Goal: Task Accomplishment & Management: Manage account settings

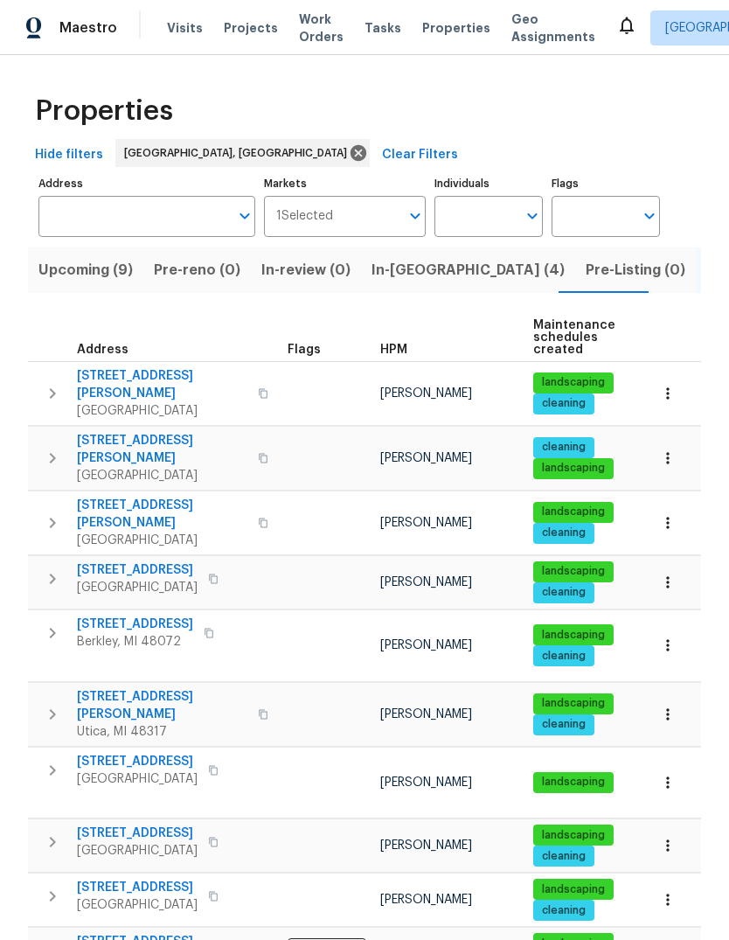
click at [404, 258] on span "In-[GEOGRAPHIC_DATA] (4)" at bounding box center [468, 270] width 193 height 24
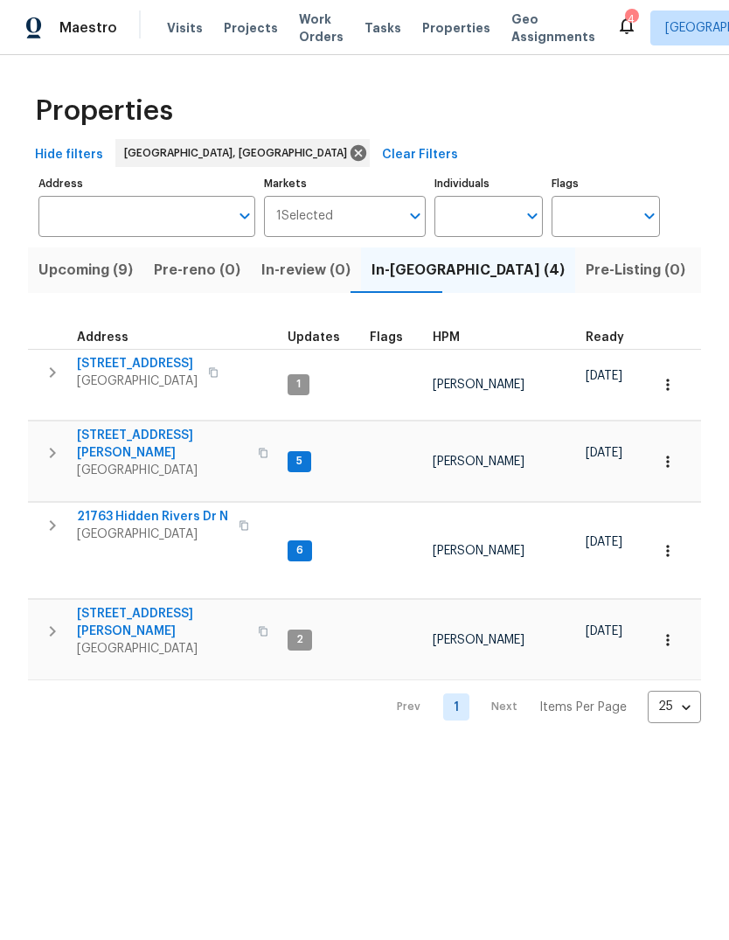
click at [148, 427] on span "[STREET_ADDRESS][PERSON_NAME]" at bounding box center [162, 444] width 171 height 35
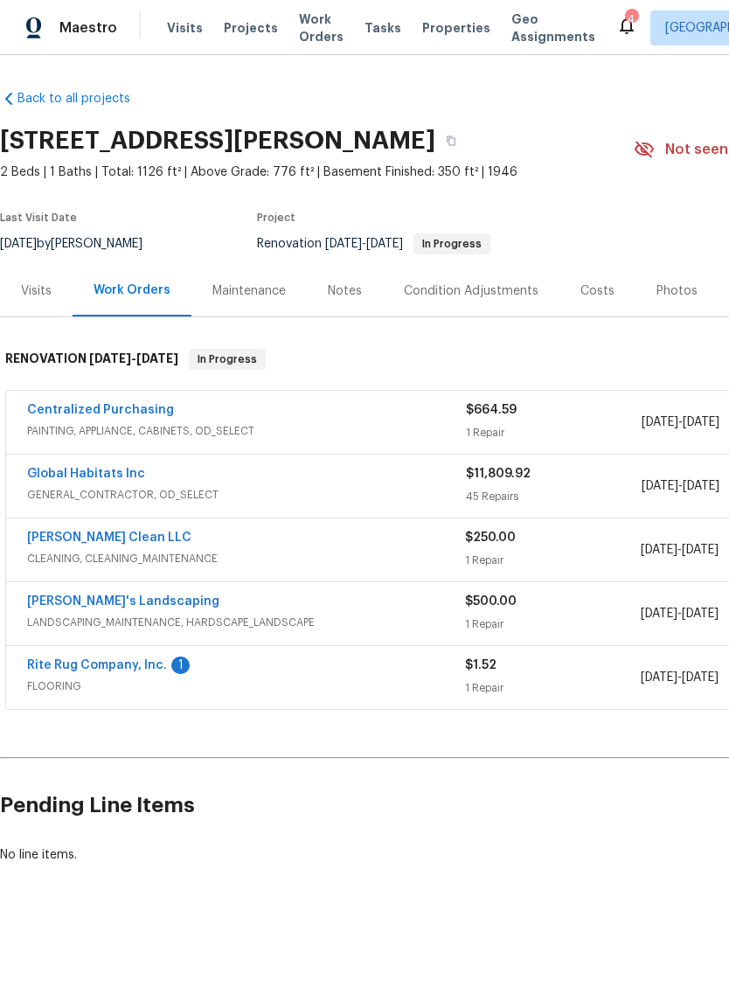
click at [346, 303] on div "Notes" at bounding box center [345, 291] width 76 height 52
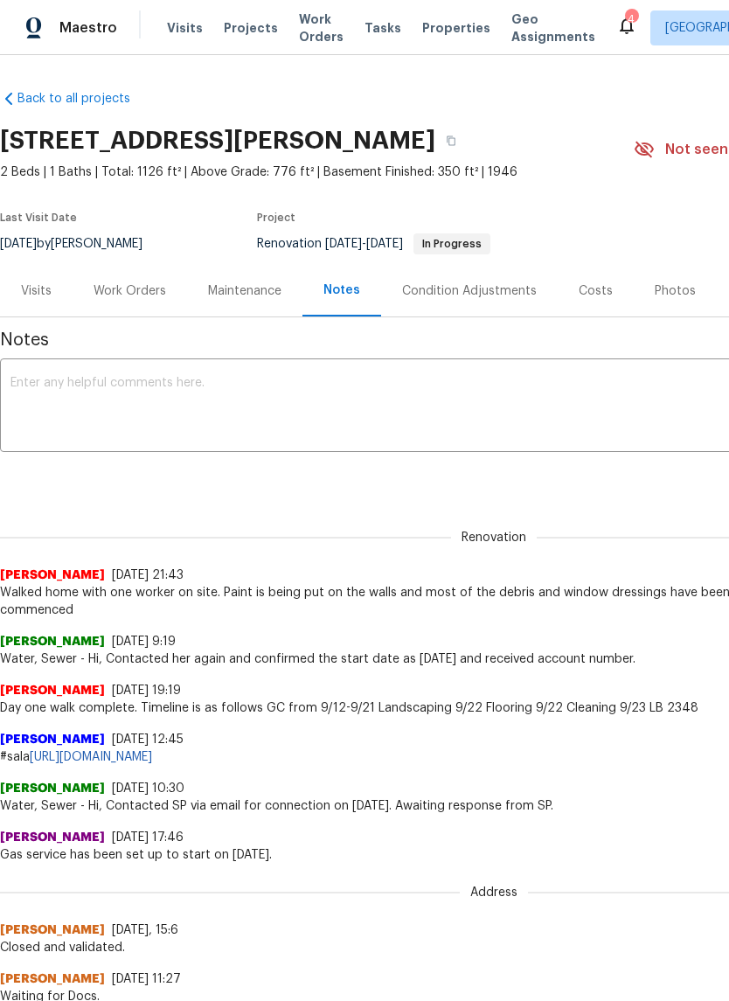
click at [332, 402] on textarea at bounding box center [493, 407] width 967 height 61
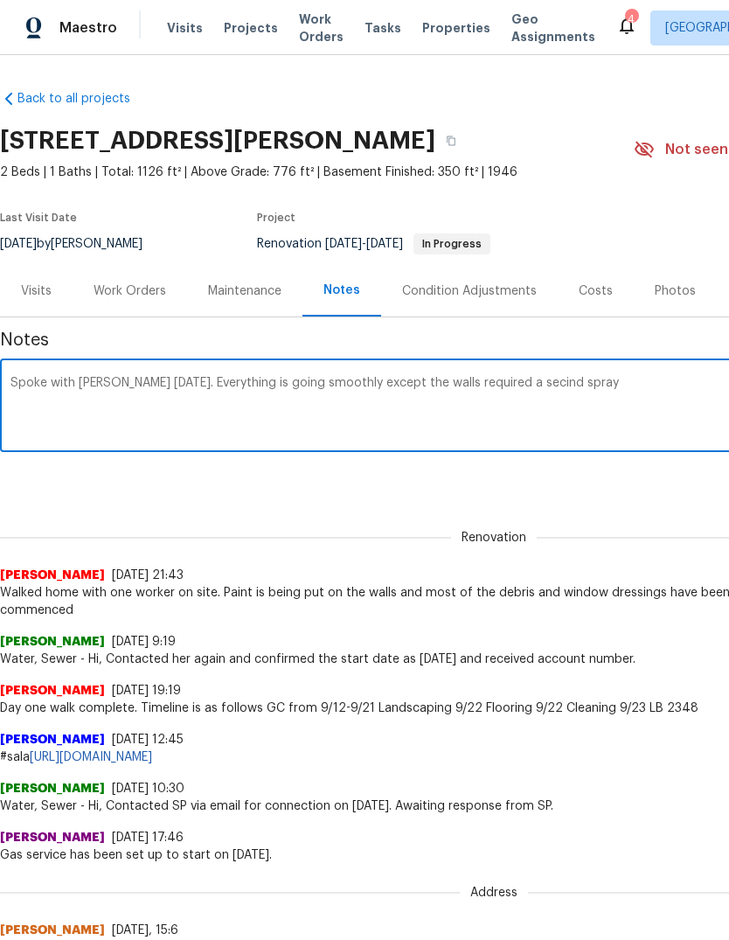
click at [490, 377] on textarea "Spoke with john today. Everything is going smoothly except the walls required a…" at bounding box center [493, 407] width 967 height 61
click at [355, 381] on textarea "Spoke with john today. Everything is going smoothly except the walls required a…" at bounding box center [493, 407] width 967 height 61
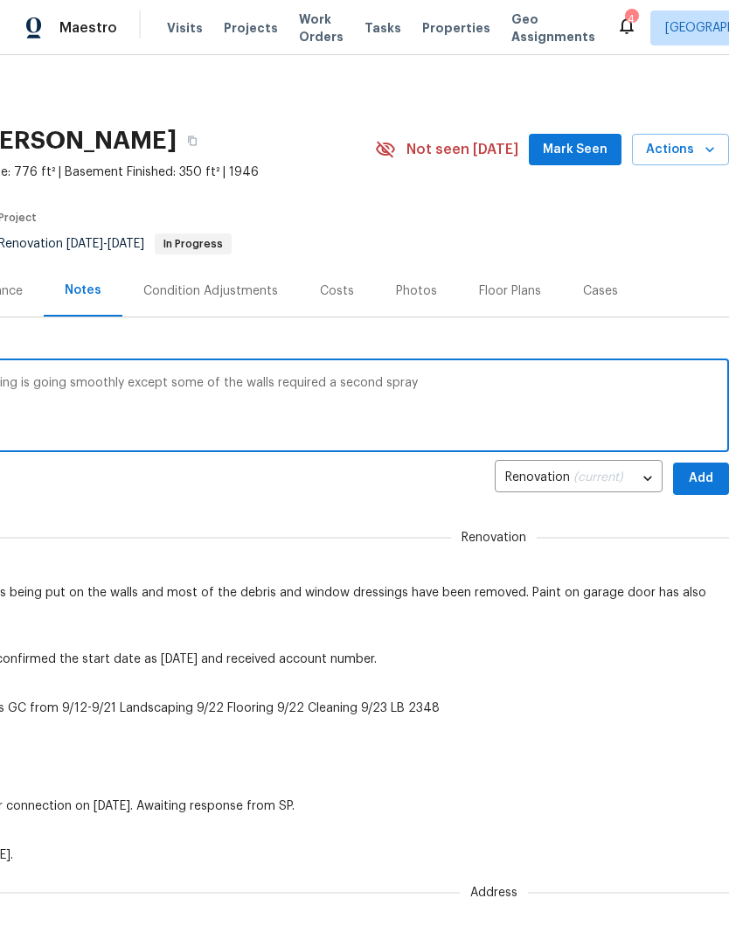
scroll to position [0, 259]
type textarea "Spoke with john today. Everything is going smoothly except some of the walls re…"
click at [697, 476] on span "Add" at bounding box center [701, 479] width 28 height 22
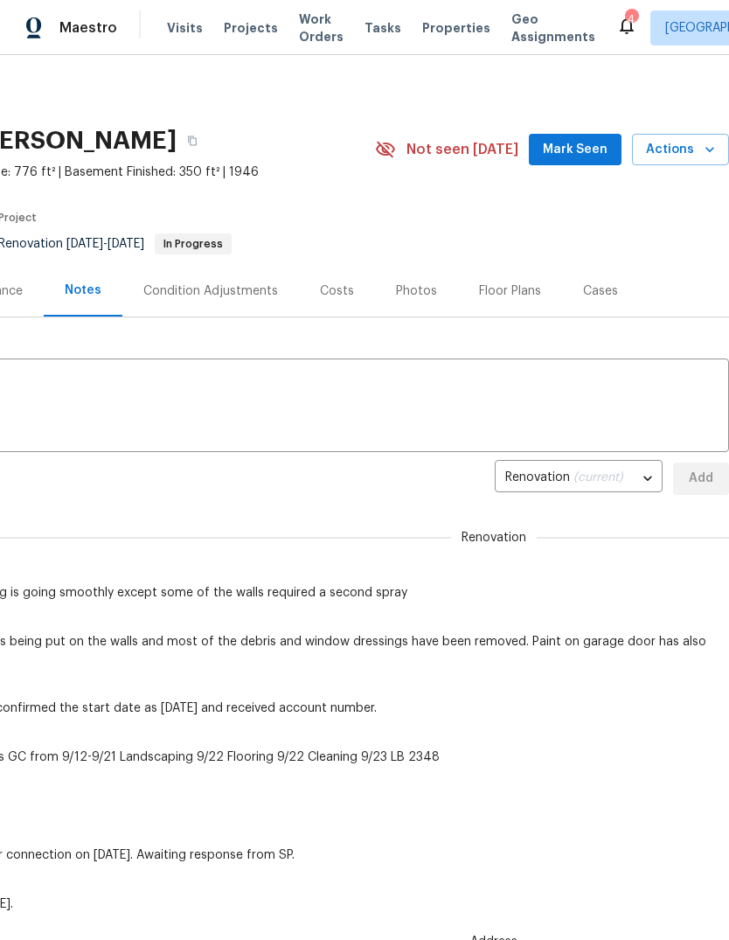
click at [593, 134] on button "Mark Seen" at bounding box center [575, 150] width 93 height 32
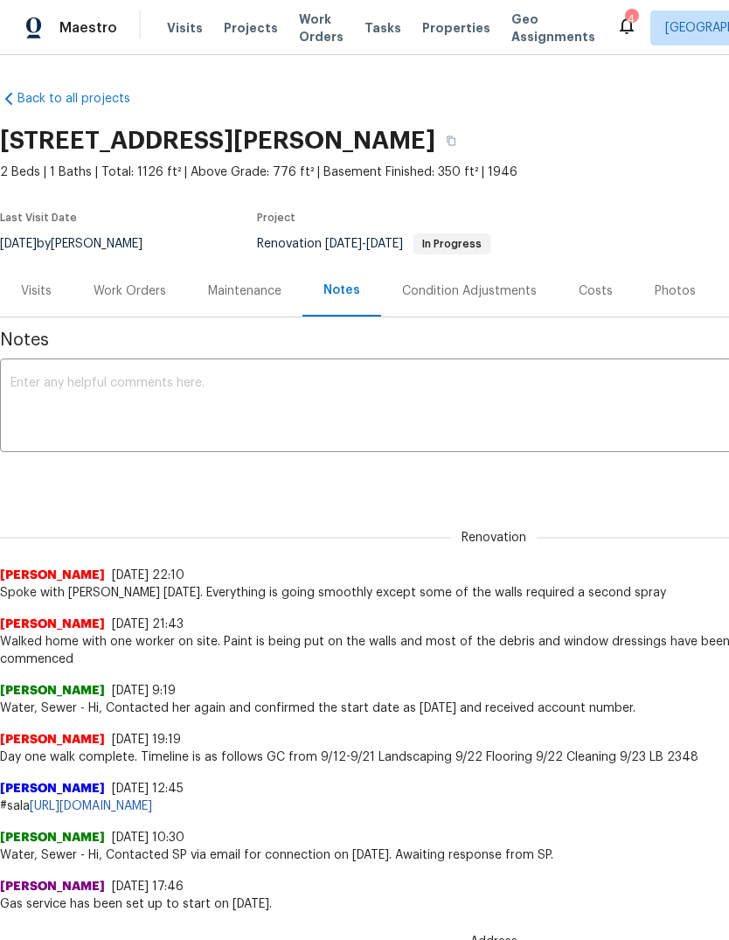
scroll to position [0, 0]
click at [151, 302] on div "Work Orders" at bounding box center [130, 291] width 115 height 52
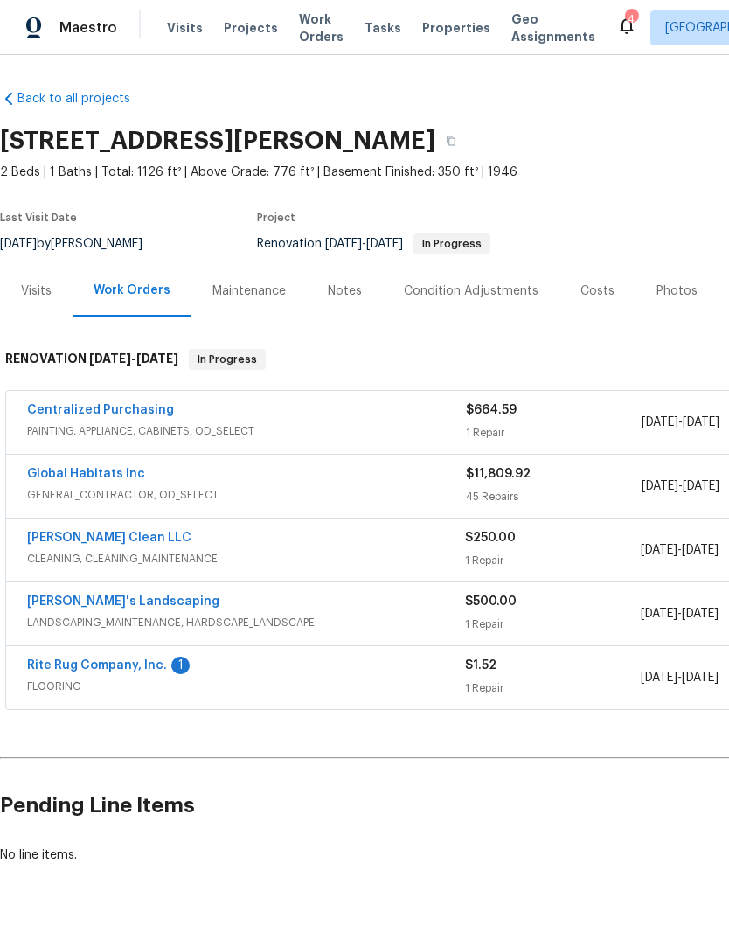
click at [144, 668] on link "Rite Rug Company, Inc." at bounding box center [97, 665] width 140 height 12
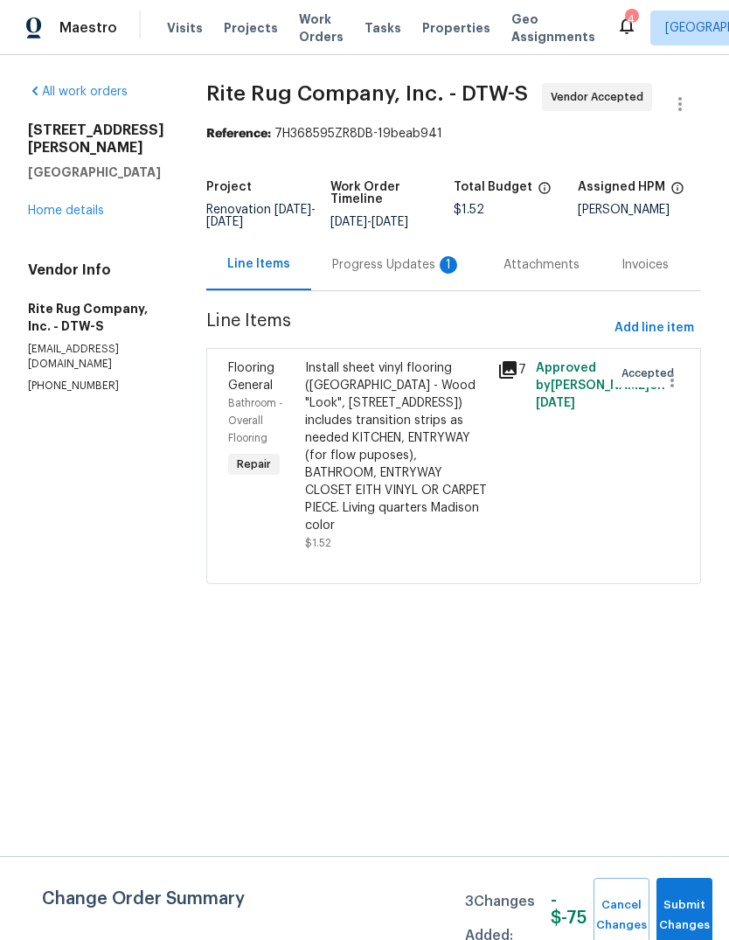
click at [433, 274] on div "Progress Updates 1" at bounding box center [396, 264] width 129 height 17
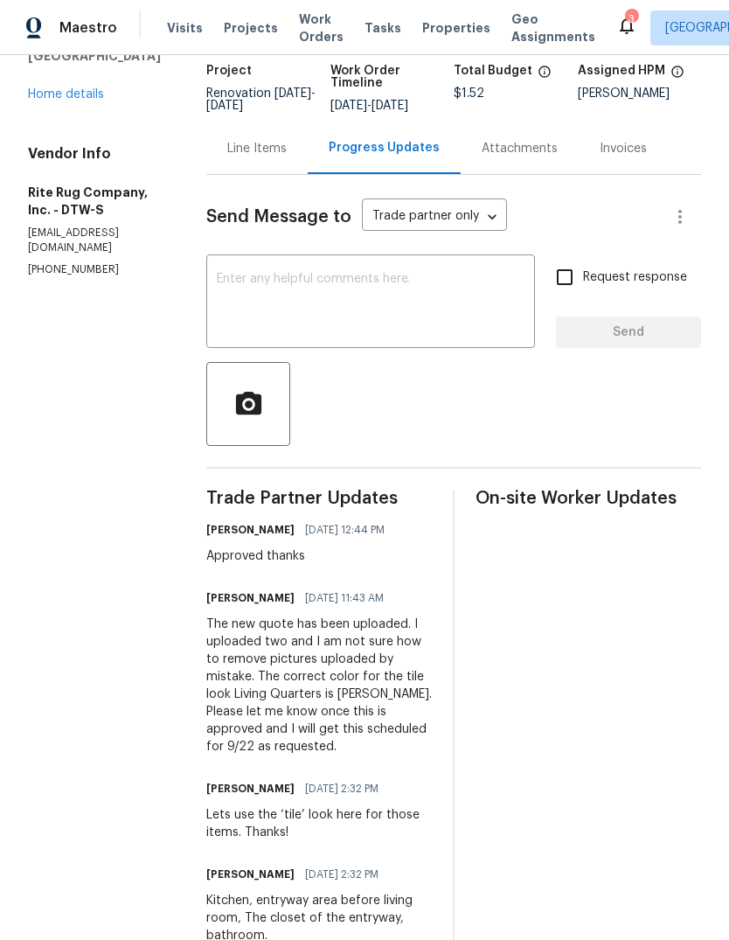
scroll to position [110, 0]
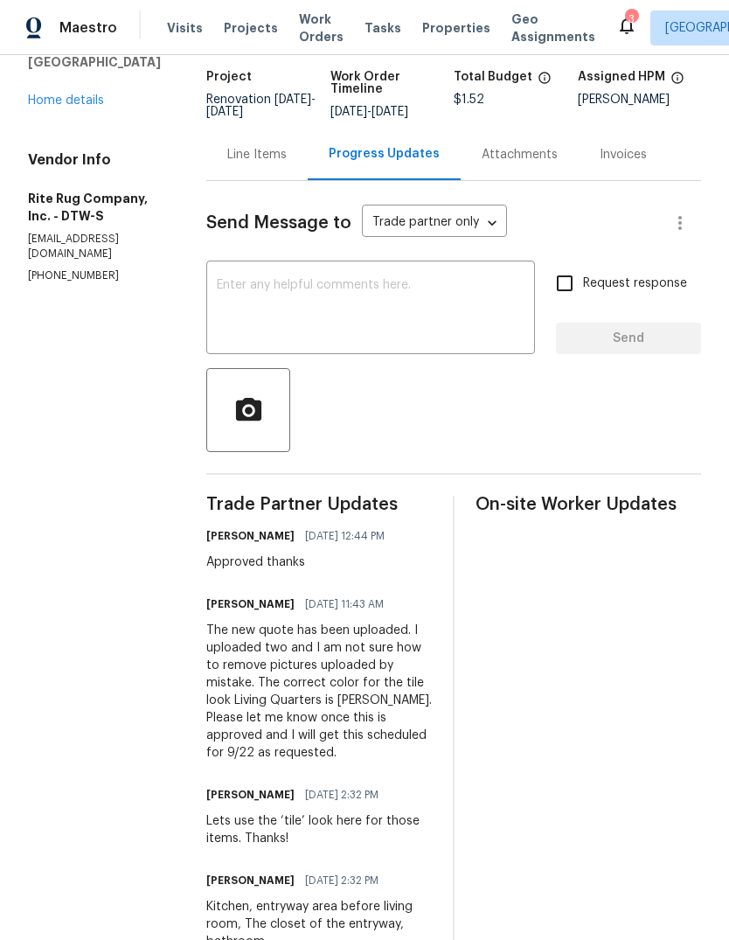
click at [58, 94] on link "Home details" at bounding box center [66, 100] width 76 height 12
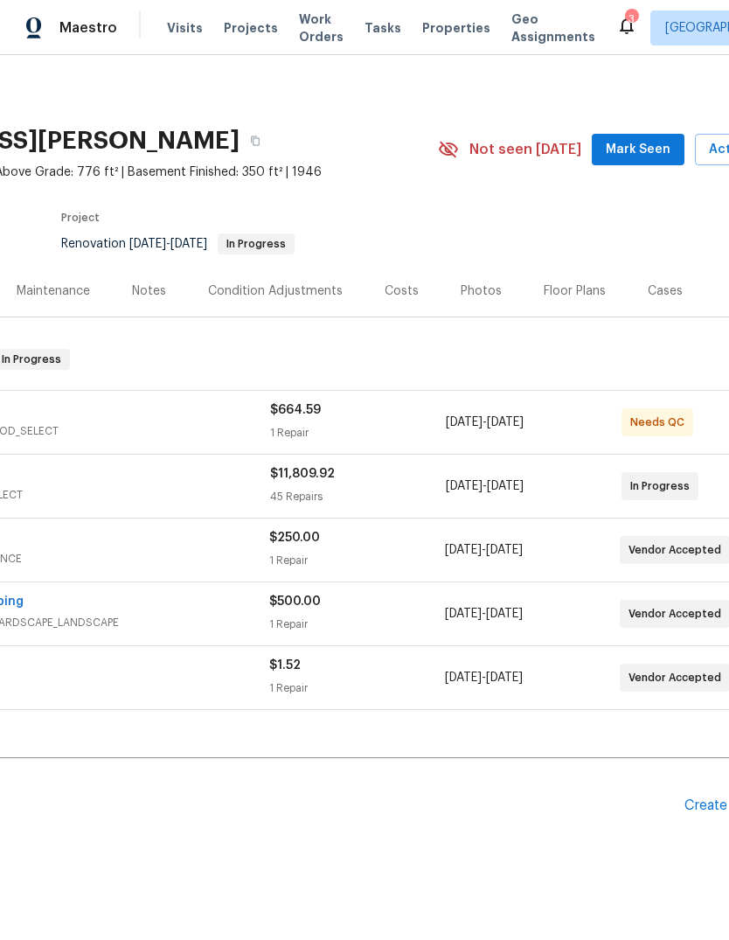
scroll to position [0, 222]
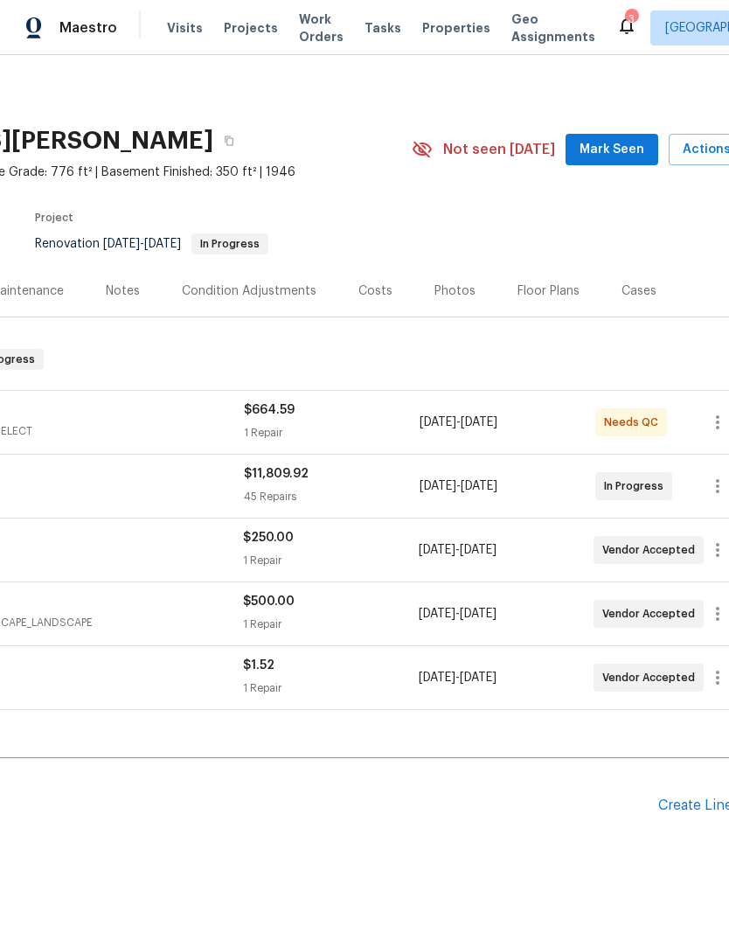
click at [620, 154] on span "Mark Seen" at bounding box center [612, 150] width 65 height 22
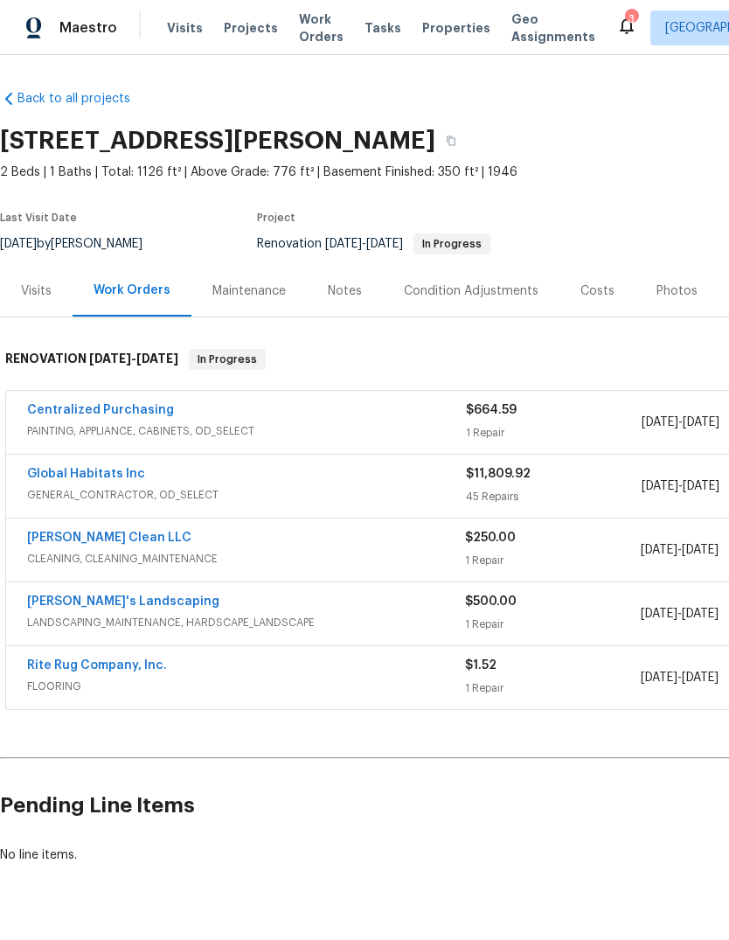
scroll to position [0, 0]
click at [616, 24] on icon at bounding box center [626, 25] width 21 height 21
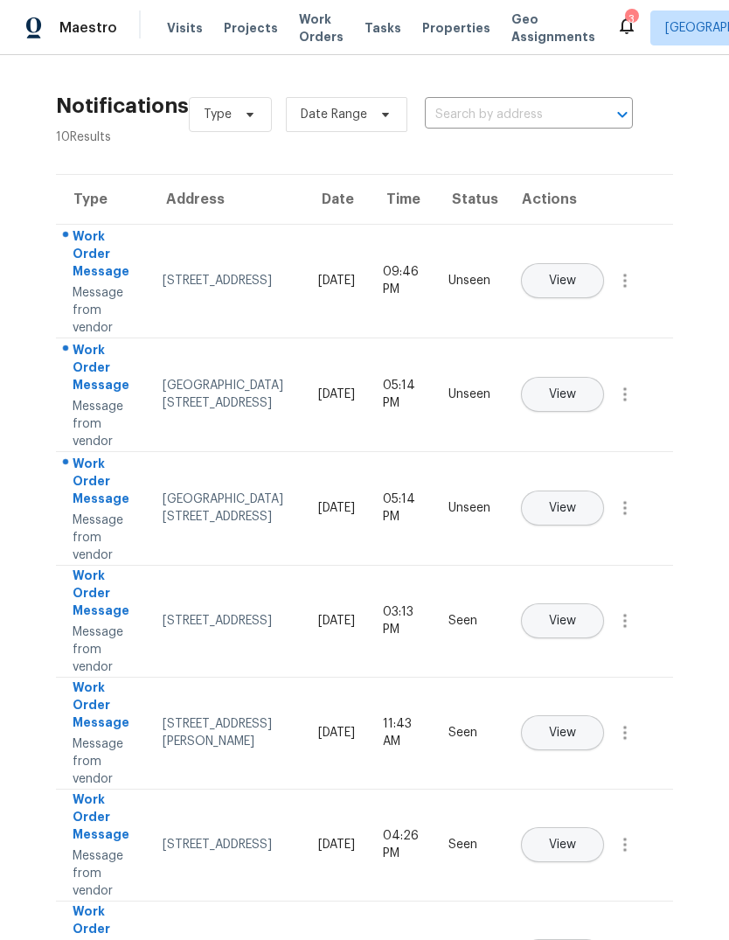
click at [576, 275] on span "View" at bounding box center [562, 281] width 27 height 13
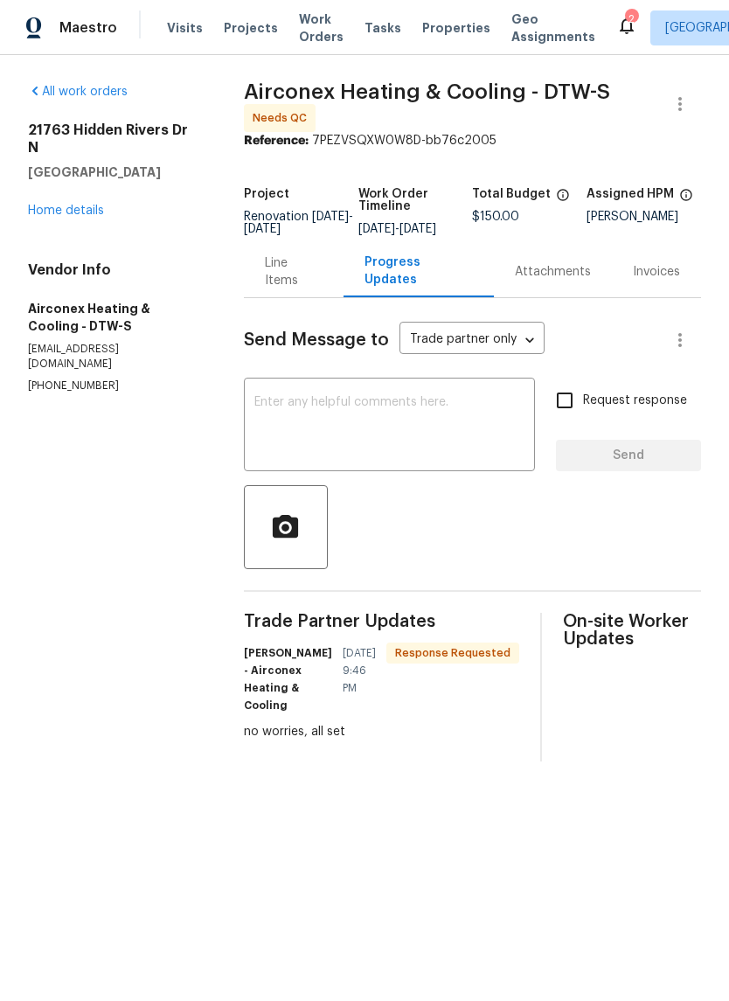
click at [289, 282] on div "Line Items" at bounding box center [294, 271] width 58 height 35
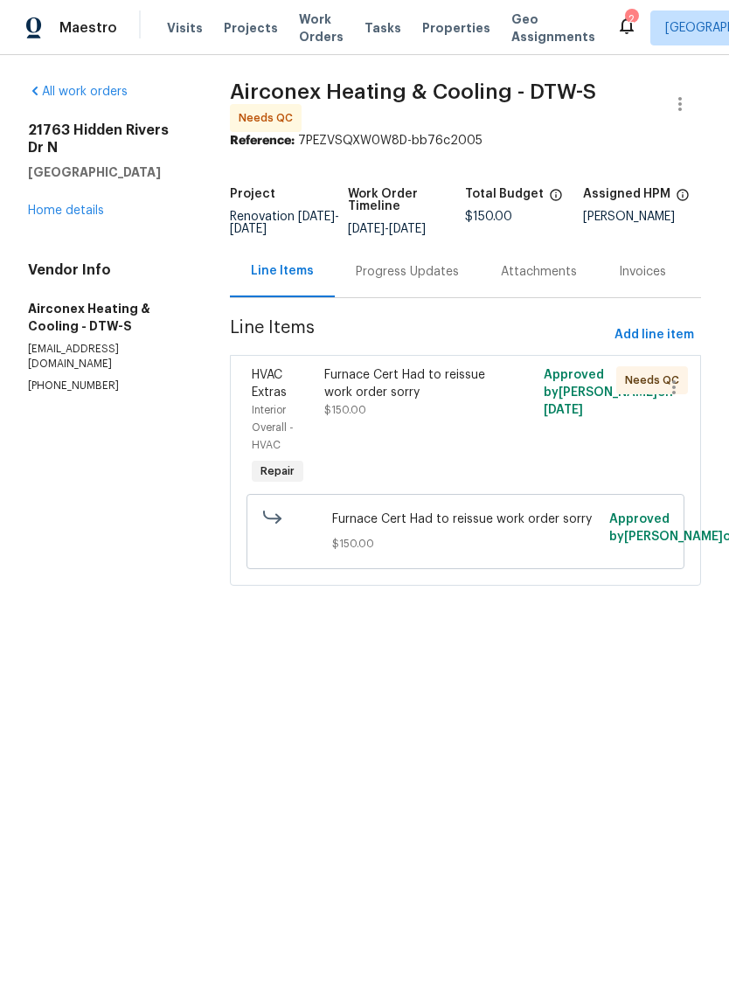
click at [418, 419] on div "Furnace Cert Had to reissue work order sorry $150.00" at bounding box center [410, 392] width 172 height 52
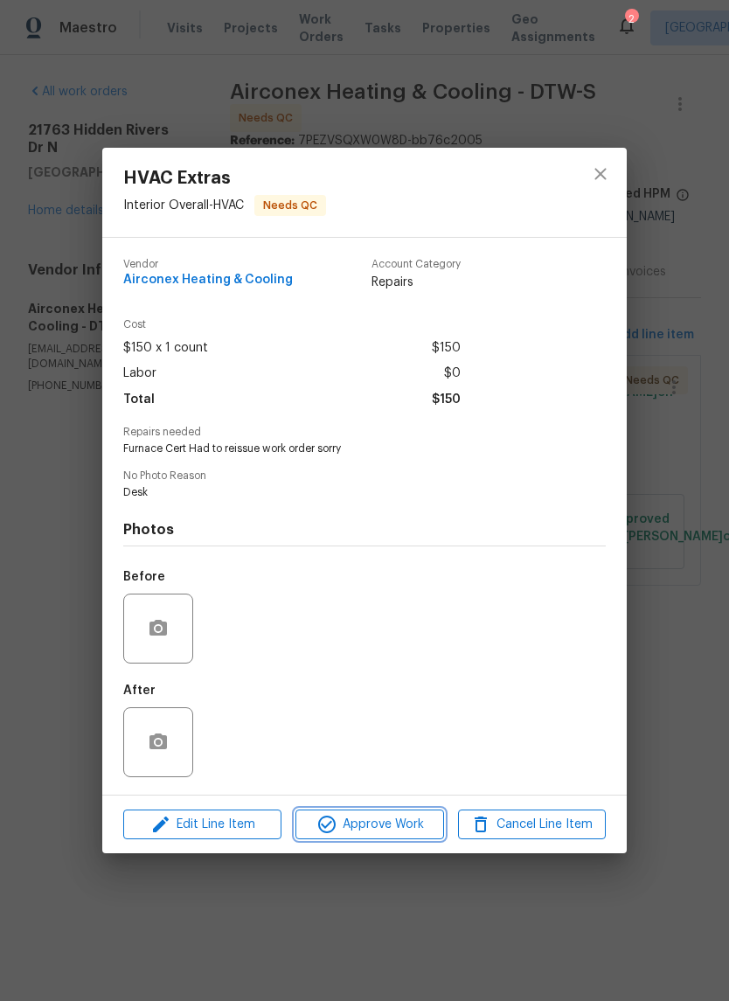
click at [426, 819] on span "Approve Work" at bounding box center [369, 825] width 137 height 22
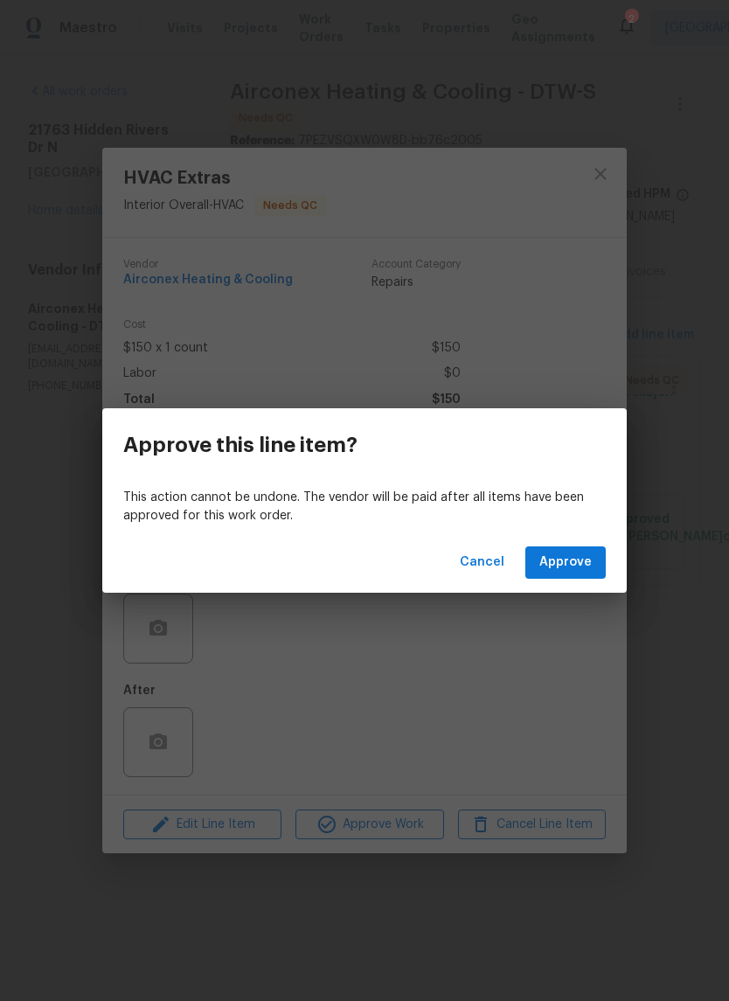
click at [570, 543] on div "Cancel Approve" at bounding box center [364, 563] width 525 height 60
click at [571, 561] on span "Approve" at bounding box center [565, 563] width 52 height 22
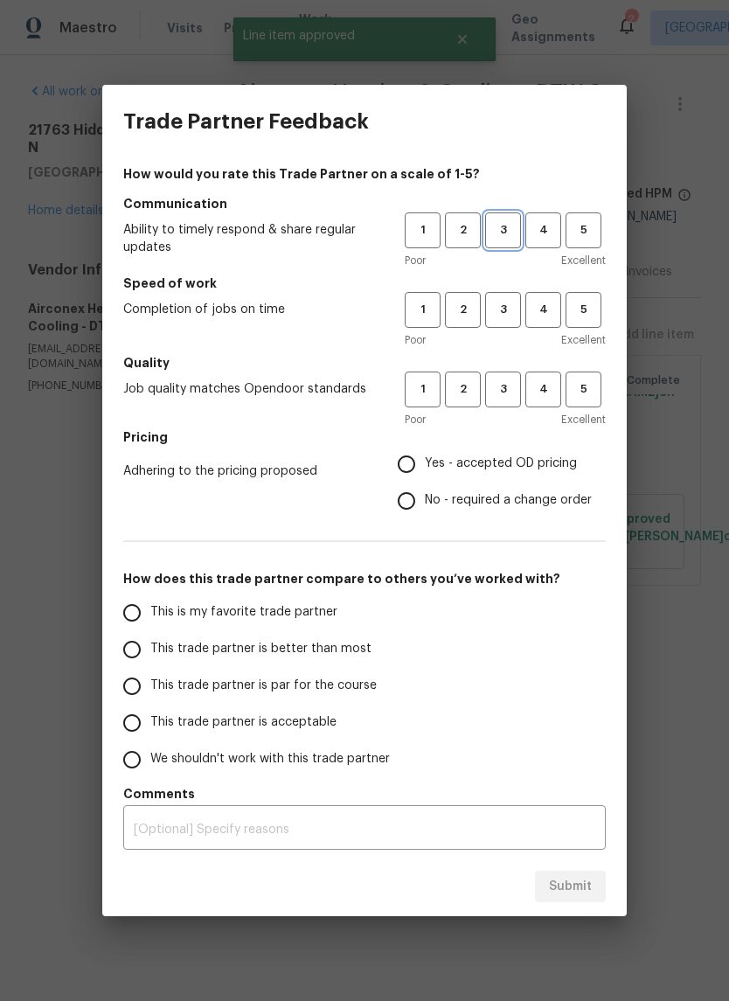
click at [498, 229] on span "3" at bounding box center [503, 230] width 32 height 20
click at [500, 313] on span "3" at bounding box center [503, 310] width 32 height 20
click at [500, 389] on span "3" at bounding box center [503, 389] width 32 height 20
click at [470, 467] on span "Yes - accepted OD pricing" at bounding box center [501, 464] width 152 height 18
click at [425, 467] on input "Yes - accepted OD pricing" at bounding box center [406, 464] width 37 height 37
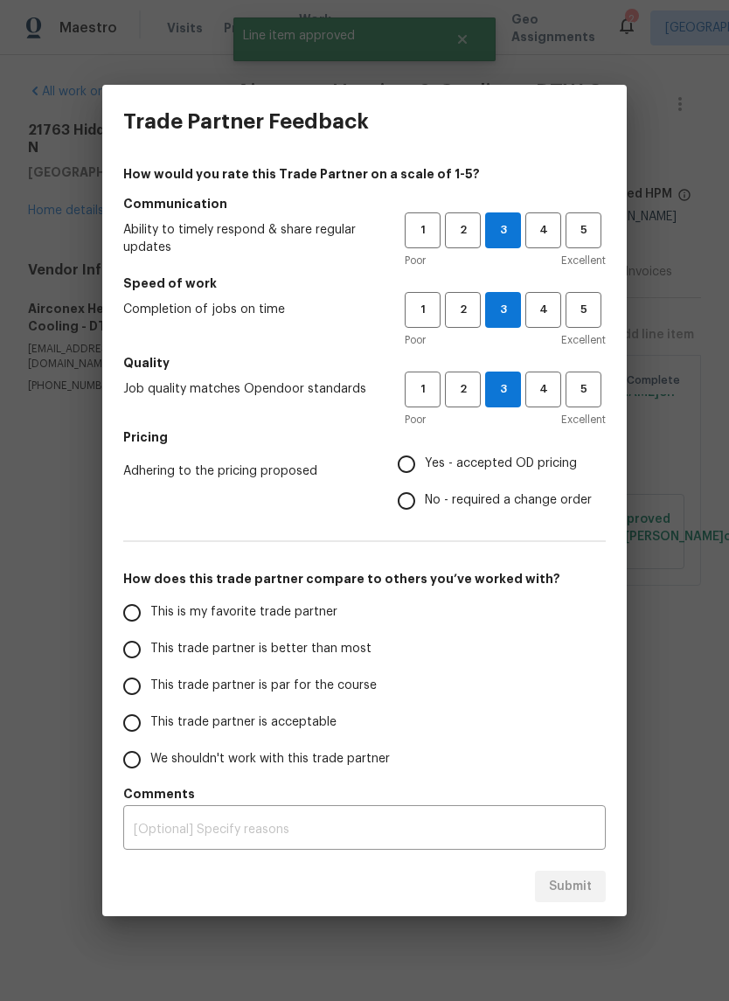
radio input "true"
click at [276, 686] on span "This trade partner is par for the course" at bounding box center [263, 686] width 226 height 18
click at [150, 686] on input "This trade partner is par for the course" at bounding box center [132, 686] width 37 height 37
click at [533, 849] on div "x ​" at bounding box center [364, 830] width 483 height 40
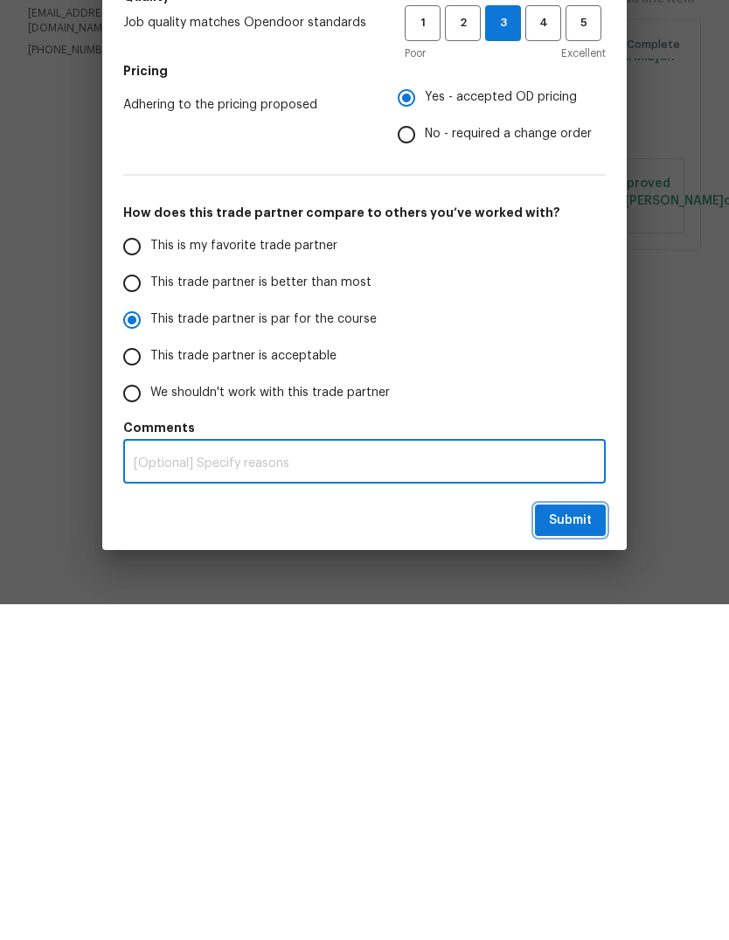
click at [578, 846] on span "Submit" at bounding box center [570, 857] width 43 height 22
radio input "true"
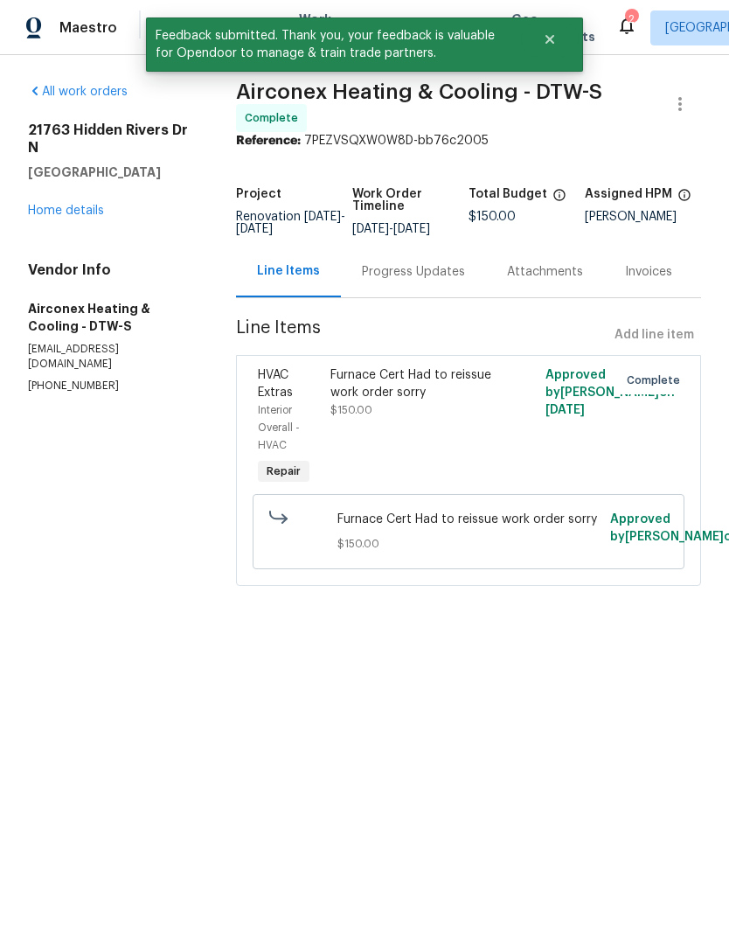
click at [48, 214] on link "Home details" at bounding box center [66, 211] width 76 height 12
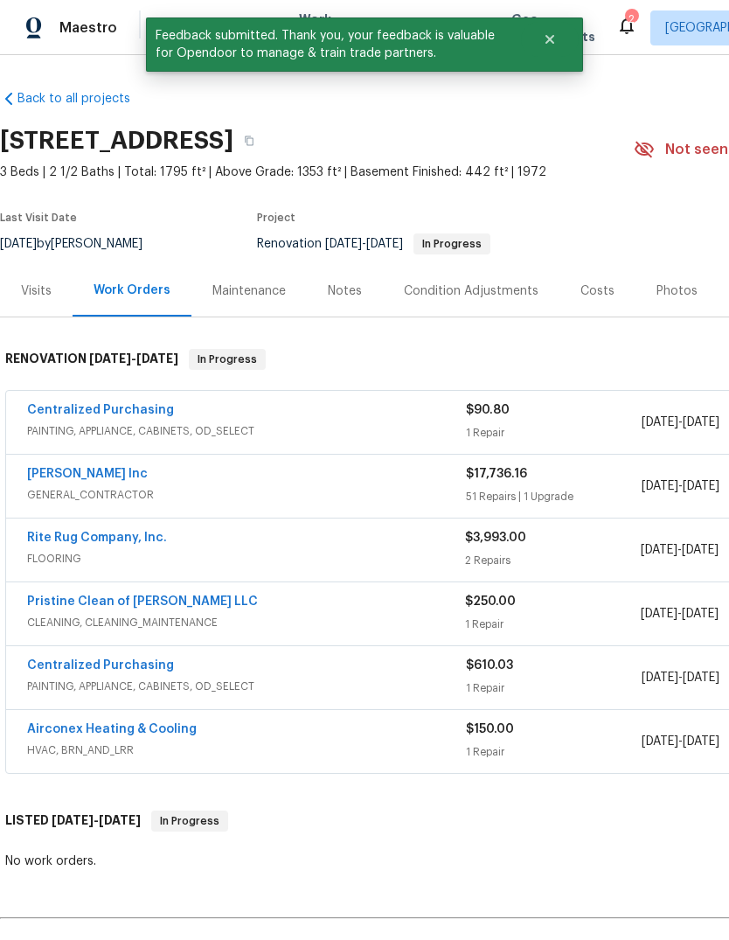
click at [339, 292] on div "Notes" at bounding box center [345, 290] width 34 height 17
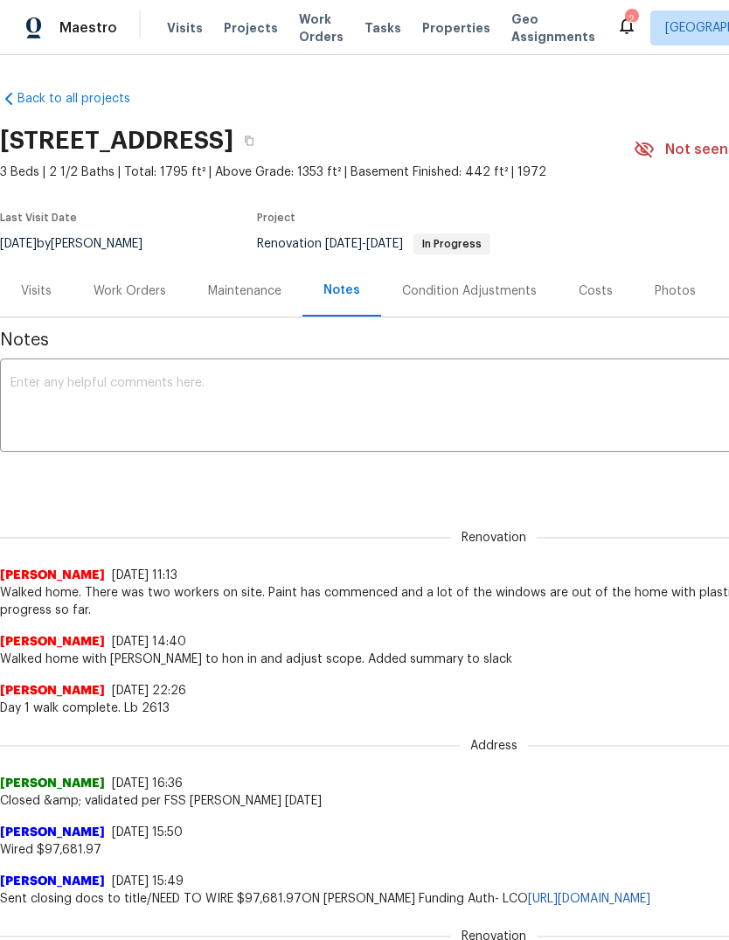
click at [293, 417] on textarea at bounding box center [493, 407] width 967 height 61
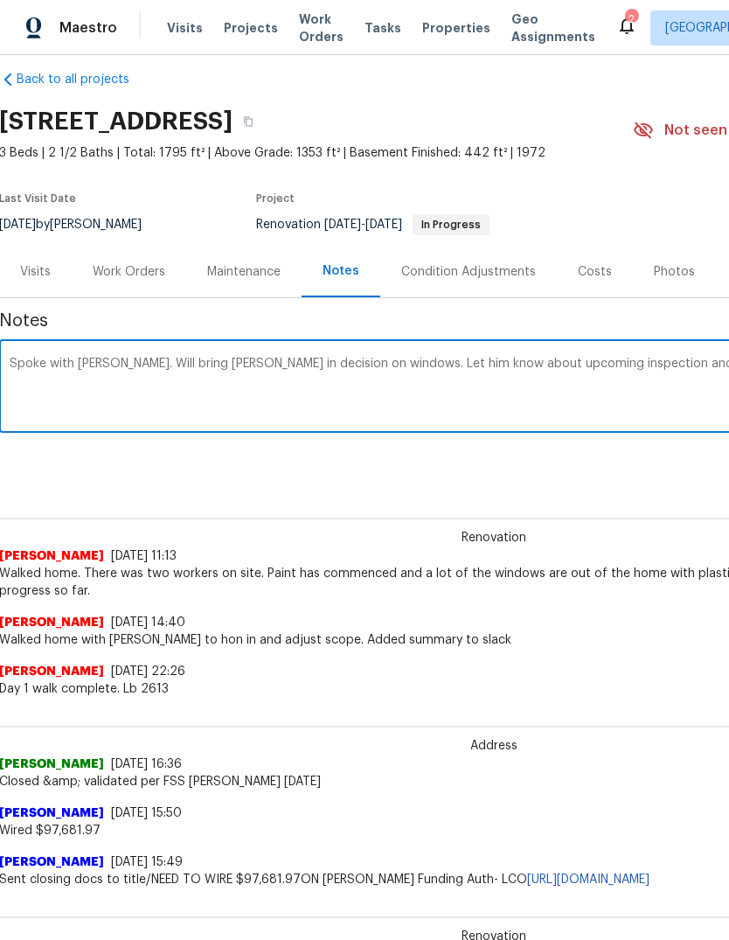
scroll to position [19, 259]
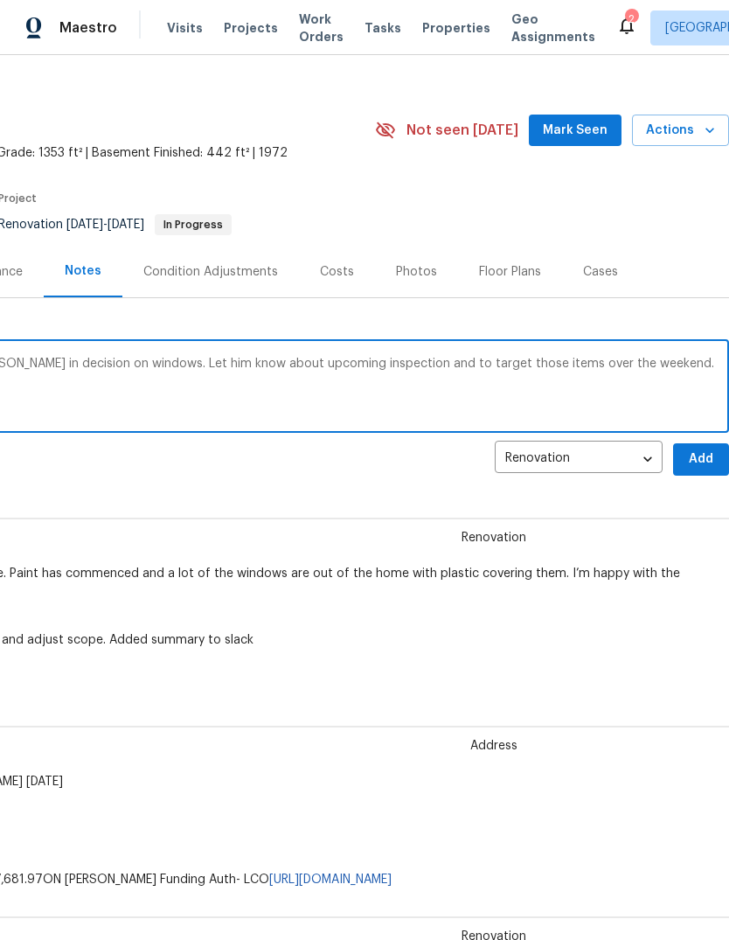
type textarea "Spoke with mike. Will bring kim in decision on windows. Let him know about upco…"
click at [716, 474] on button "Add" at bounding box center [701, 459] width 56 height 32
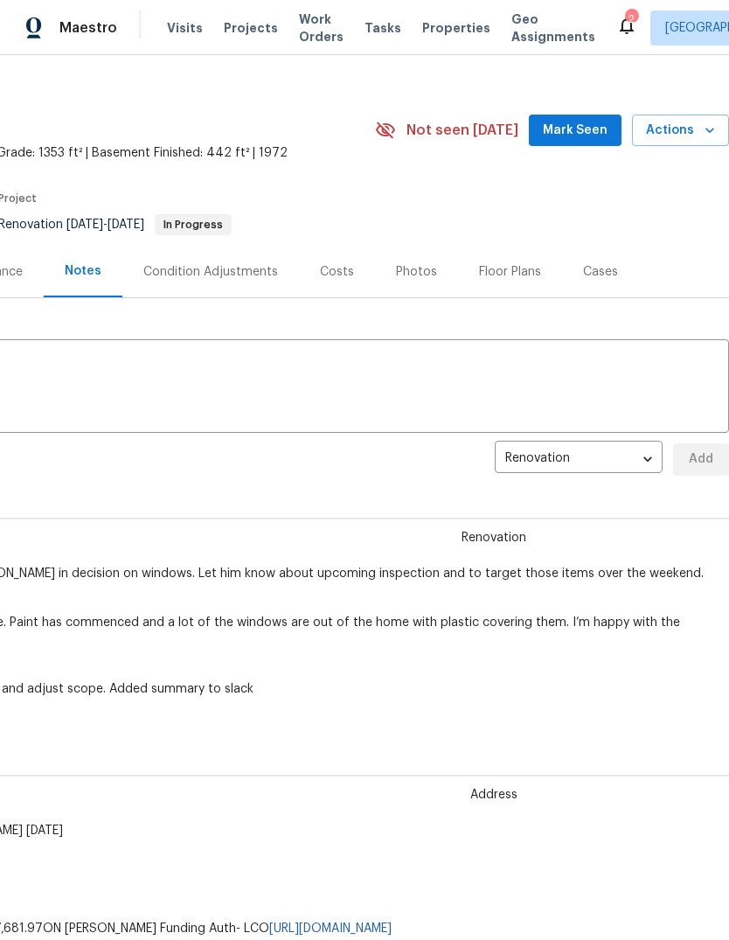
click at [580, 135] on span "Mark Seen" at bounding box center [575, 131] width 65 height 22
click at [625, 20] on div "2" at bounding box center [631, 18] width 12 height 17
click at [625, 26] on div "2" at bounding box center [631, 18] width 12 height 17
click at [625, 15] on div "2" at bounding box center [631, 18] width 12 height 17
click at [616, 28] on icon at bounding box center [626, 25] width 21 height 21
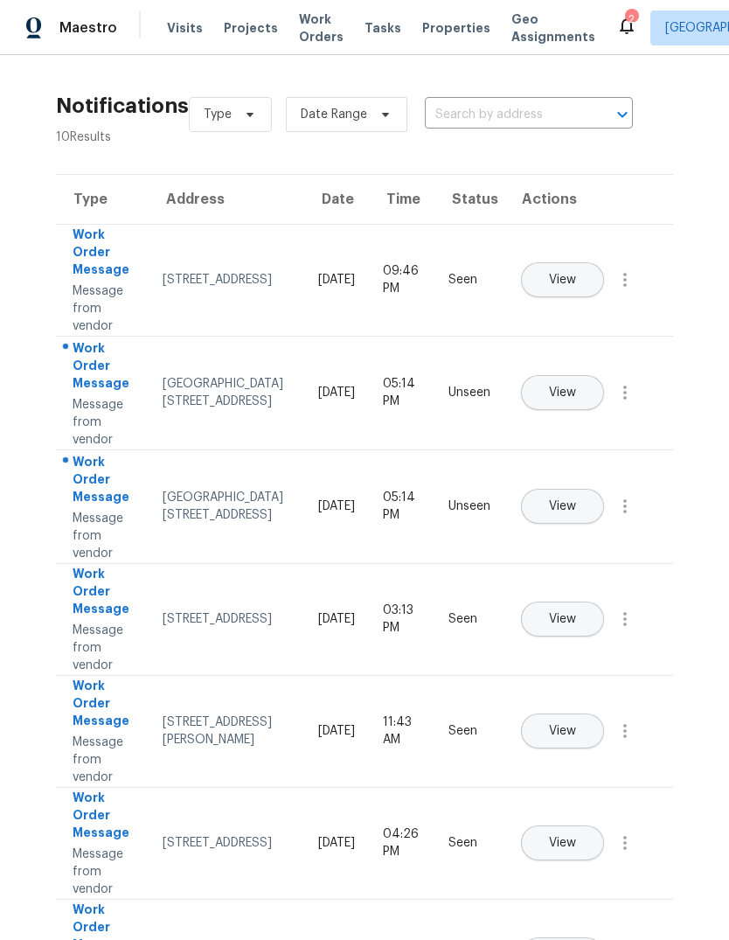
click at [576, 386] on span "View" at bounding box center [562, 392] width 27 height 13
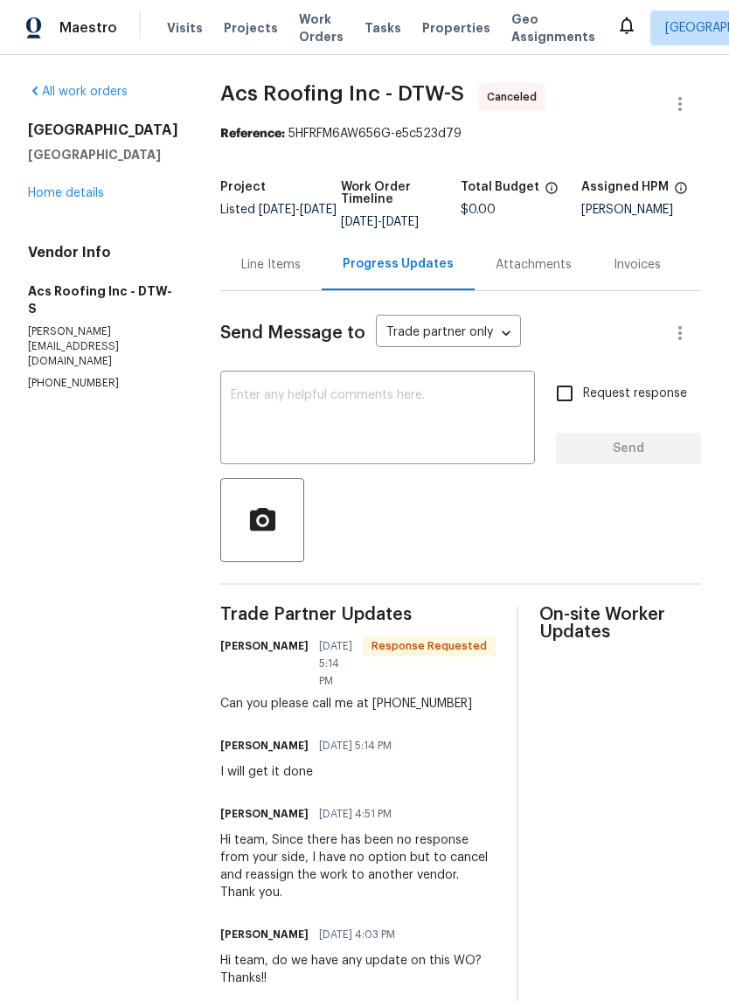
click at [56, 199] on link "Home details" at bounding box center [66, 193] width 76 height 12
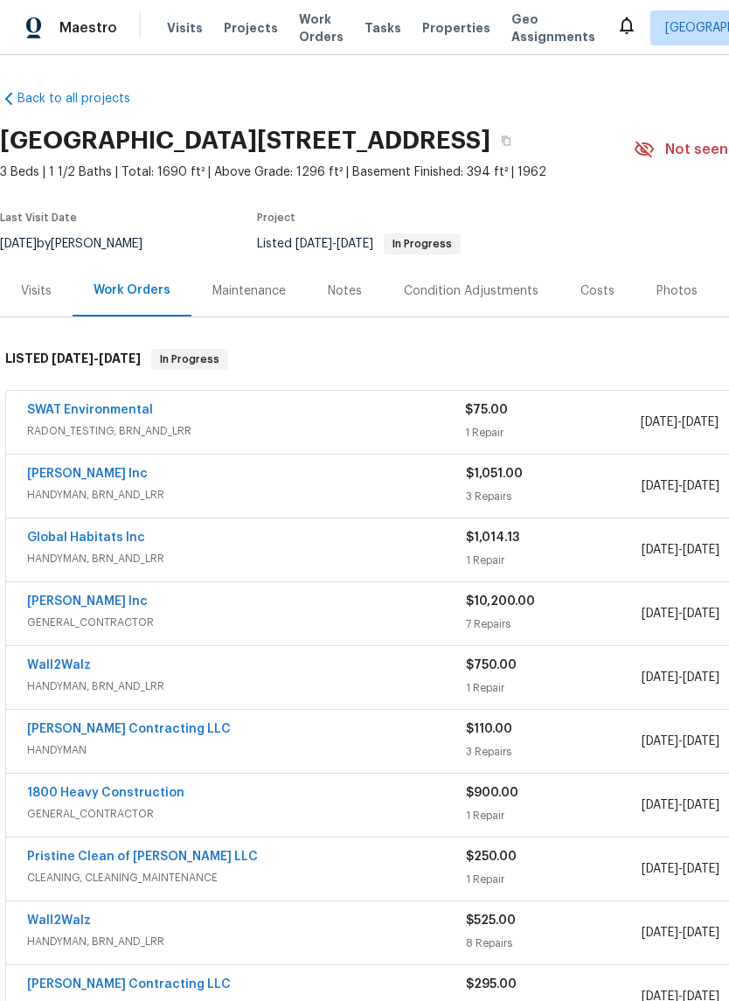
click at [355, 295] on div "Notes" at bounding box center [345, 290] width 34 height 17
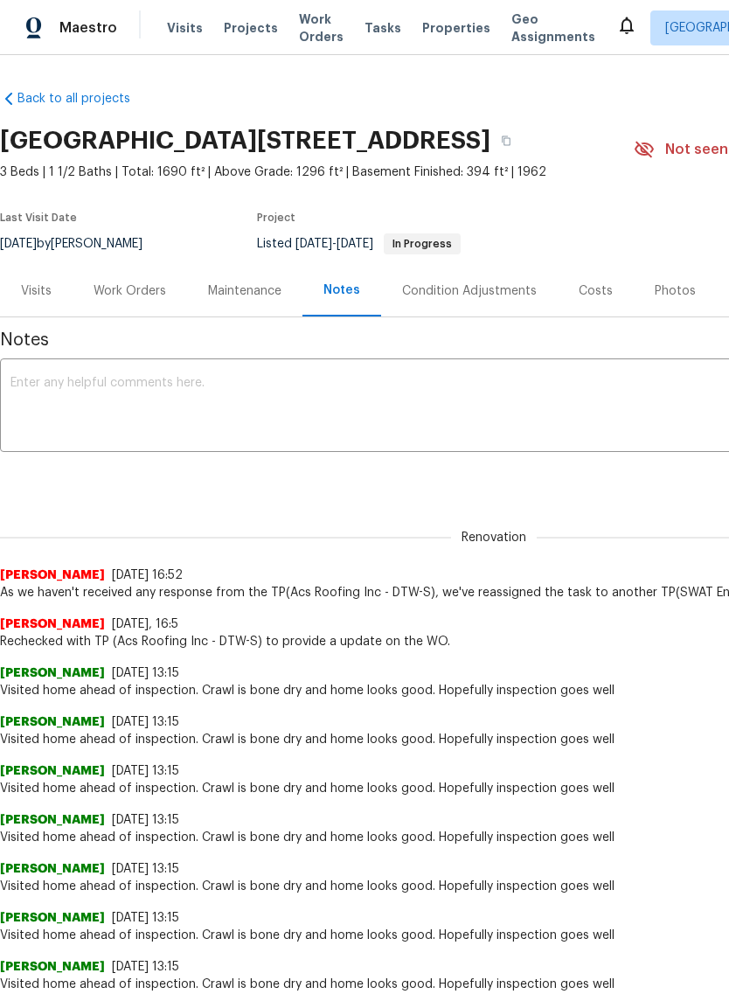
click at [243, 293] on div "Maintenance" at bounding box center [244, 290] width 73 height 17
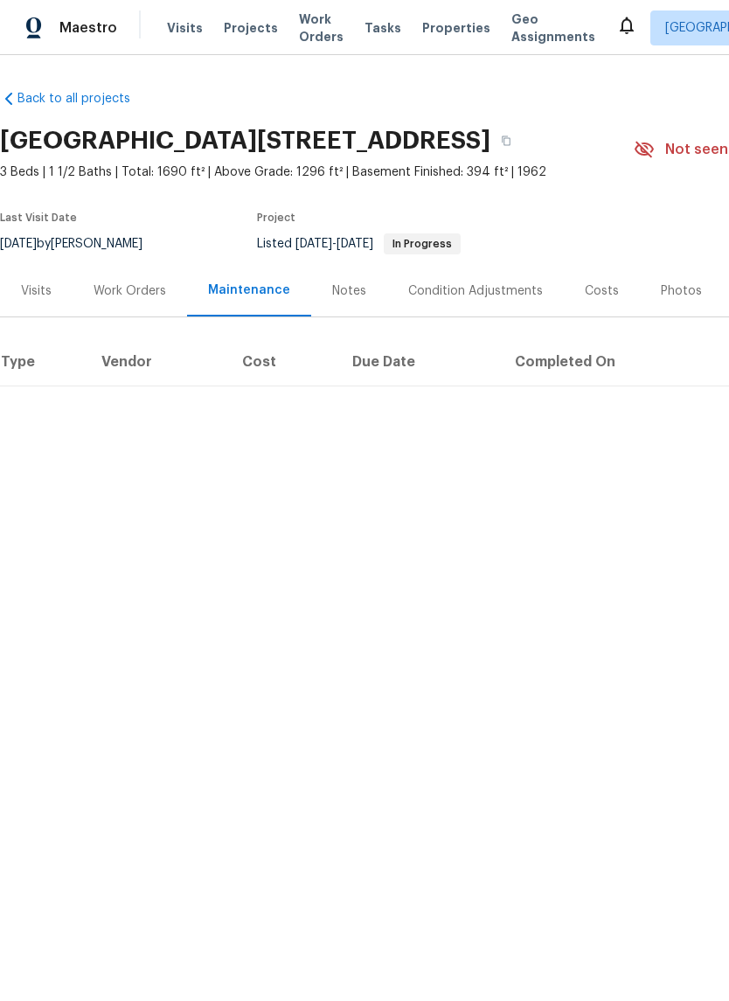
click at [140, 286] on div "Work Orders" at bounding box center [130, 290] width 73 height 17
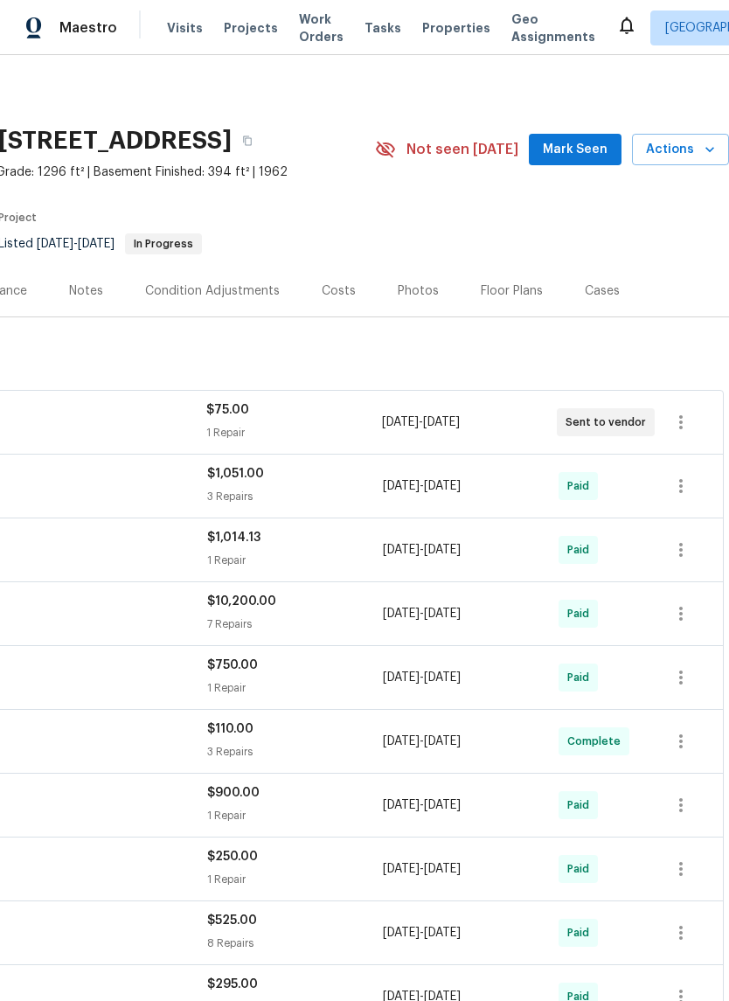
scroll to position [-1, 272]
click at [588, 143] on span "Mark Seen" at bounding box center [575, 150] width 65 height 22
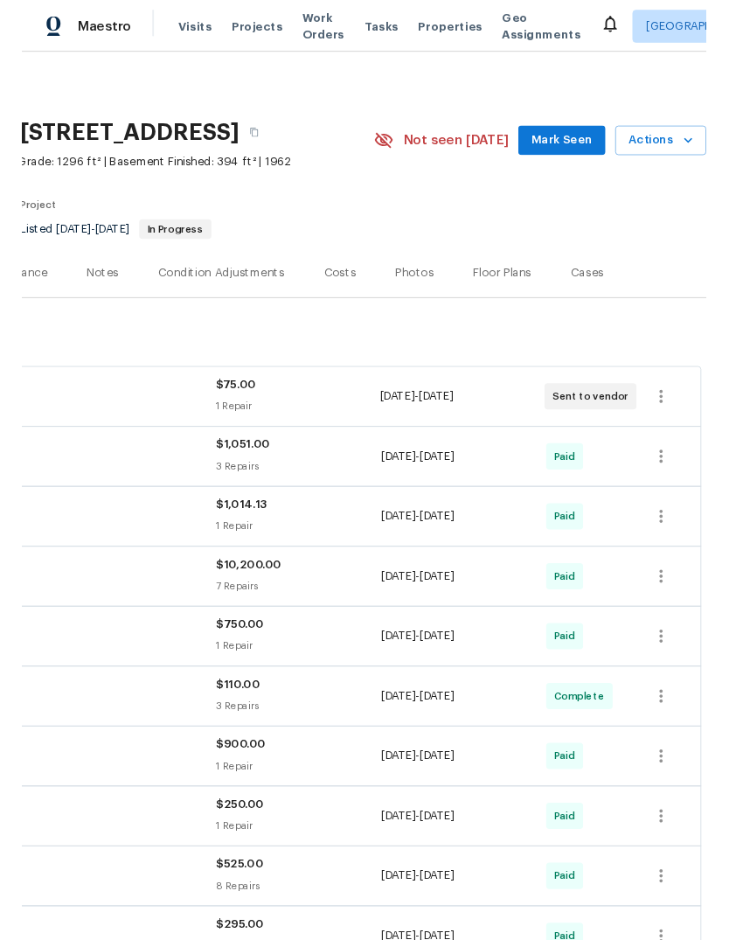
scroll to position [0, 259]
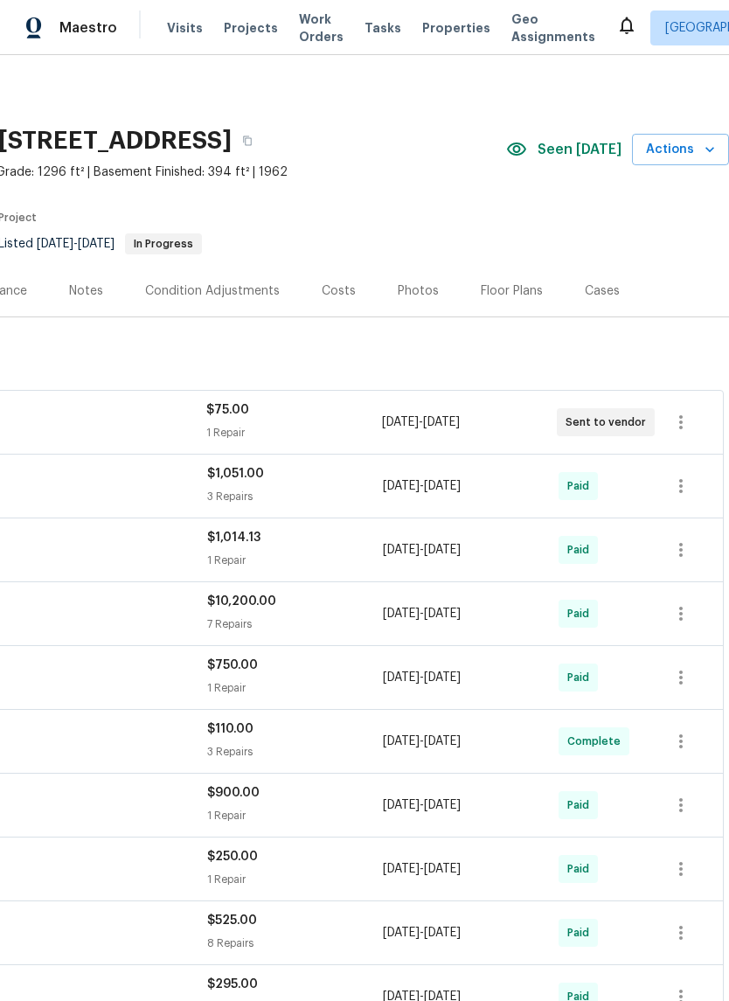
click at [569, 156] on span "Seen [DATE]" at bounding box center [580, 149] width 84 height 17
click at [439, 35] on span "Properties" at bounding box center [456, 27] width 68 height 17
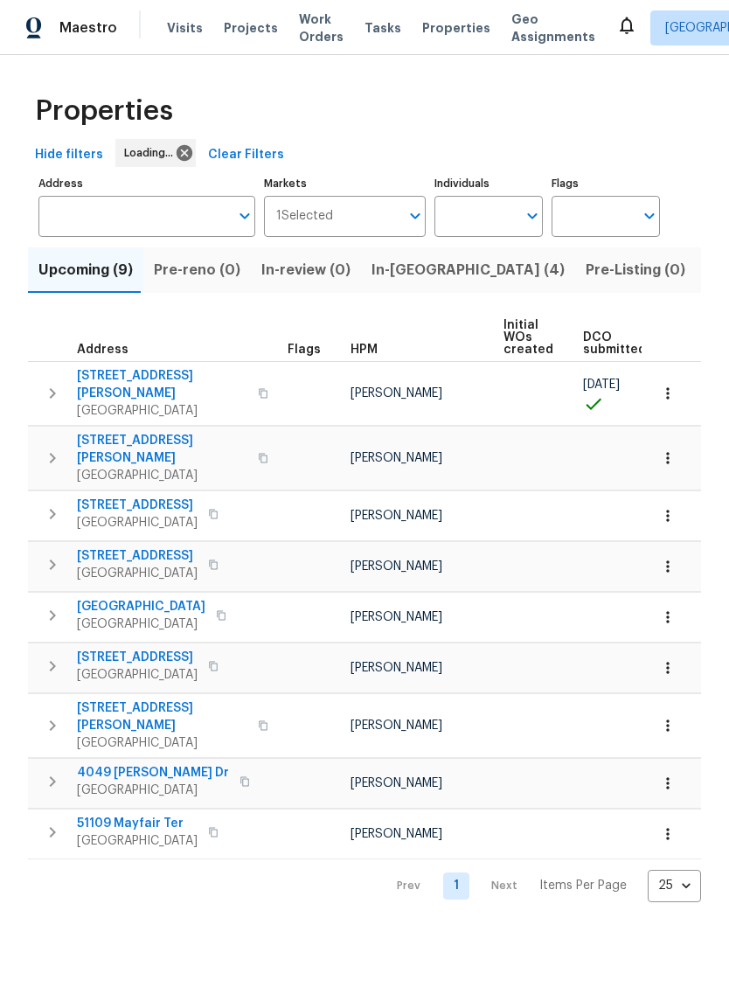
click at [414, 267] on span "In-reno (4)" at bounding box center [468, 270] width 193 height 24
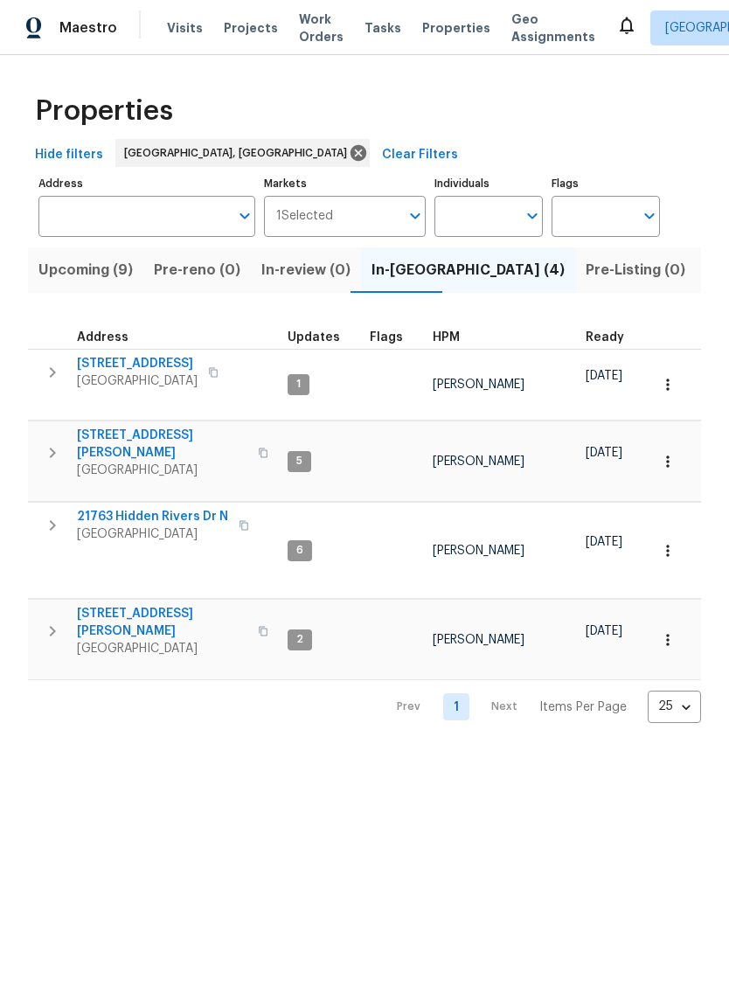
click at [162, 366] on span "14164 Bainbridge St" at bounding box center [137, 363] width 121 height 17
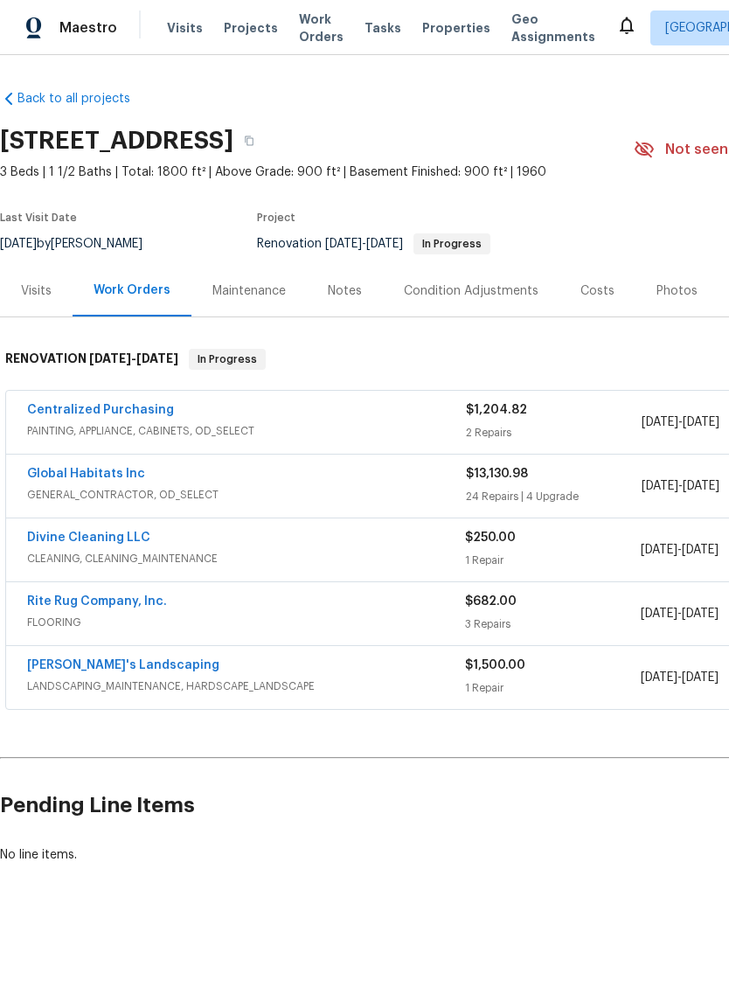
click at [134, 598] on link "Rite Rug Company, Inc." at bounding box center [97, 601] width 140 height 12
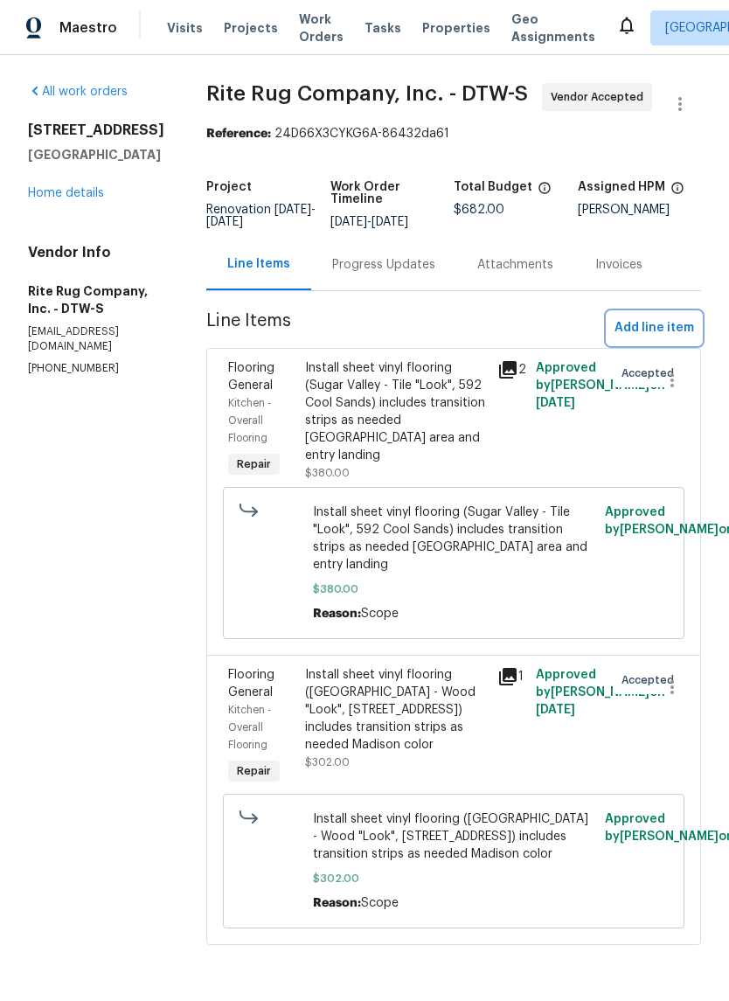
click at [655, 335] on span "Add line item" at bounding box center [655, 328] width 80 height 22
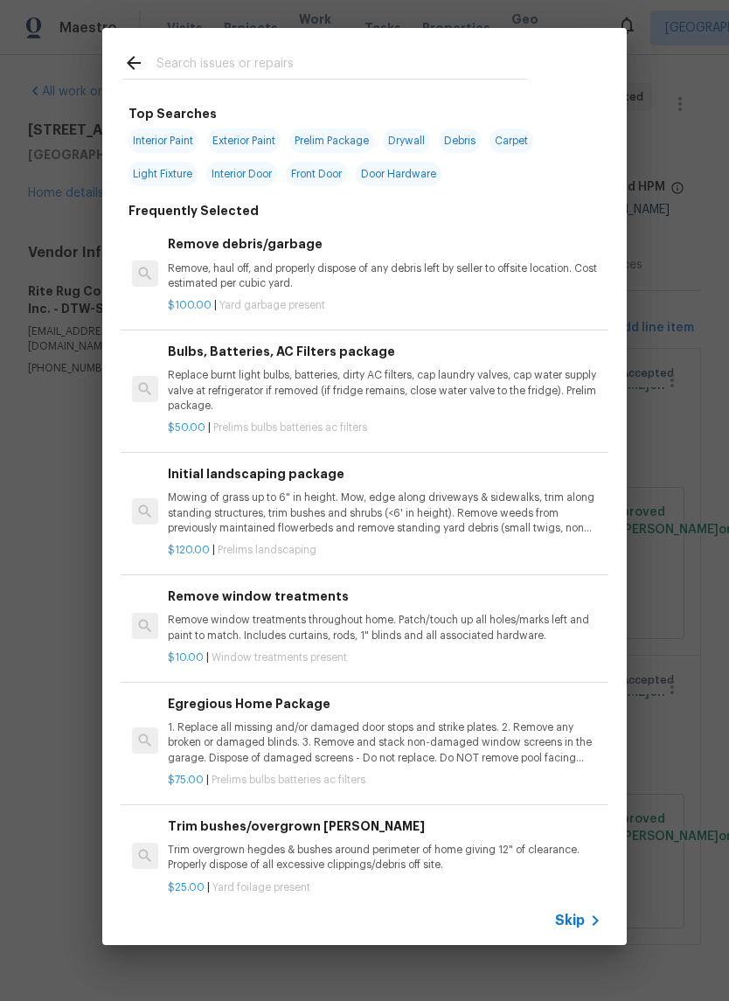
click at [336, 69] on input "text" at bounding box center [342, 65] width 371 height 26
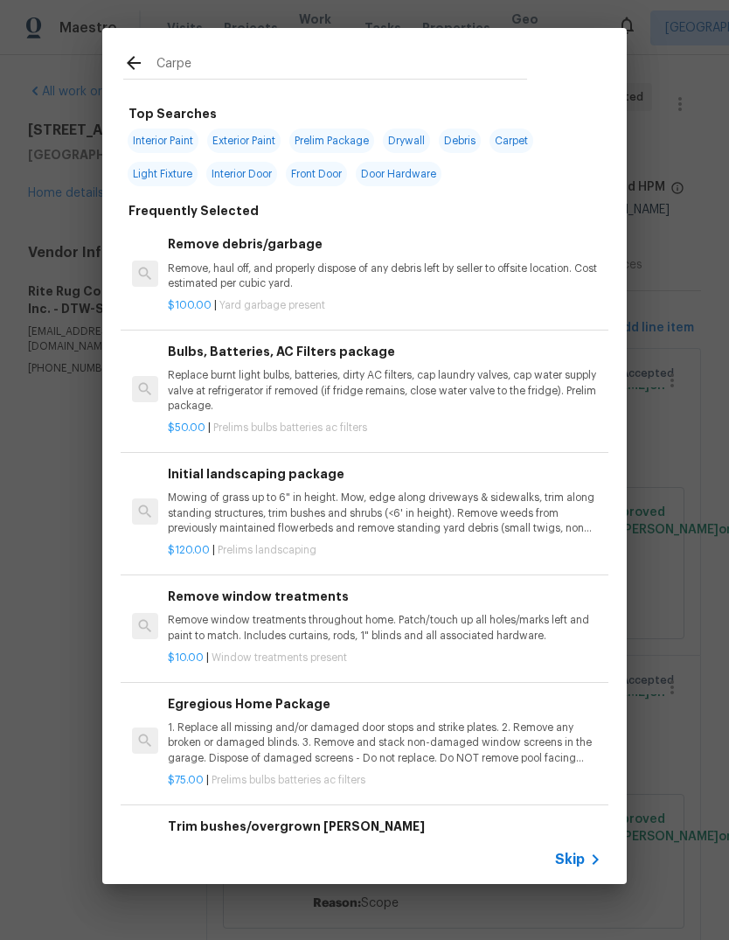
type input "Carpet"
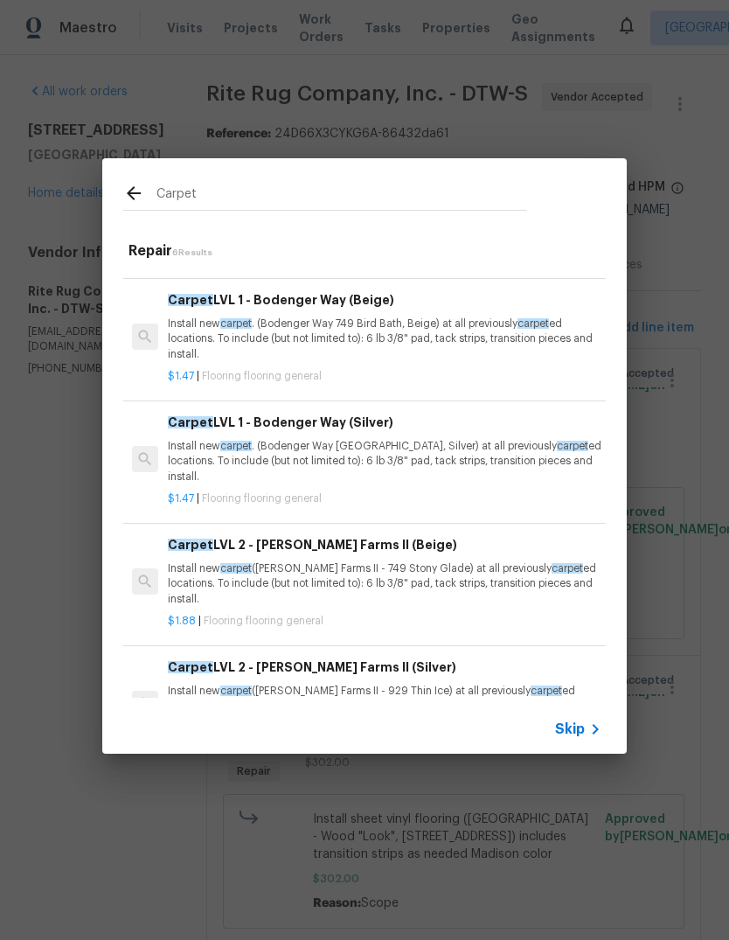
scroll to position [107, 0]
click at [406, 451] on p "Install new carpet . (Bodenger Way 945 Winter Ash, Silver) at all previously ca…" at bounding box center [385, 461] width 434 height 45
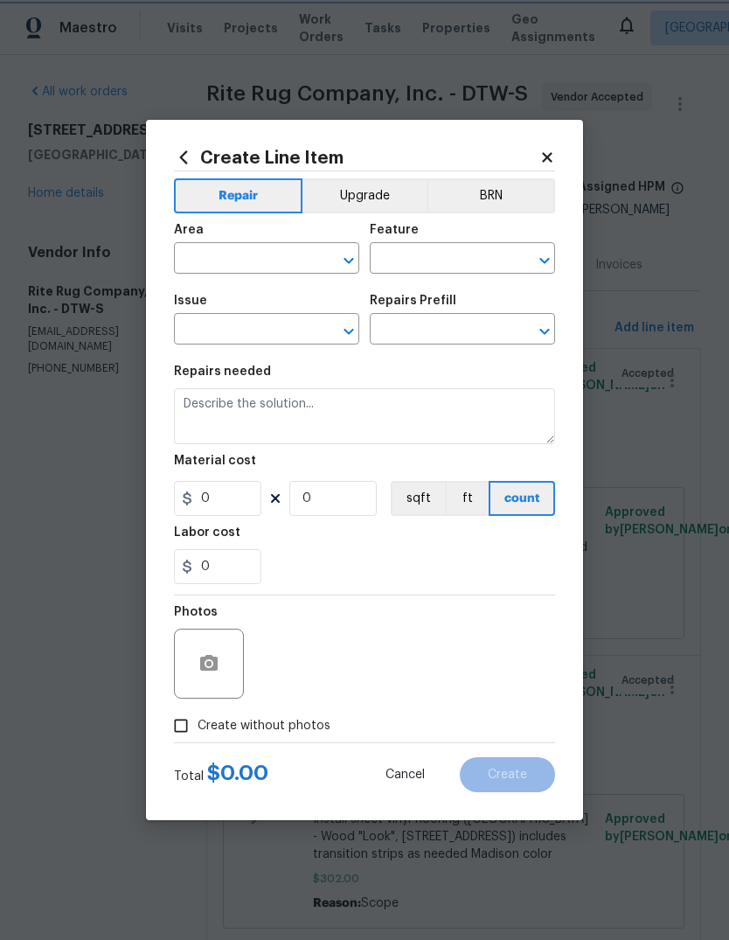
type input "Overall Flooring"
type input "Flooring General"
type textarea "Install new carpet. (Bodenger Way 945 Winter Ash, Silver) at all previously car…"
type input "1"
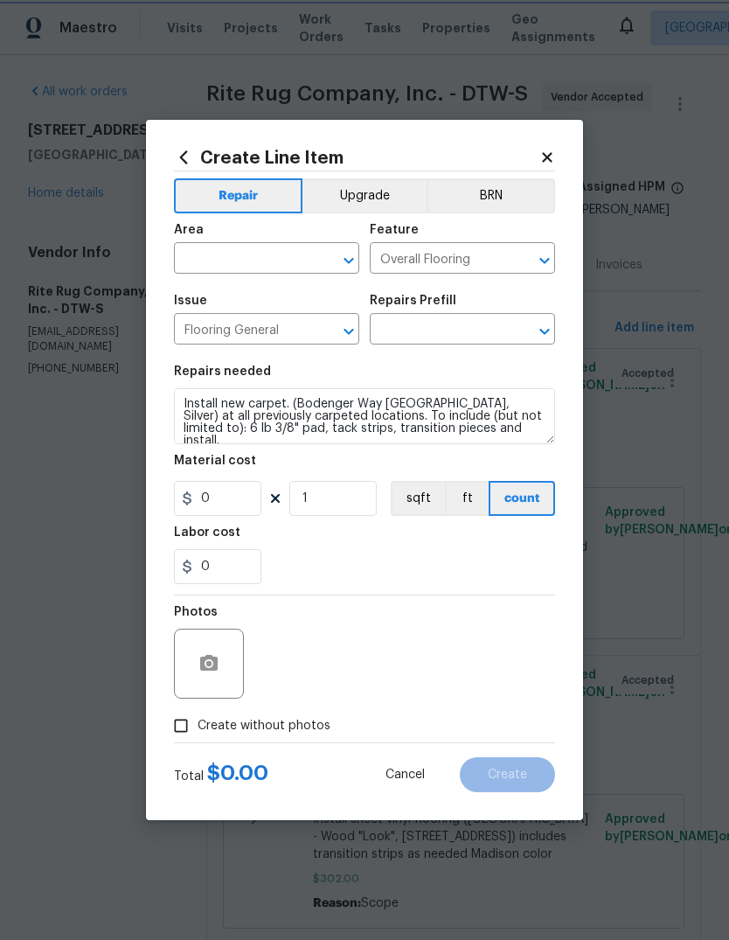
type input "Carpet LVL 1 - Bodenger Way (Silver) $1.47"
type input "1.47"
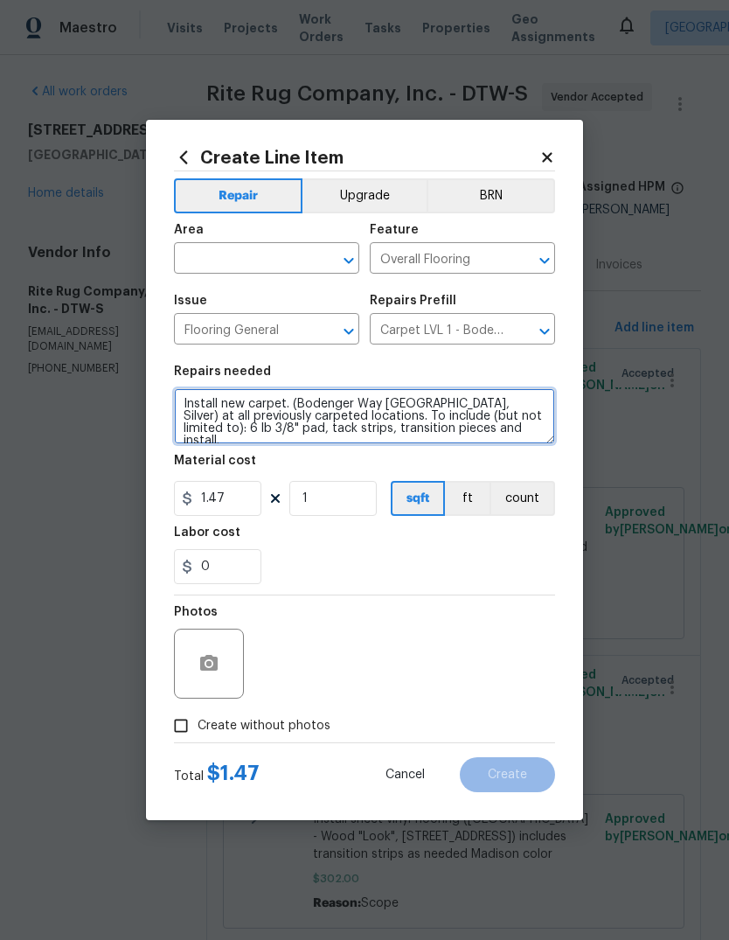
click at [184, 407] on textarea "Install new carpet. (Bodenger Way 945 Winter Ash, Silver) at all previously car…" at bounding box center [364, 416] width 381 height 56
click at [347, 398] on textarea "Install new carpet. (Bodenger Way 945 Winter Ash, Silver) at all previously car…" at bounding box center [364, 416] width 381 height 56
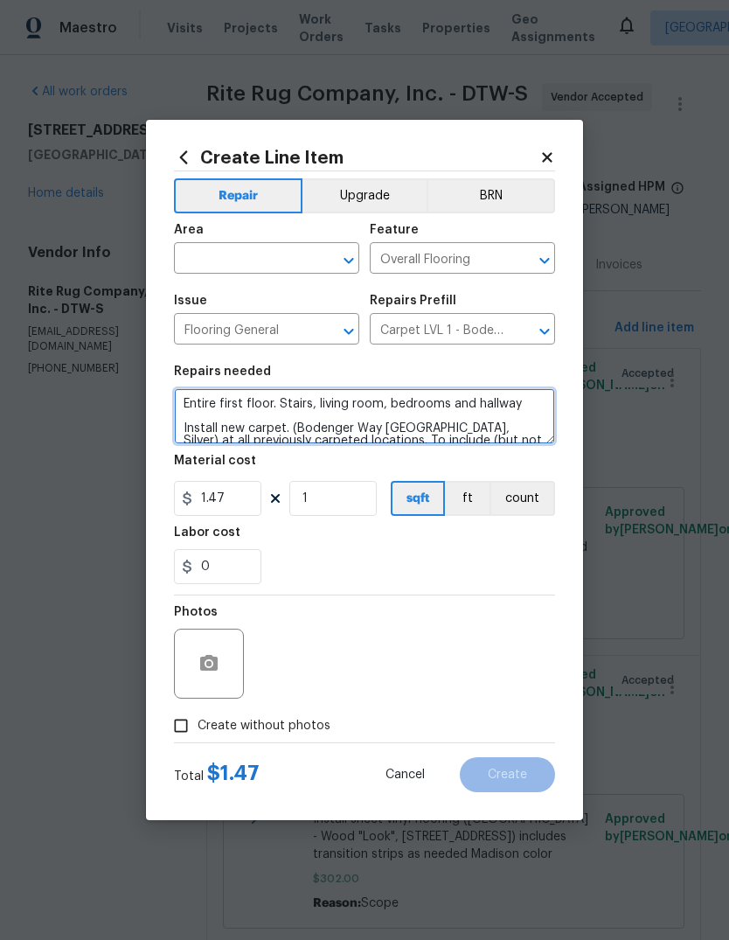
click at [451, 405] on textarea "Entire first floor. Stairs, living room, bedrooms and hallway Install new carpe…" at bounding box center [364, 416] width 381 height 56
type textarea "Entire first floor. Stairs, living room, bedrooms, closests, and hallway Instal…"
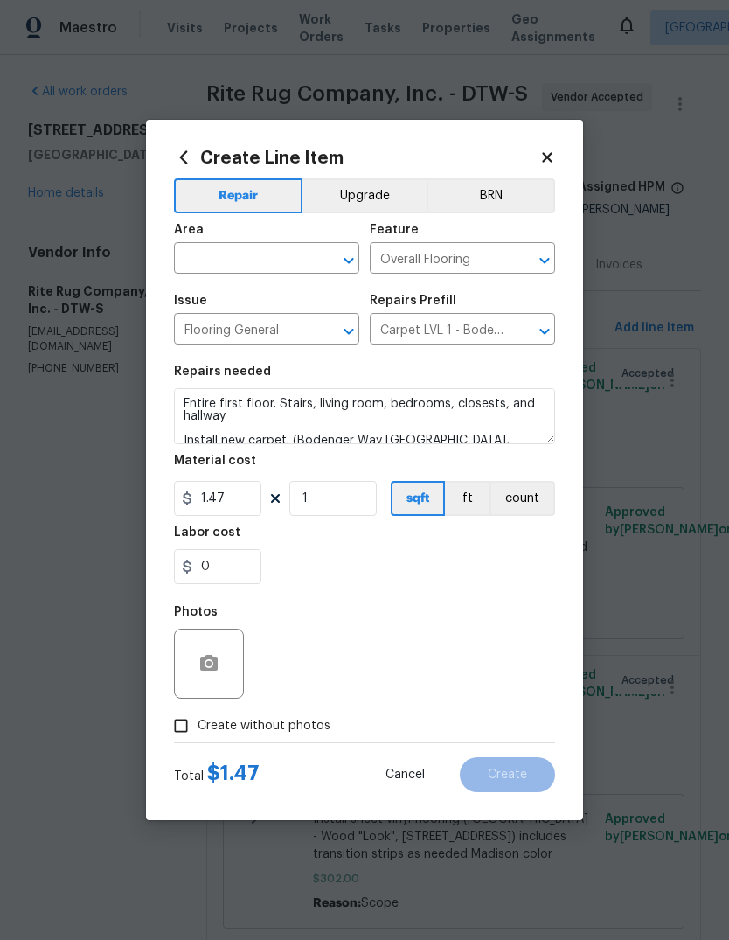
click at [249, 239] on div "Area" at bounding box center [266, 235] width 185 height 23
click at [238, 259] on input "text" at bounding box center [242, 260] width 136 height 27
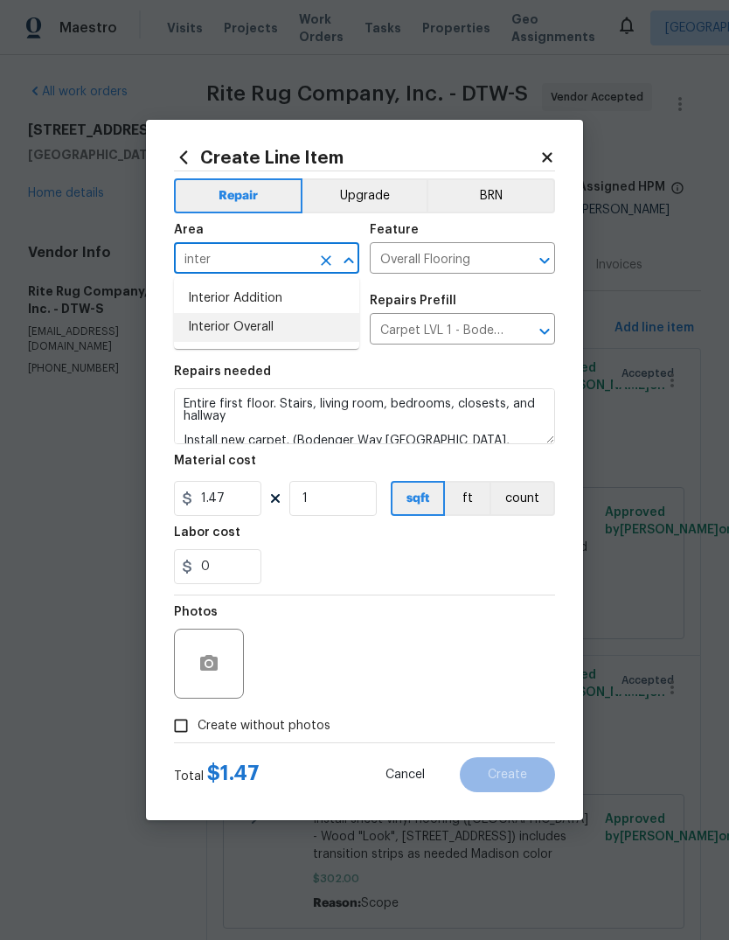
click at [286, 317] on li "Interior Overall" at bounding box center [266, 327] width 185 height 29
type input "Interior Overall"
click at [368, 558] on div "0" at bounding box center [364, 566] width 381 height 35
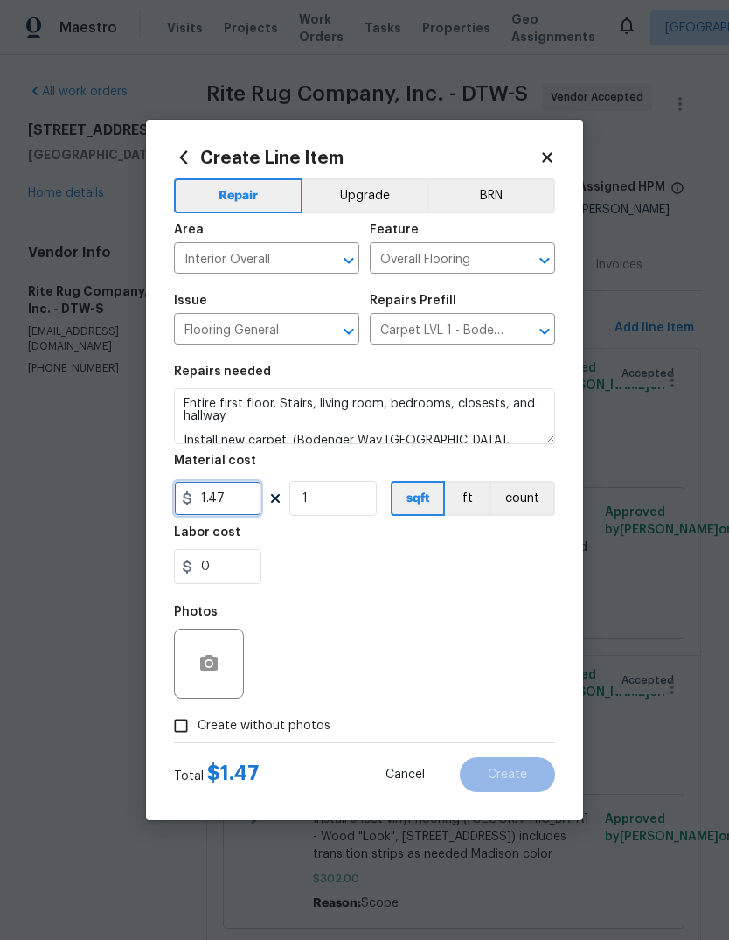
click at [220, 502] on input "1.47" at bounding box center [217, 498] width 87 height 35
click at [225, 507] on input "1.47" at bounding box center [217, 498] width 87 height 35
click at [246, 495] on input "1.47" at bounding box center [217, 498] width 87 height 35
click at [458, 539] on div "Labor cost" at bounding box center [364, 537] width 381 height 23
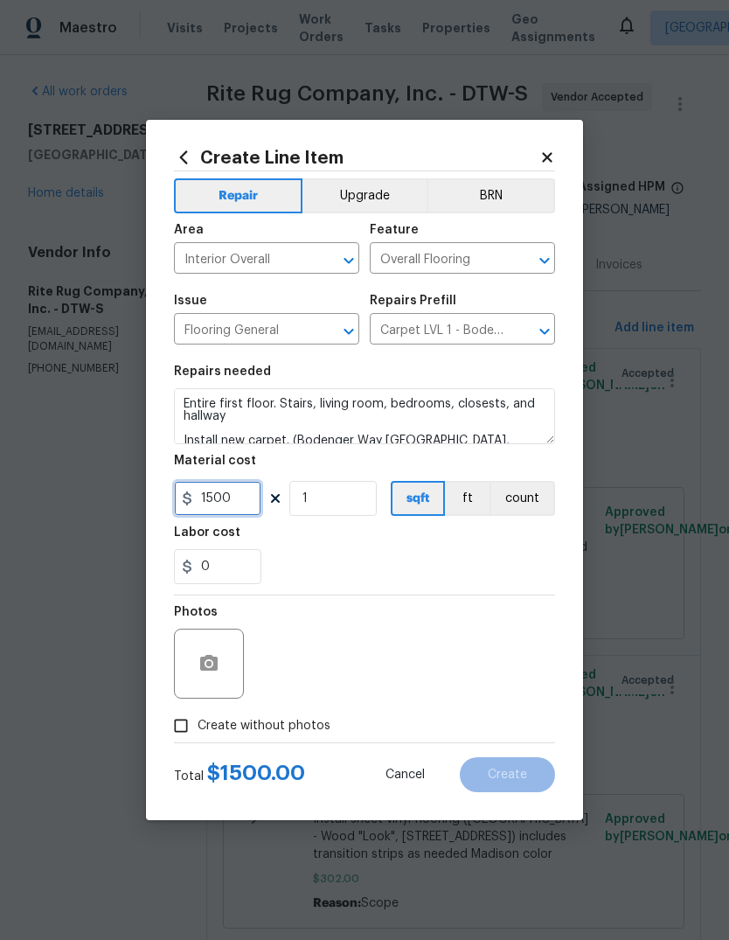
click at [235, 488] on input "1500" at bounding box center [217, 498] width 87 height 35
click at [232, 504] on input "1500" at bounding box center [217, 498] width 87 height 35
type input "1300"
click at [473, 543] on div "Labor cost" at bounding box center [364, 537] width 381 height 23
click at [298, 718] on span "Create without photos" at bounding box center [264, 726] width 133 height 18
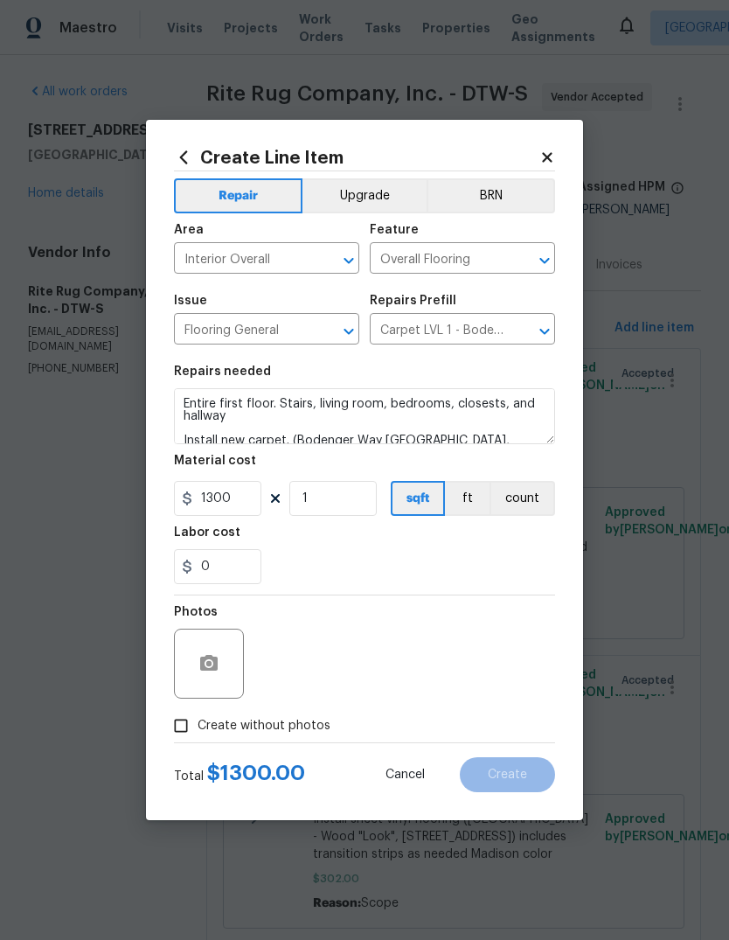
click at [198, 718] on input "Create without photos" at bounding box center [180, 725] width 33 height 33
click at [282, 728] on span "Create without photos" at bounding box center [264, 726] width 133 height 18
click at [198, 728] on input "Create without photos" at bounding box center [180, 725] width 33 height 33
click at [200, 671] on icon "button" at bounding box center [208, 663] width 17 height 16
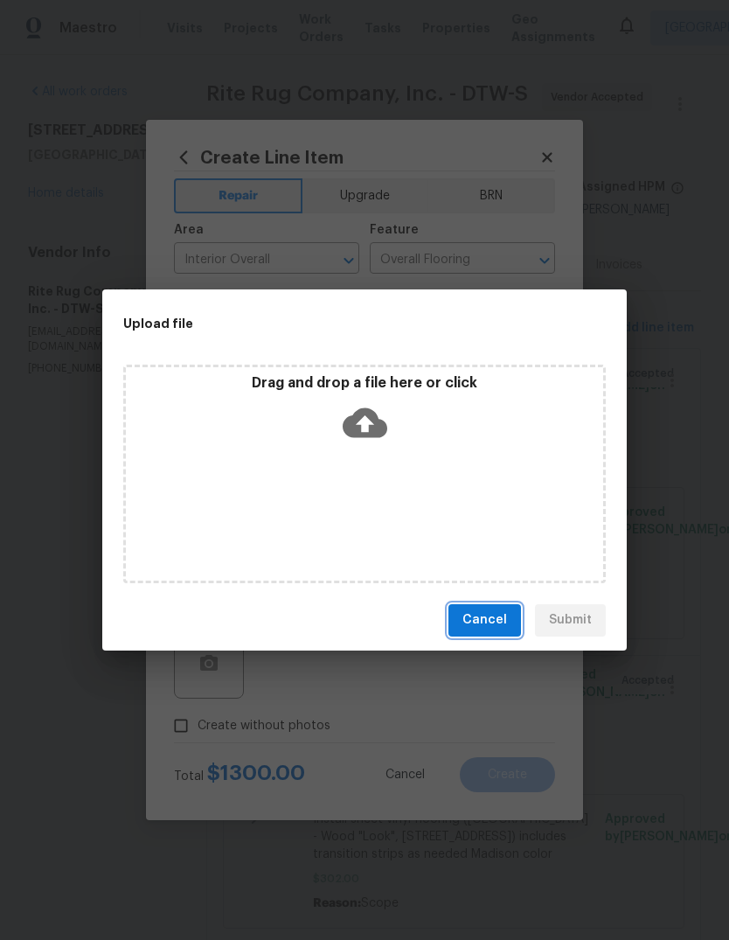
click at [490, 614] on span "Cancel" at bounding box center [485, 620] width 45 height 22
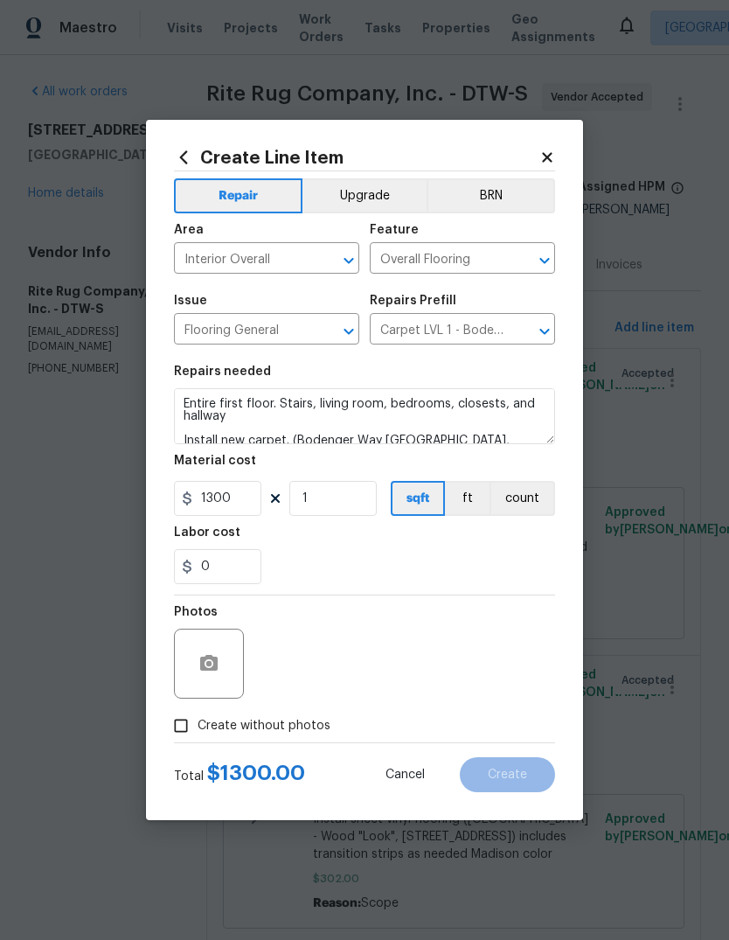
click at [265, 734] on span "Create without photos" at bounding box center [264, 726] width 133 height 18
click at [198, 734] on input "Create without photos" at bounding box center [180, 725] width 33 height 33
checkbox input "true"
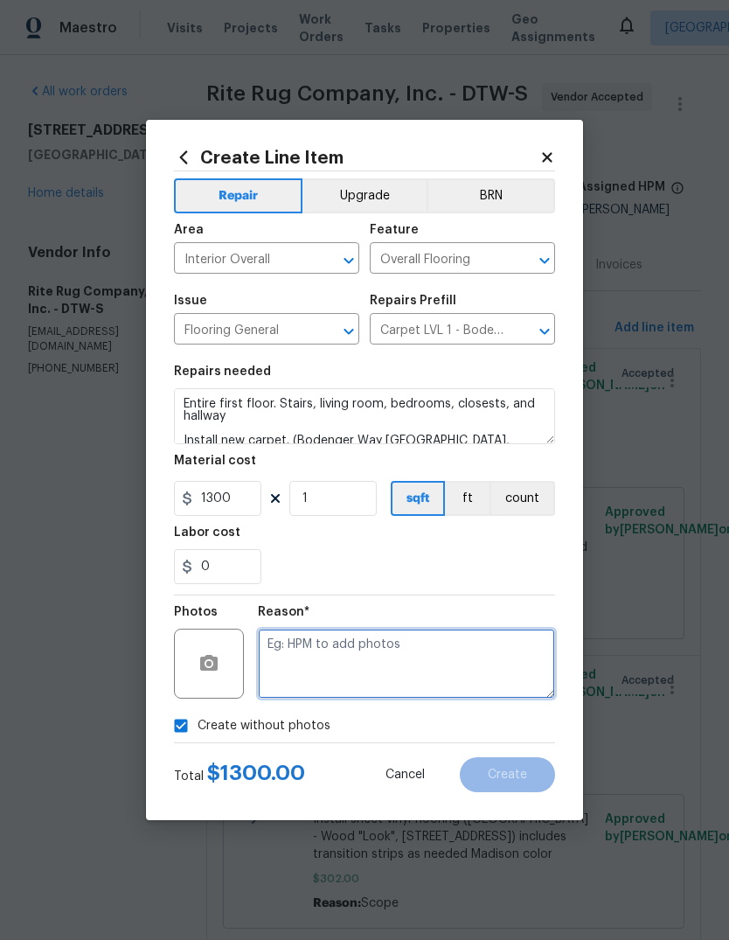
click at [363, 656] on textarea at bounding box center [406, 664] width 297 height 70
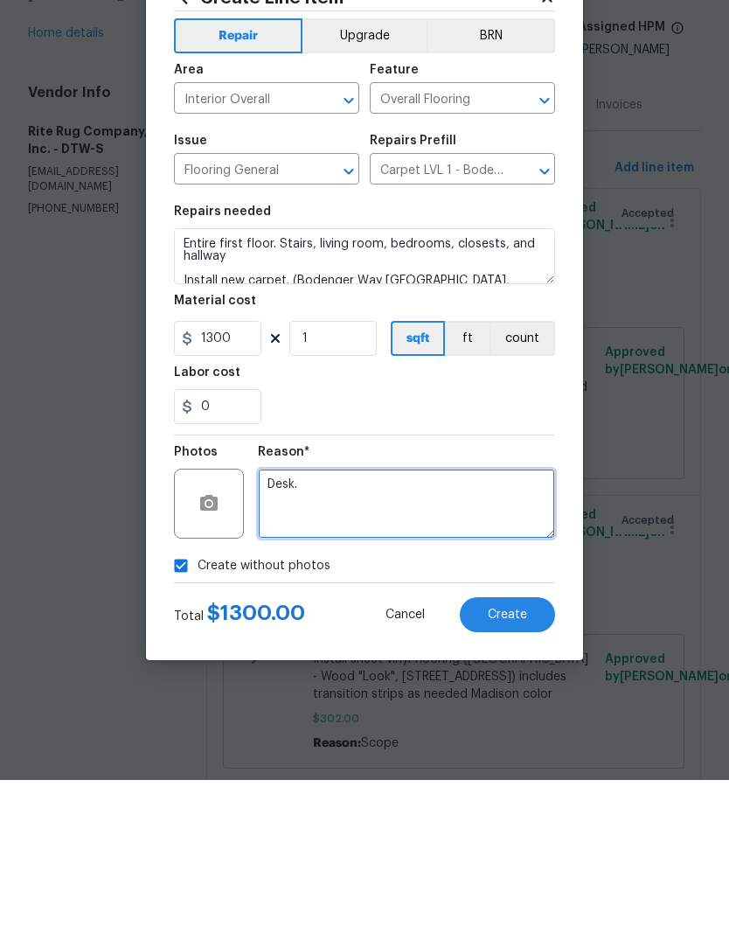
type textarea "Desk."
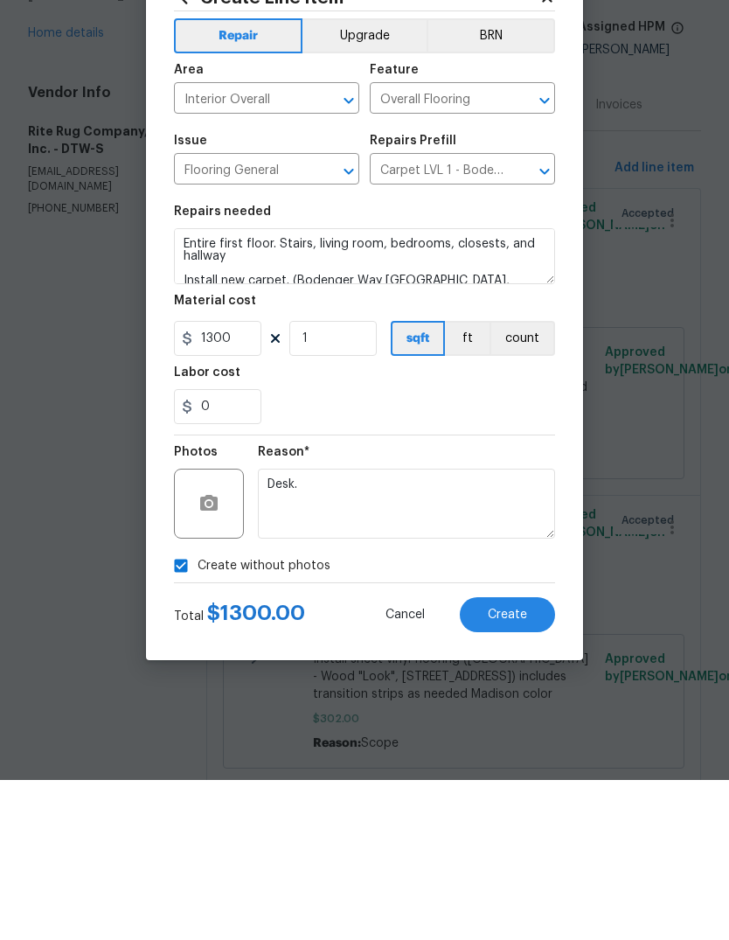
click at [527, 549] on div "0" at bounding box center [364, 566] width 381 height 35
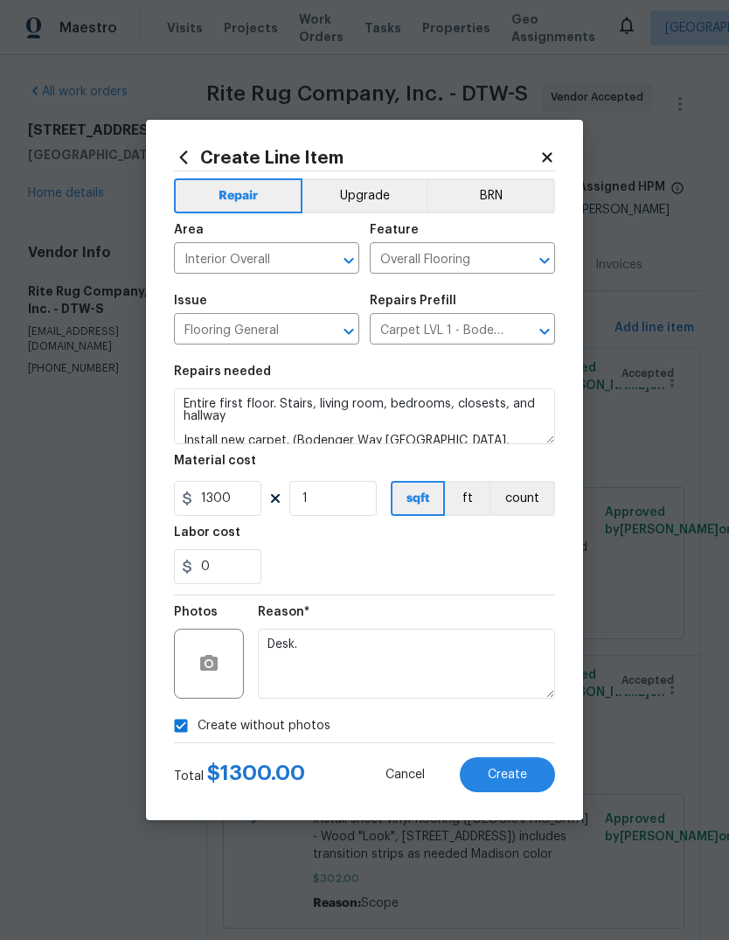
click at [511, 779] on span "Create" at bounding box center [507, 775] width 39 height 13
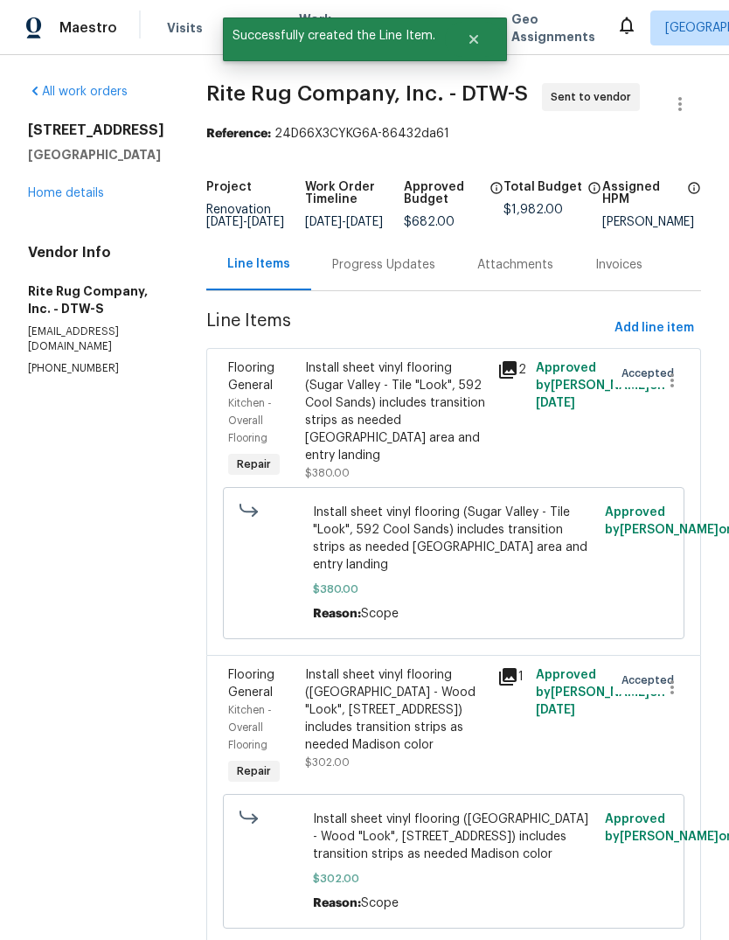
scroll to position [0, 0]
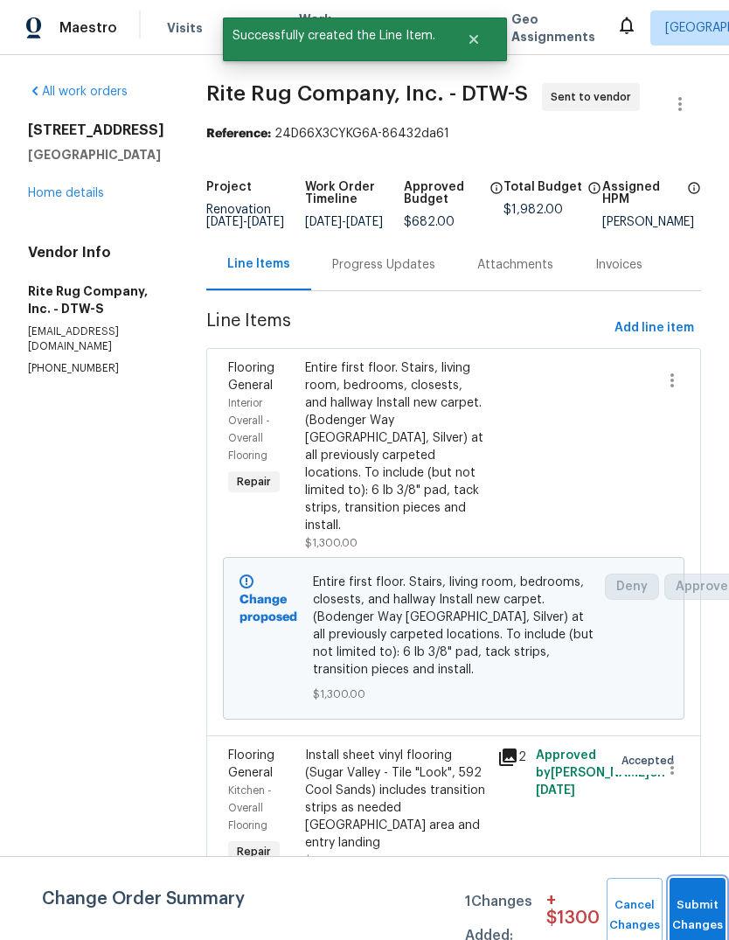
click at [695, 891] on button "Submit Changes" at bounding box center [698, 915] width 56 height 75
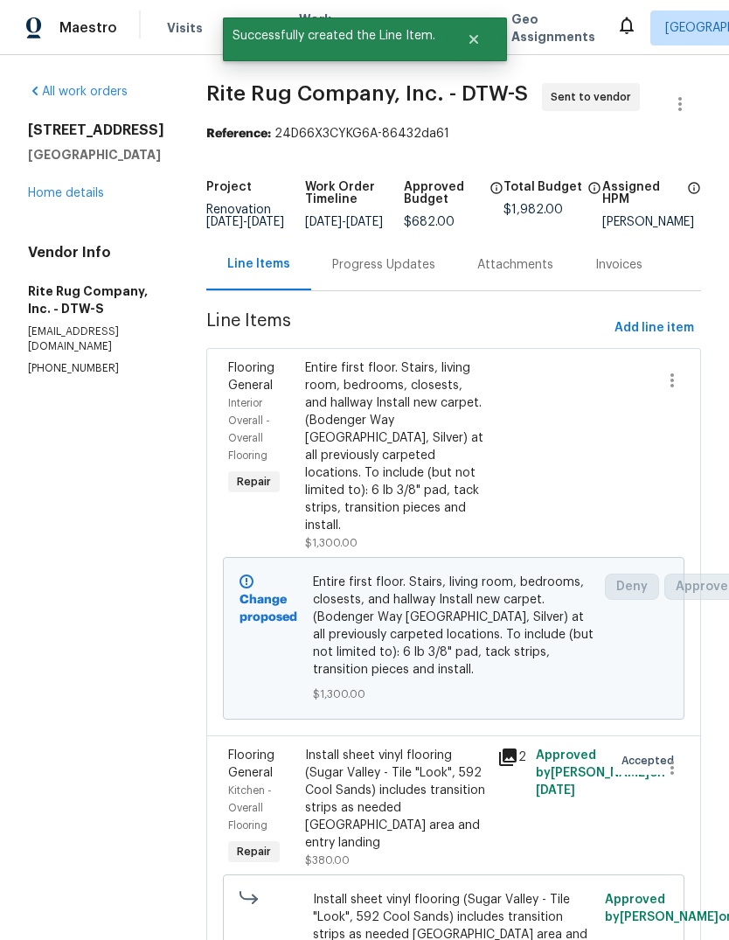
click at [395, 274] on div "Progress Updates" at bounding box center [383, 264] width 103 height 17
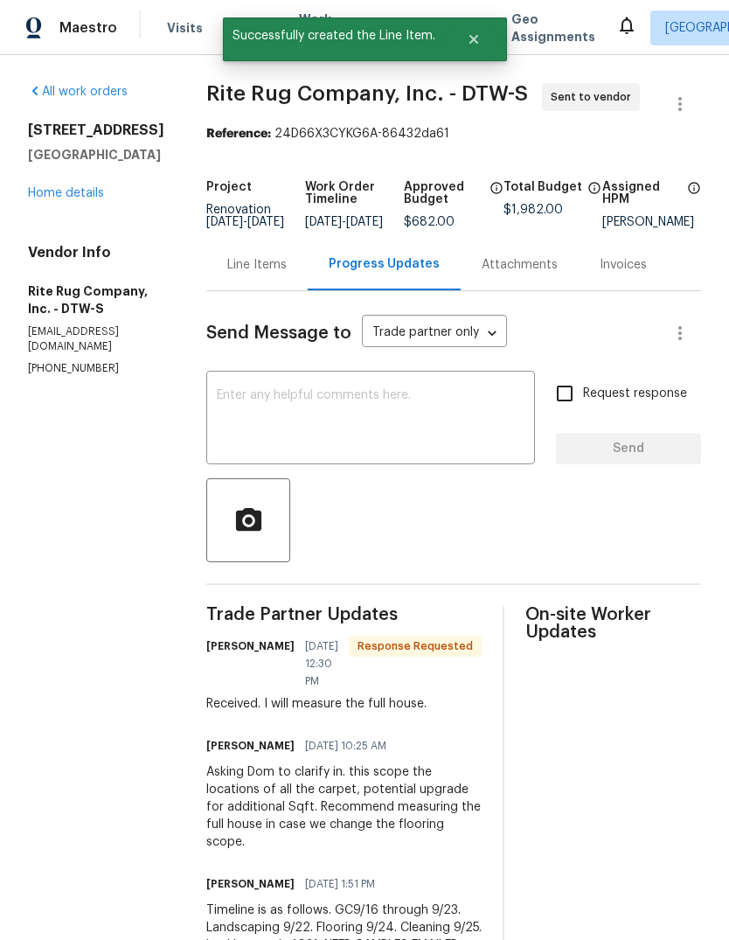
click at [376, 447] on textarea at bounding box center [371, 419] width 308 height 61
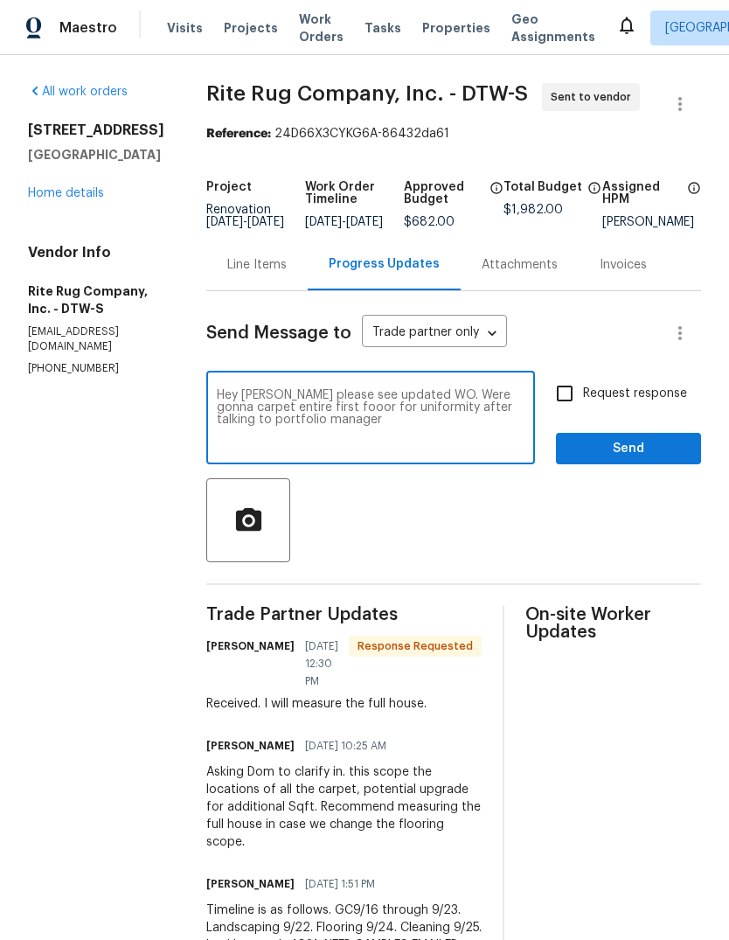
click at [350, 417] on textarea "Hey Sarah please see updated WO. Were gonna carpet entire first fooor for unifo…" at bounding box center [371, 419] width 308 height 61
click at [344, 425] on textarea "Hey Sarah please see updated WO. Were gonna carpet entire first fooor for unifo…" at bounding box center [371, 419] width 308 height 61
click at [348, 425] on textarea "Hey Sarah please see updated WO. Were gonna carpet entire first fooor for unifo…" at bounding box center [371, 419] width 308 height 61
type textarea "Hey Sarah please see updated WO. Were gonna carpet entire first floor for unifo…"
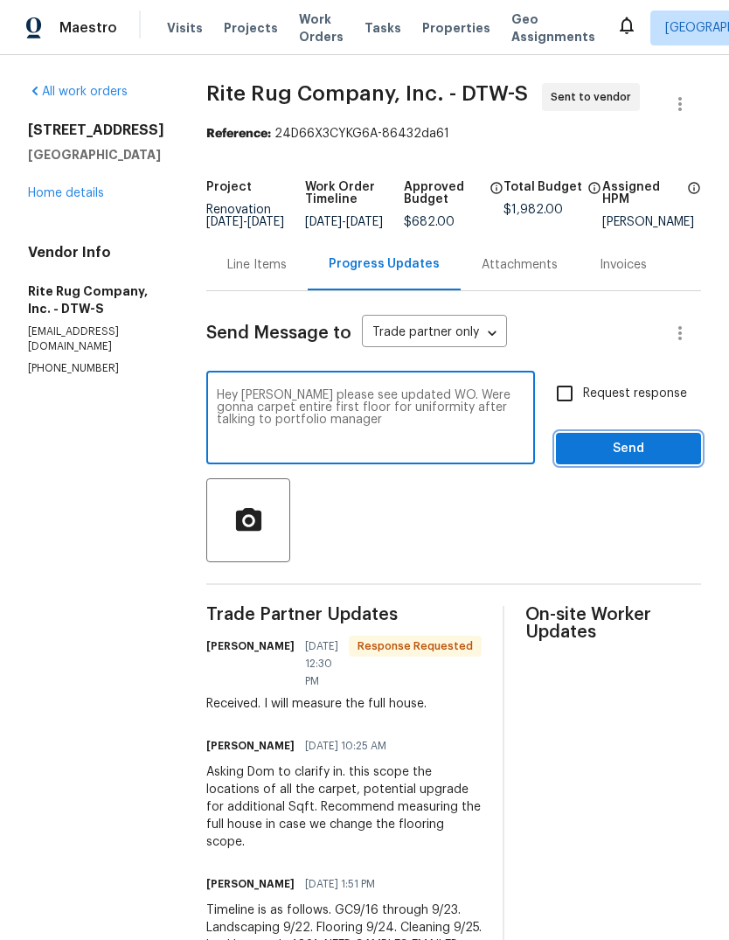
click at [612, 460] on span "Send" at bounding box center [628, 449] width 117 height 22
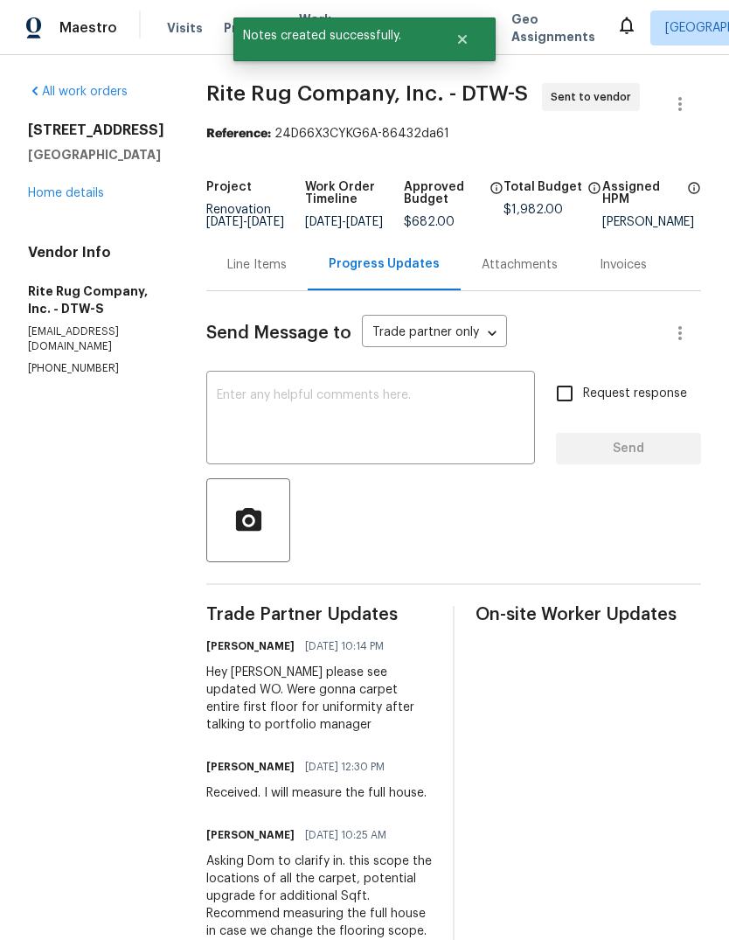
click at [48, 198] on link "Home details" at bounding box center [66, 193] width 76 height 12
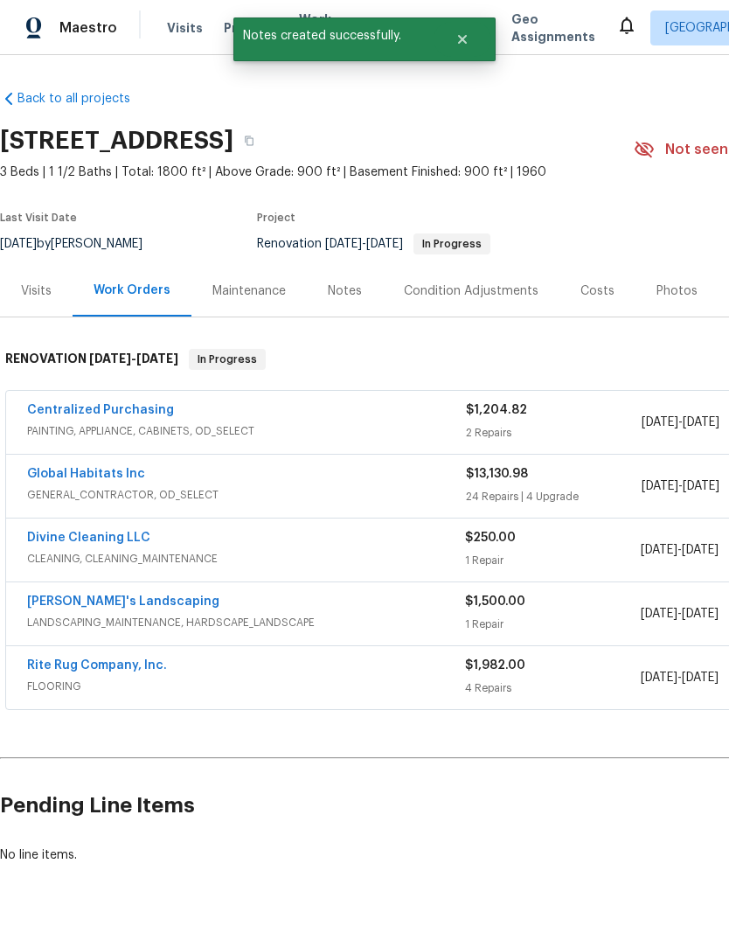
click at [100, 478] on link "Global Habitats Inc" at bounding box center [86, 474] width 118 height 12
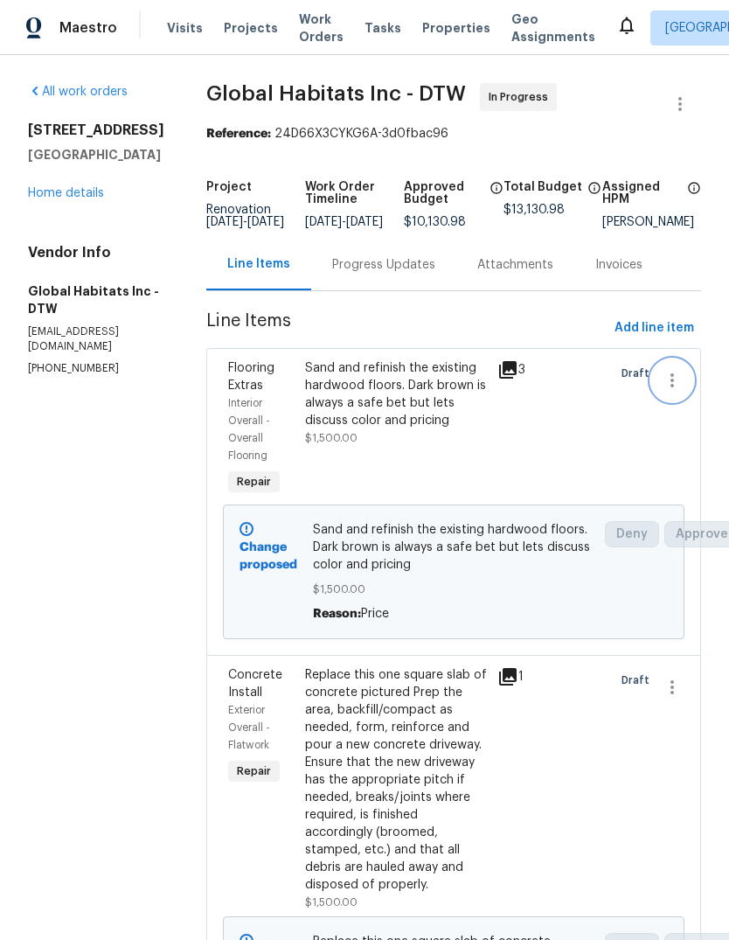
click at [674, 391] on icon "button" at bounding box center [672, 380] width 21 height 21
click at [691, 393] on li "Cancel" at bounding box center [680, 393] width 67 height 29
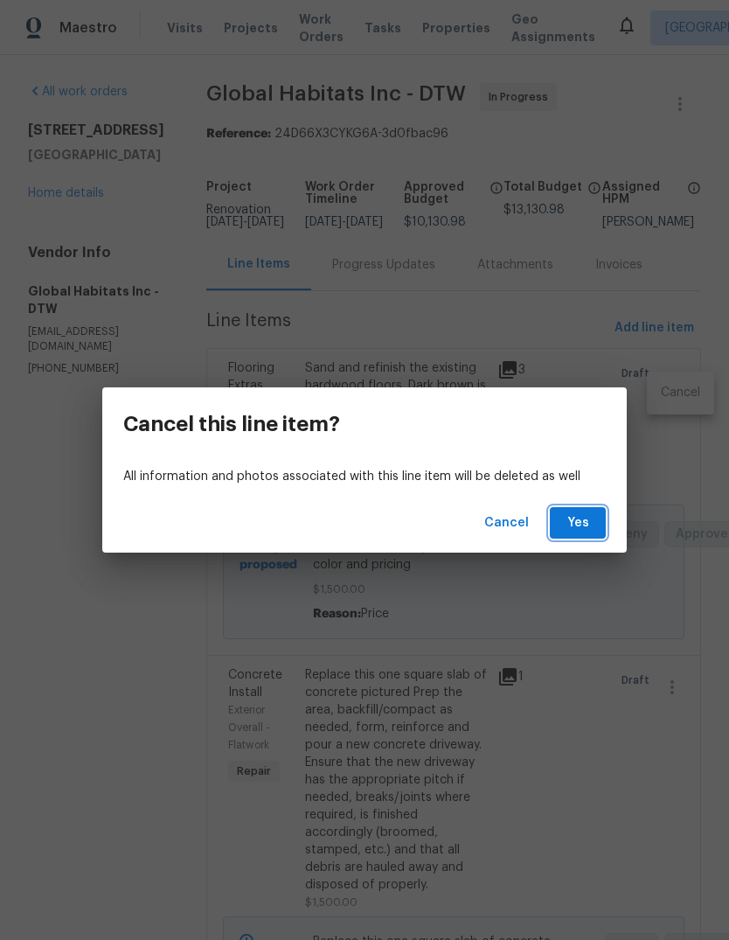
click at [584, 527] on span "Yes" at bounding box center [578, 523] width 28 height 22
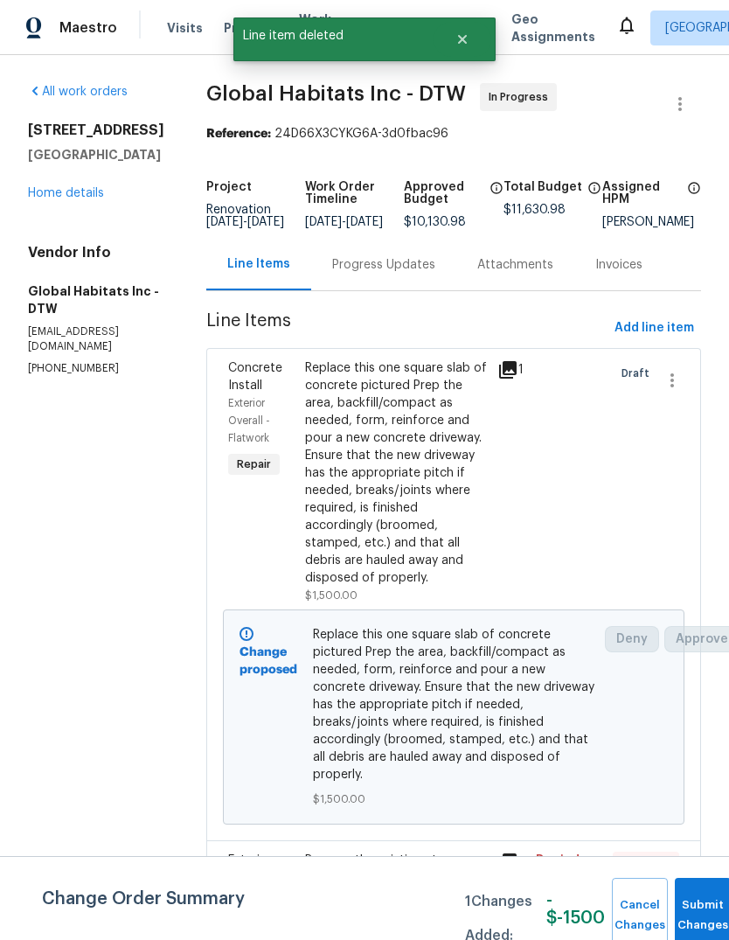
click at [64, 199] on link "Home details" at bounding box center [66, 193] width 76 height 12
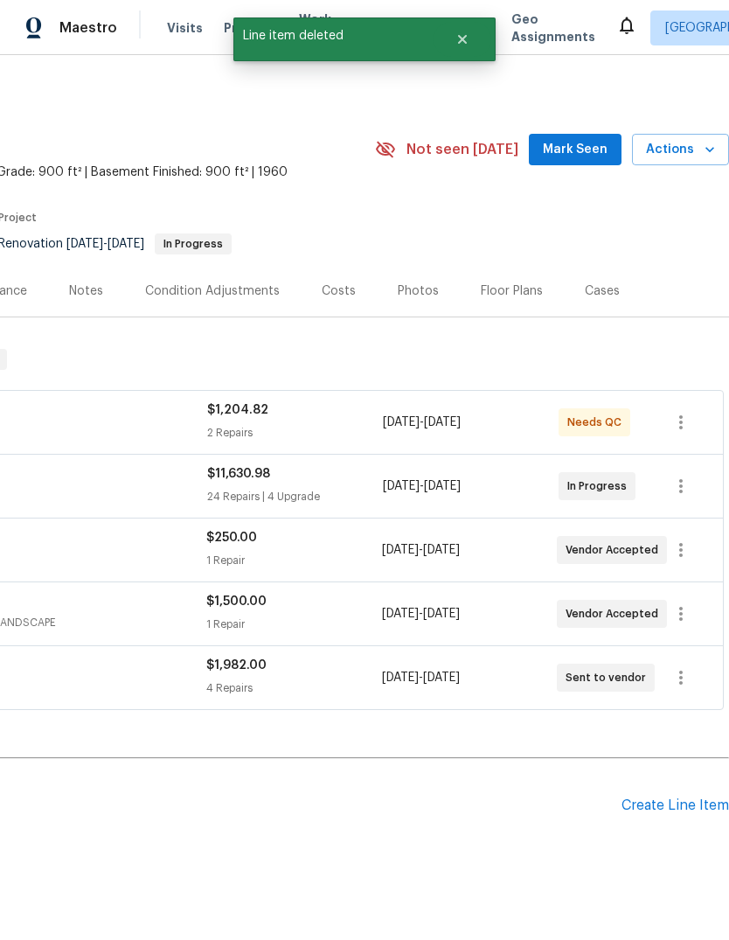
scroll to position [0, 259]
click at [580, 153] on span "Mark Seen" at bounding box center [575, 150] width 65 height 22
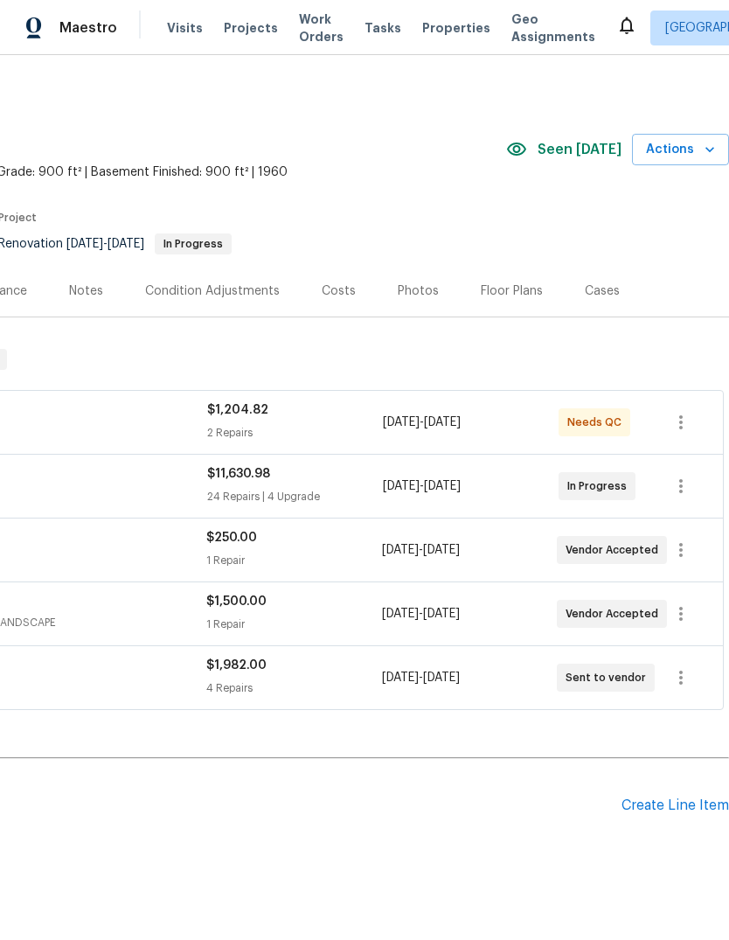
click at [322, 293] on div "Costs" at bounding box center [339, 290] width 34 height 17
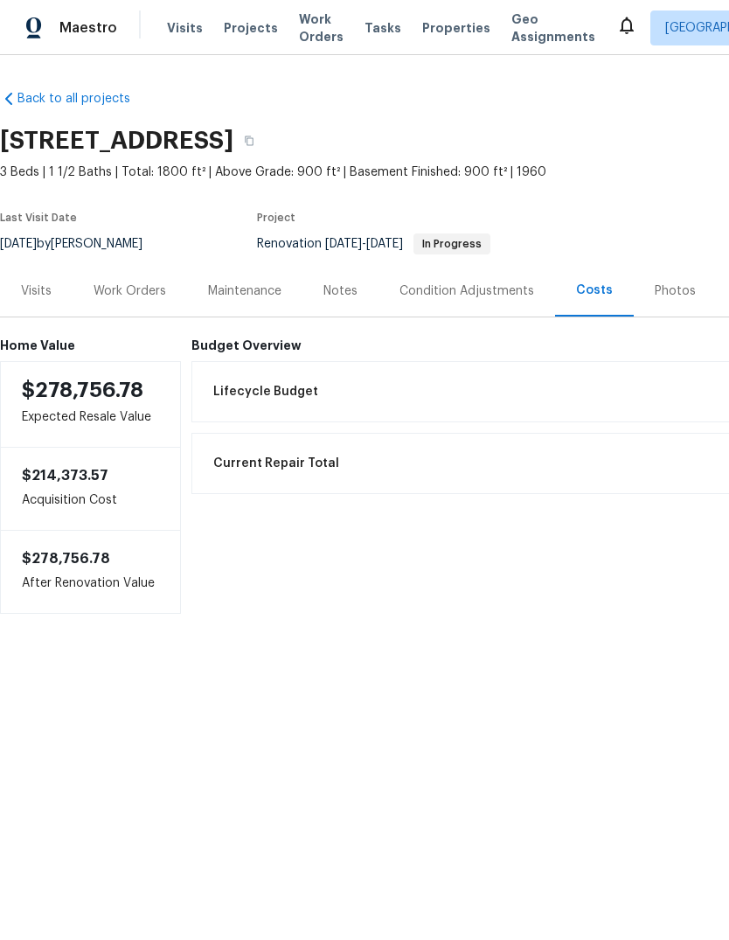
click at [337, 289] on div "Notes" at bounding box center [341, 290] width 34 height 17
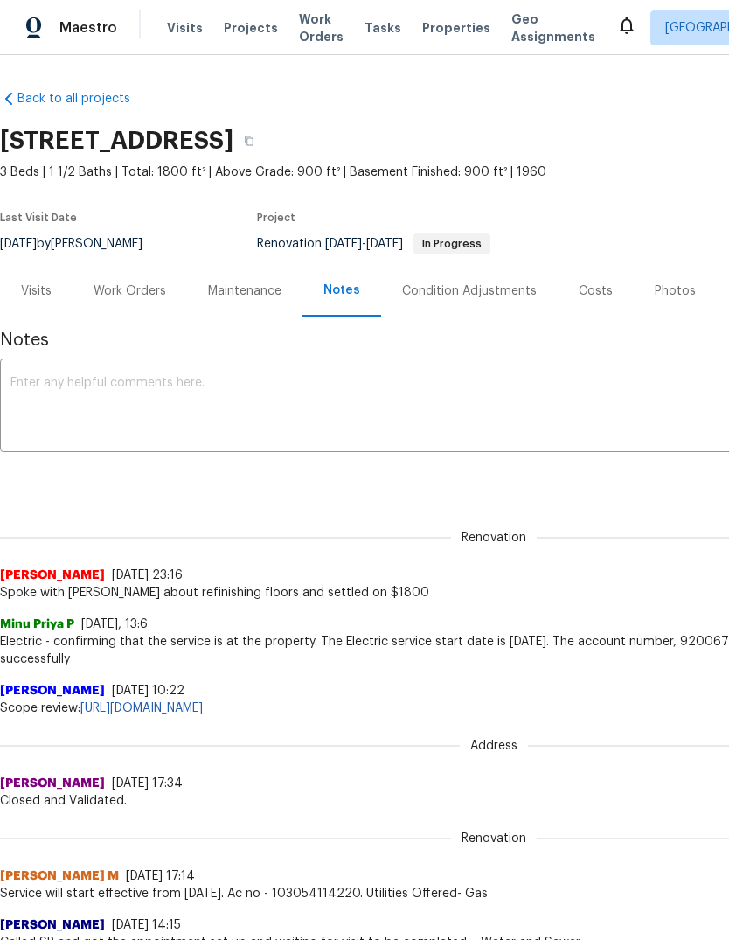
click at [462, 413] on textarea at bounding box center [493, 407] width 967 height 61
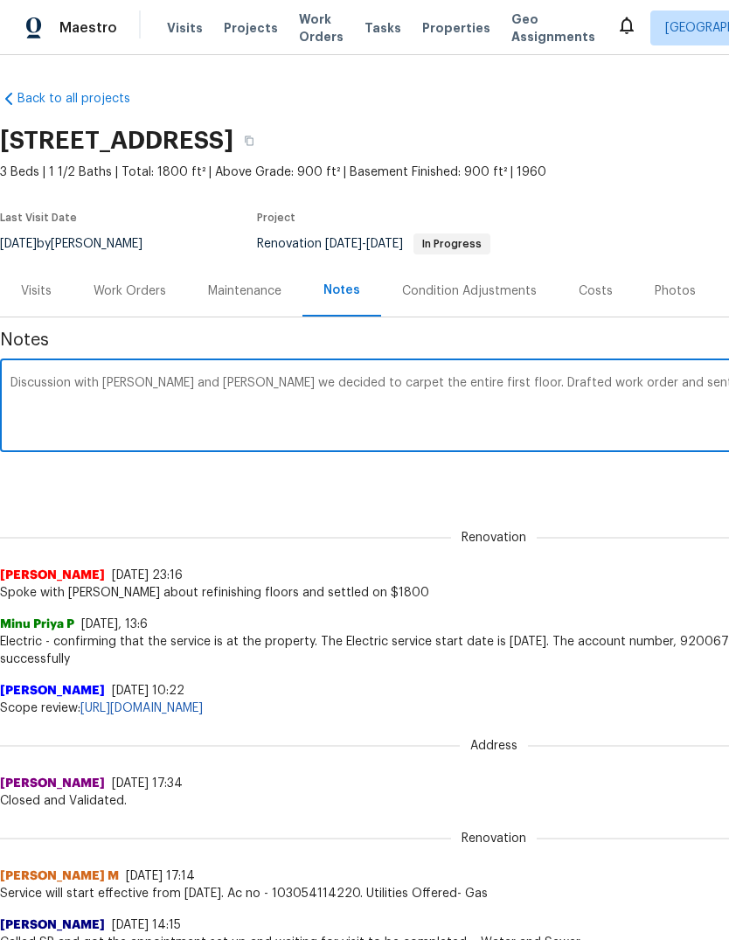
click at [423, 392] on textarea "Discussion with Kim and Michelle we decided to carpet the entire first floor. D…" at bounding box center [493, 407] width 967 height 61
click at [429, 386] on textarea "Discussion with Kim and Michelle we decided to carpet the entire first floor. D…" at bounding box center [493, 407] width 967 height 61
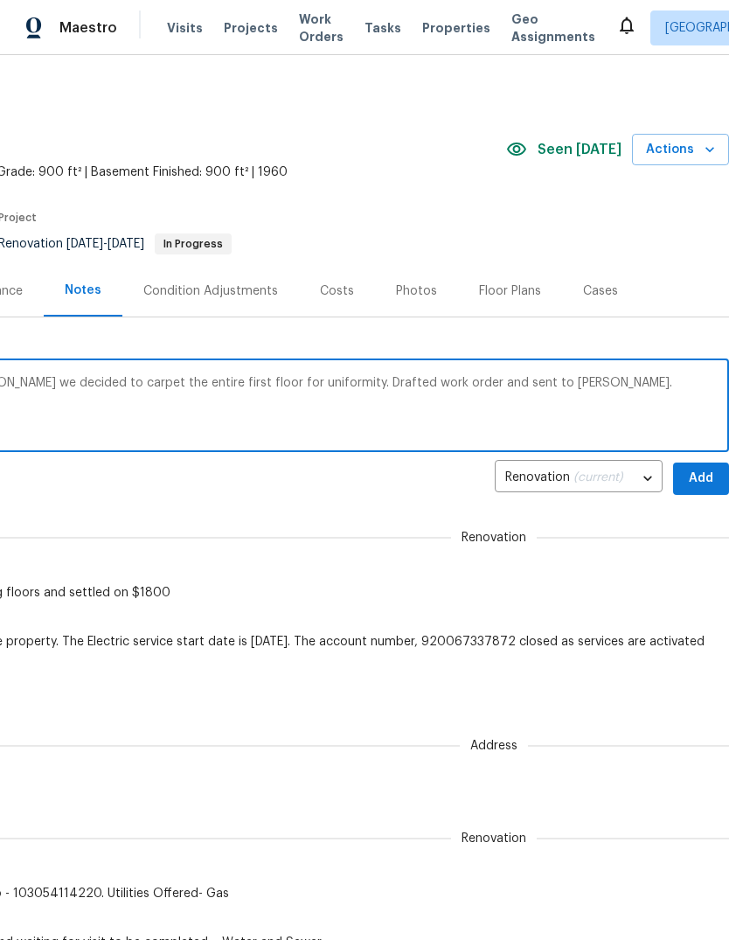
scroll to position [-1, 265]
type textarea "Discussion with Kim and Michelle we decided to carpet the entire first floor fo…"
click at [706, 473] on span "Add" at bounding box center [701, 479] width 28 height 22
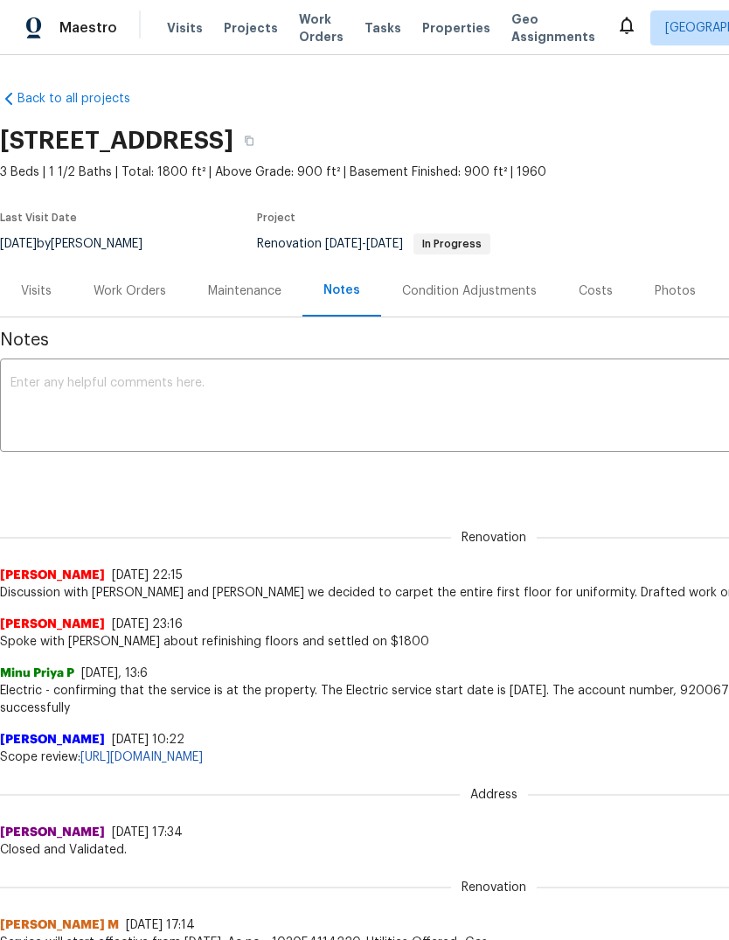
scroll to position [0, 0]
click at [435, 27] on span "Properties" at bounding box center [456, 27] width 68 height 17
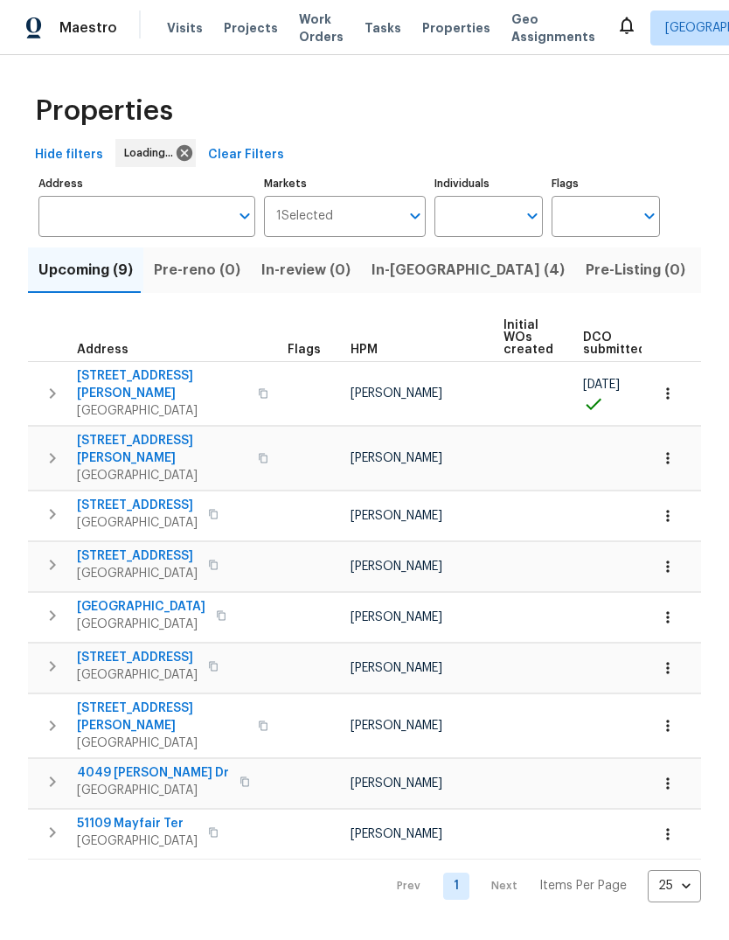
click at [399, 276] on span "In-reno (4)" at bounding box center [468, 270] width 193 height 24
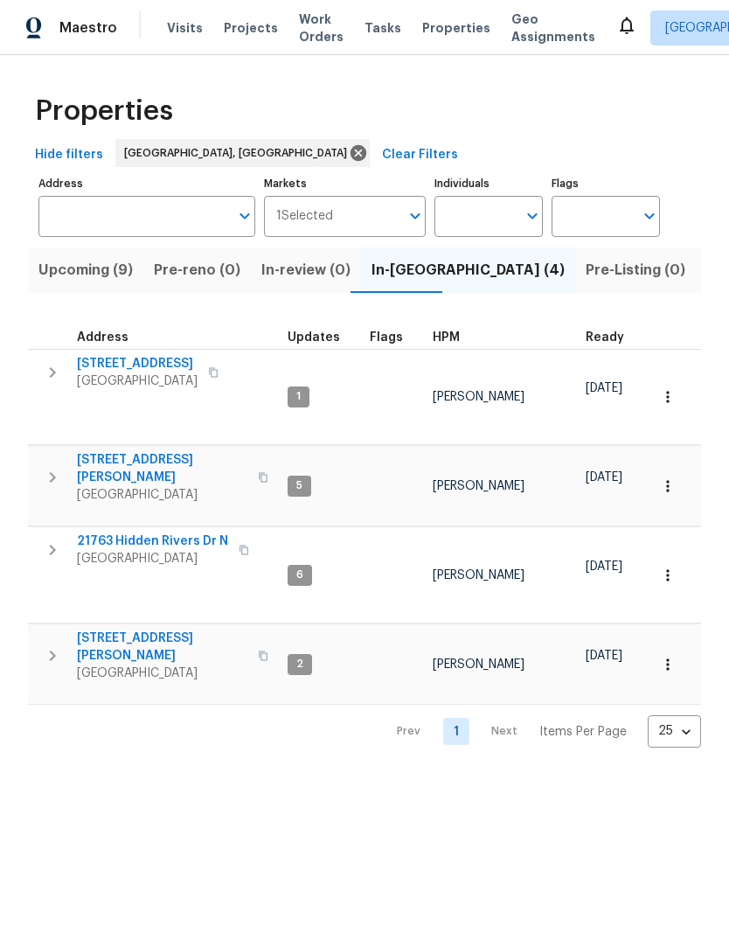
click at [424, 23] on span "Properties" at bounding box center [456, 27] width 68 height 17
click at [696, 286] on button "Listed (14)" at bounding box center [743, 269] width 94 height 45
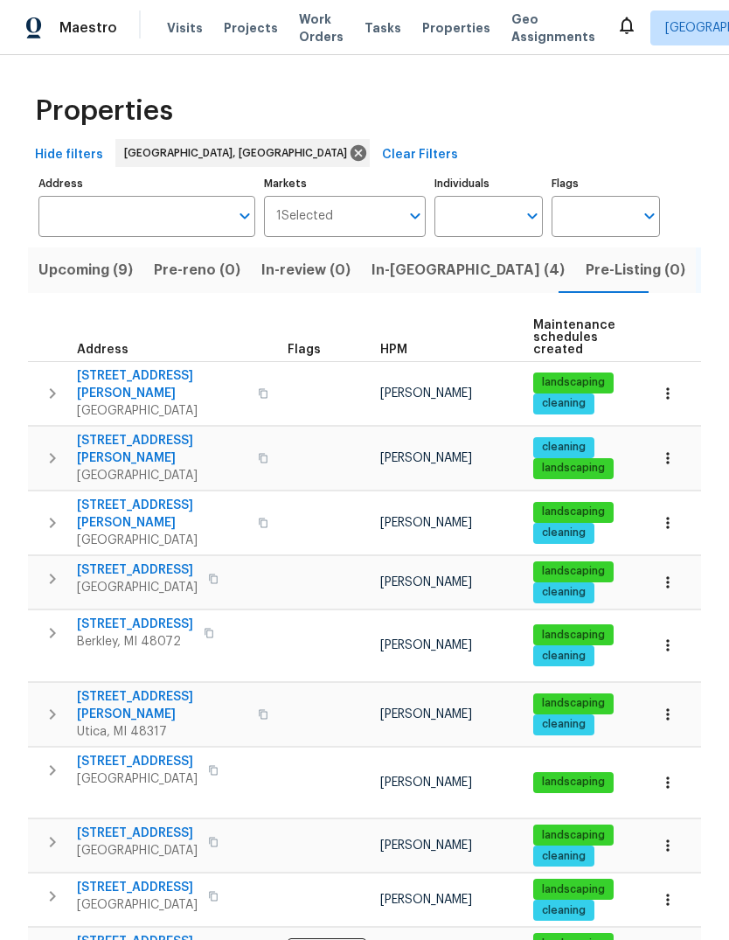
scroll to position [88, 0]
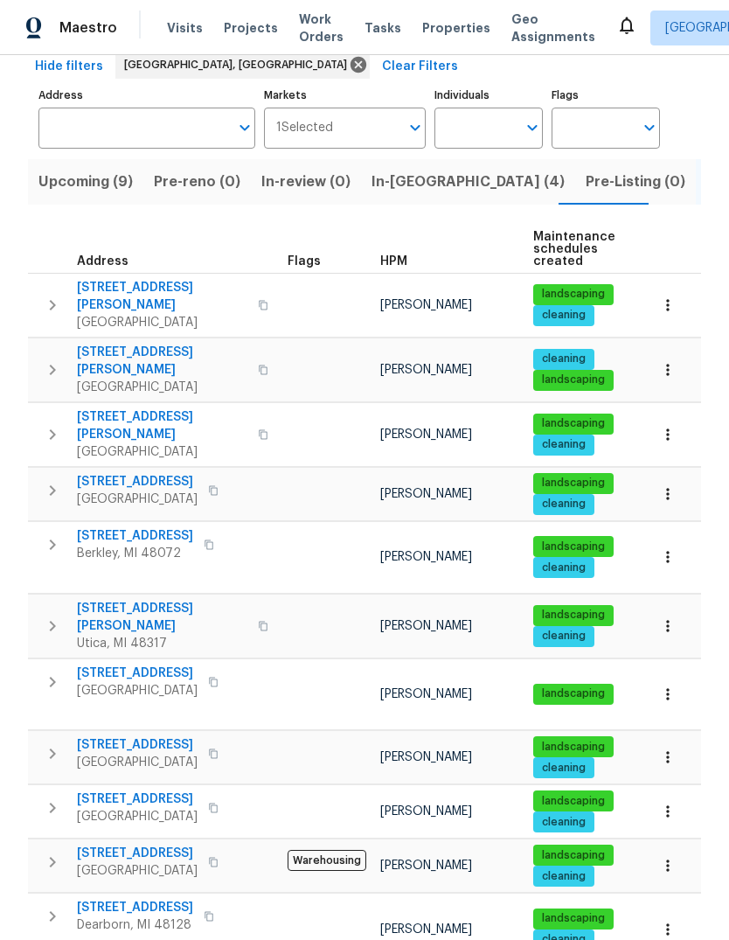
click at [136, 408] on span "[STREET_ADDRESS][PERSON_NAME]" at bounding box center [162, 425] width 171 height 35
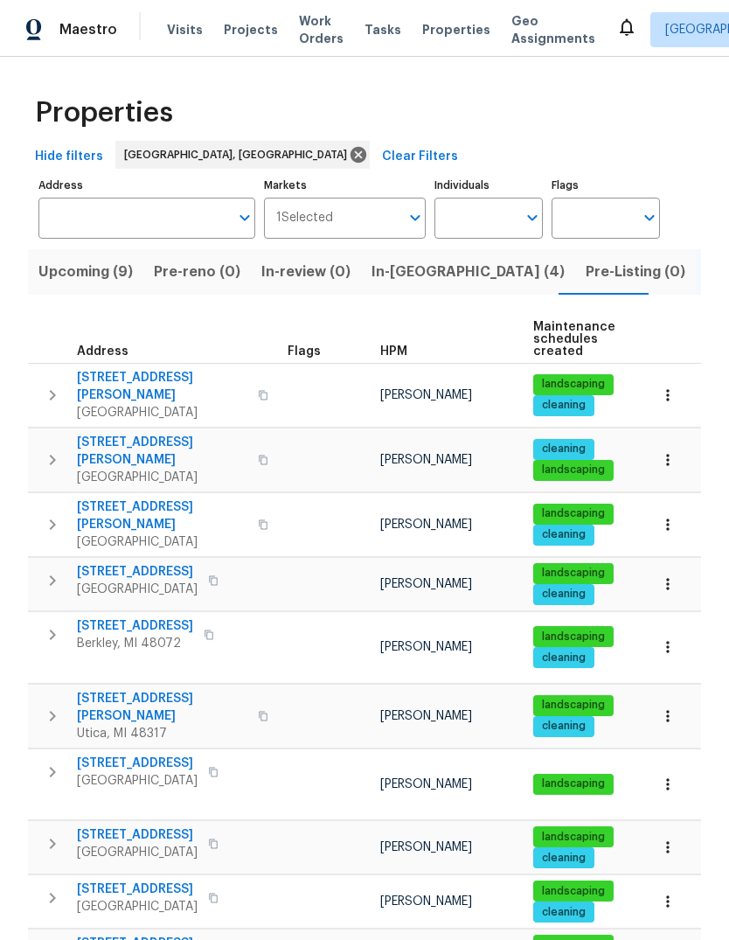
scroll to position [66, 0]
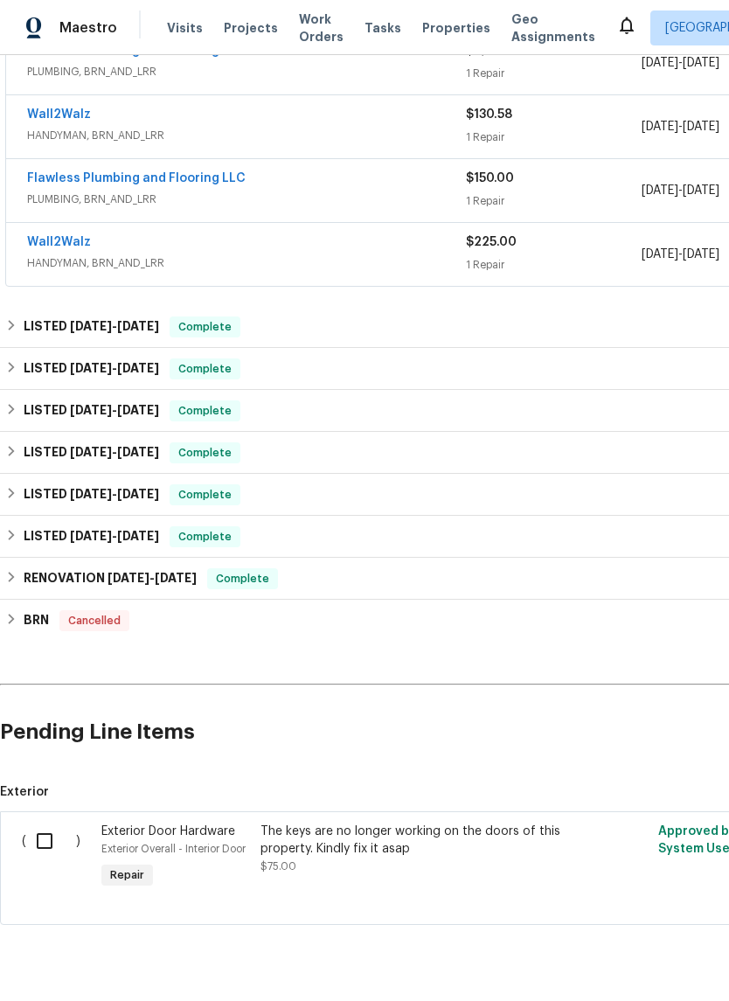
scroll to position [359, 0]
click at [50, 837] on input "checkbox" at bounding box center [51, 841] width 50 height 37
checkbox input "true"
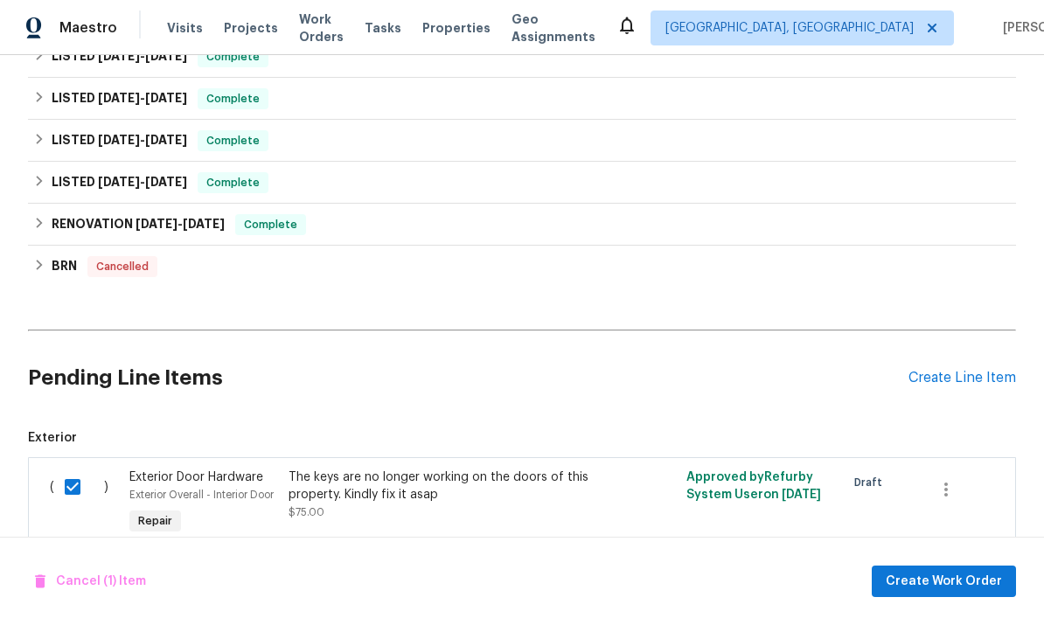
scroll to position [713, 0]
click at [728, 592] on button "Create Work Order" at bounding box center [944, 582] width 144 height 32
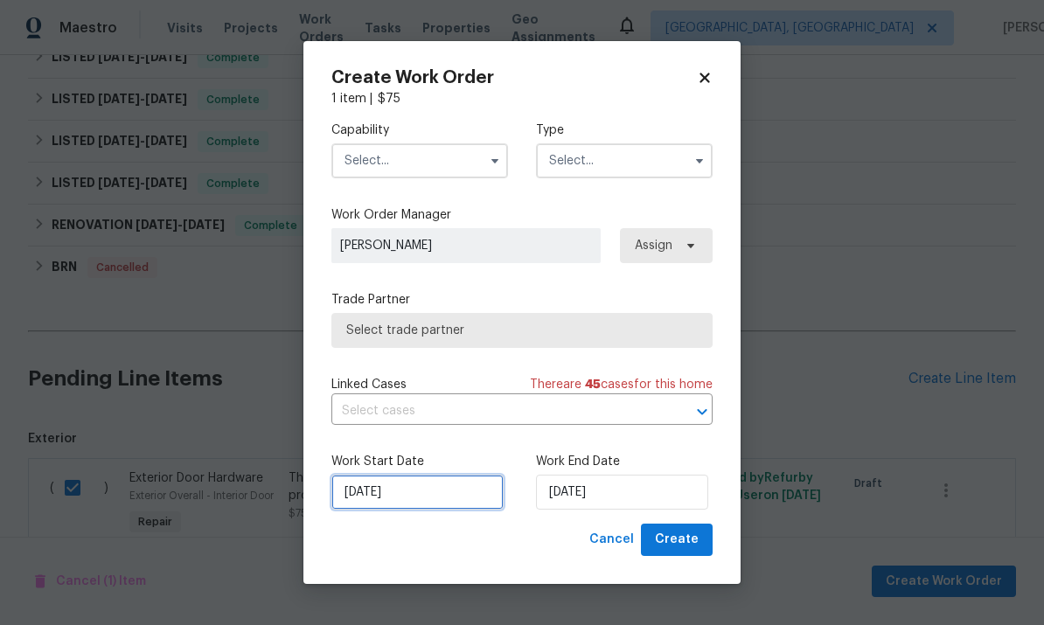
click at [419, 503] on input "[DATE]" at bounding box center [417, 492] width 172 height 35
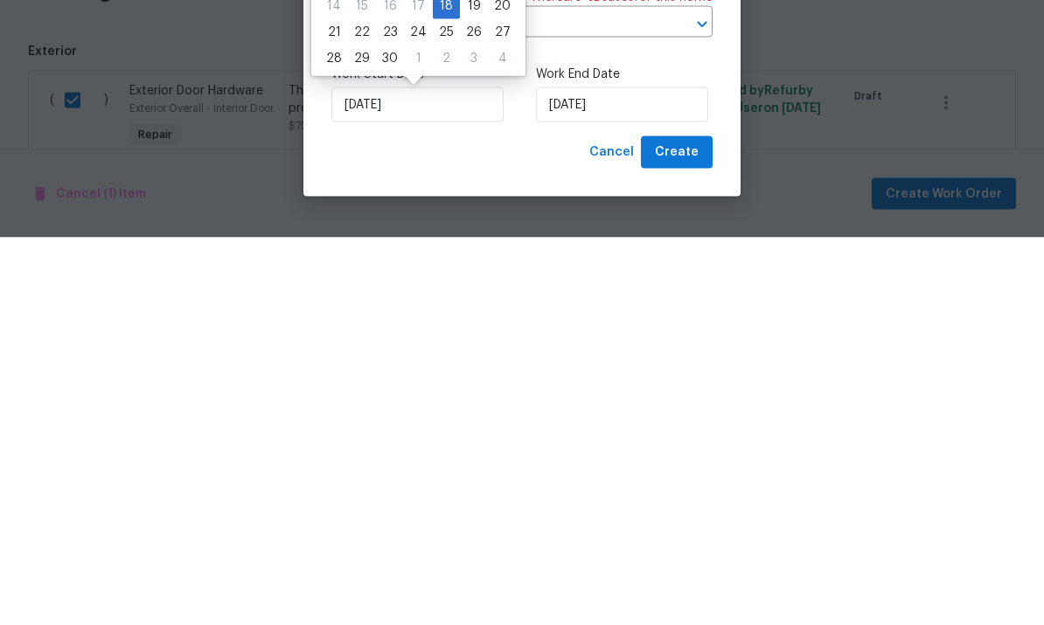
click at [538, 524] on div "Cancel Create" at bounding box center [521, 540] width 381 height 32
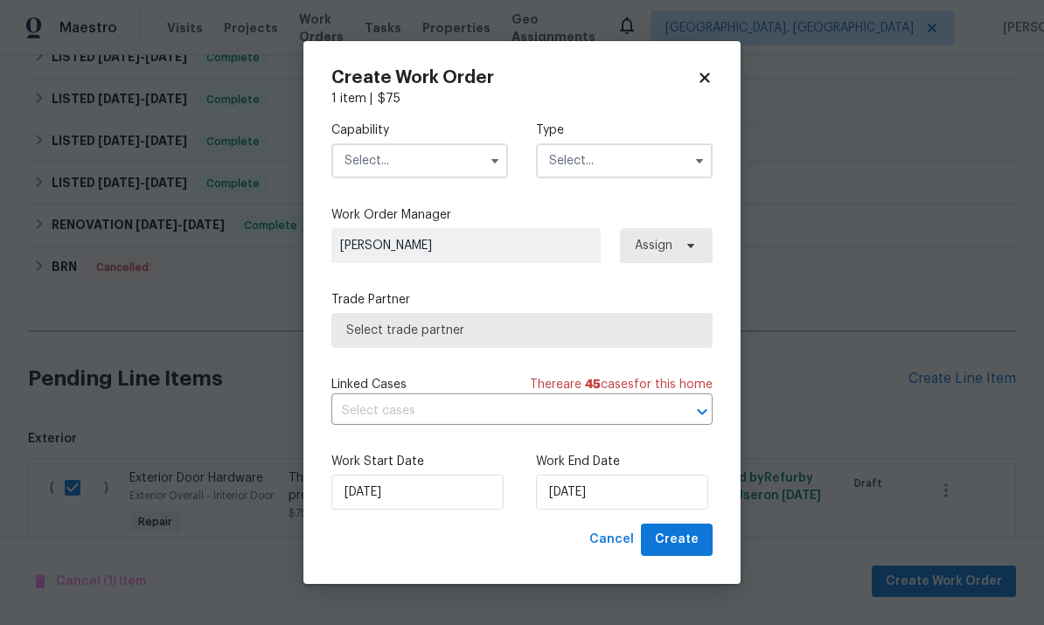
click at [469, 168] on input "text" at bounding box center [419, 160] width 177 height 35
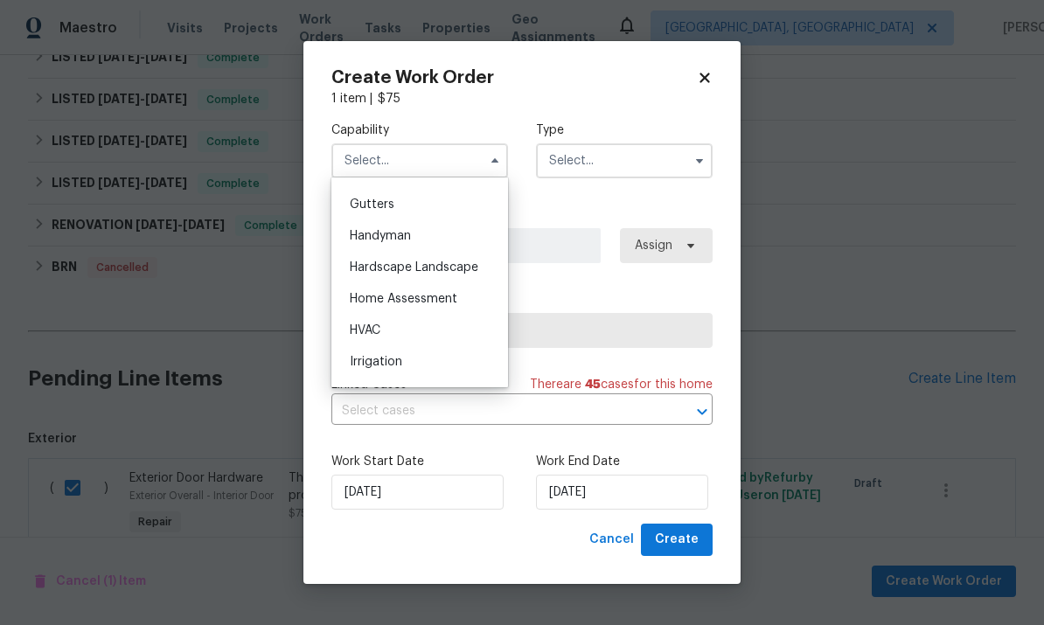
scroll to position [919, 0]
click at [429, 235] on div "Handyman" at bounding box center [420, 240] width 168 height 31
type input "Handyman"
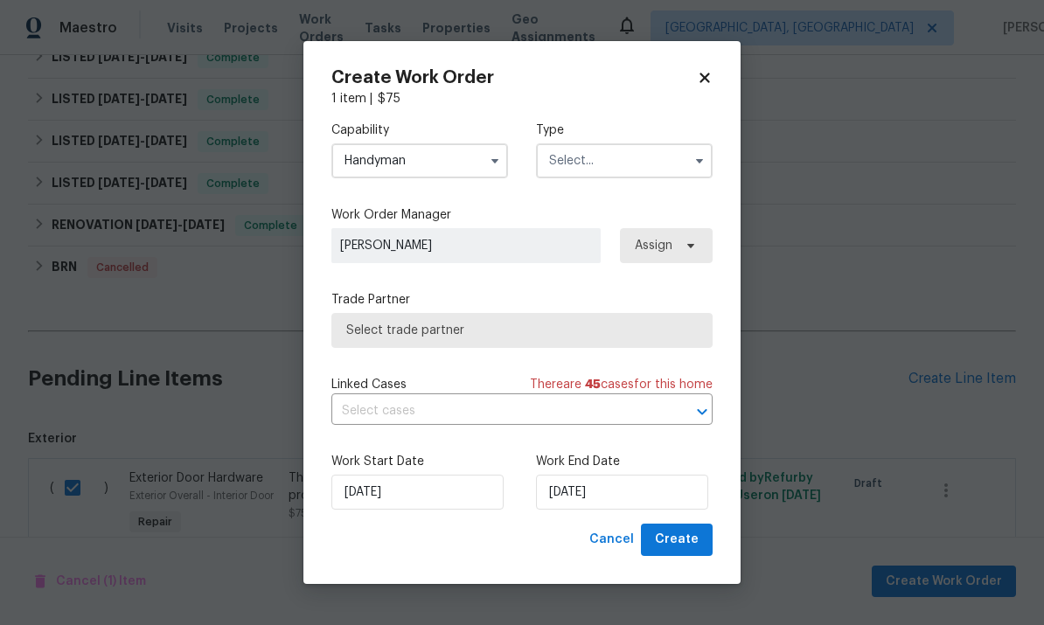
click at [655, 164] on input "text" at bounding box center [624, 160] width 177 height 35
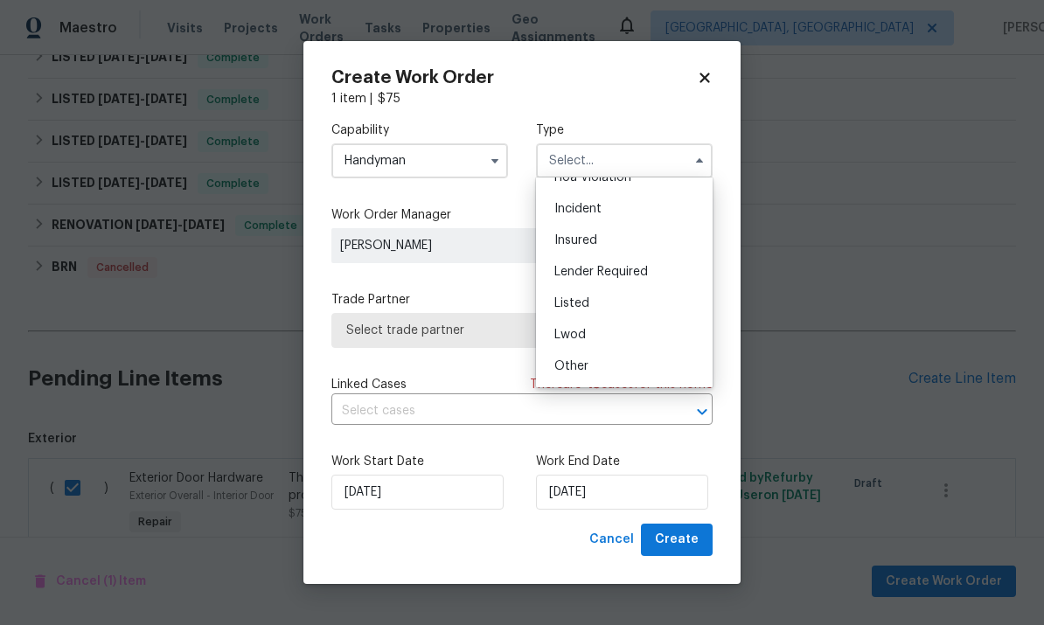
scroll to position [69, 0]
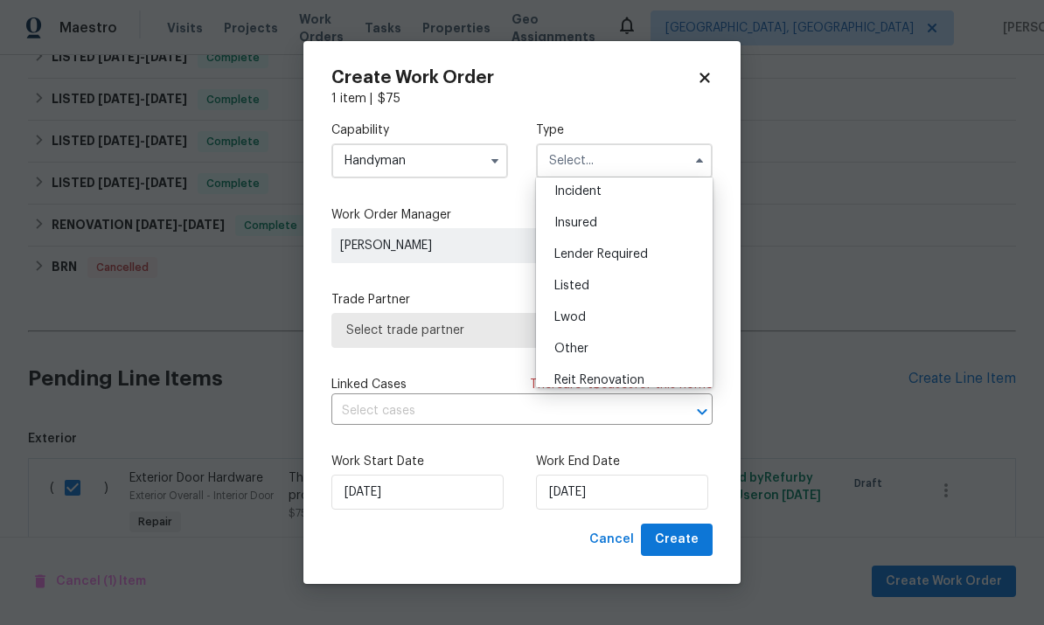
click at [604, 289] on div "Listed" at bounding box center [624, 285] width 168 height 31
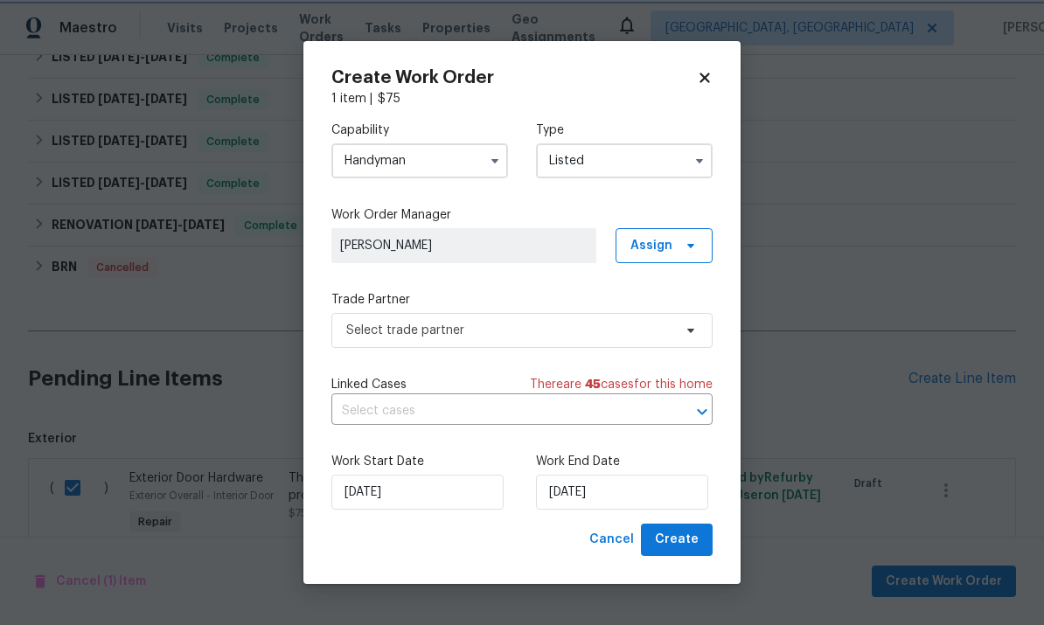
type input "Listed"
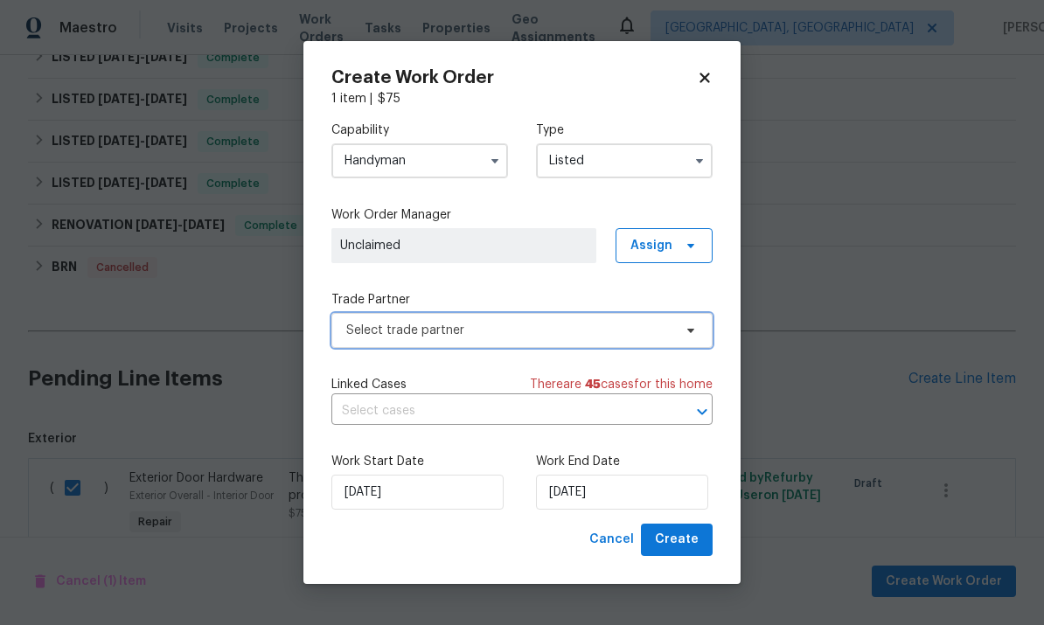
click at [540, 338] on span "Select trade partner" at bounding box center [521, 330] width 381 height 35
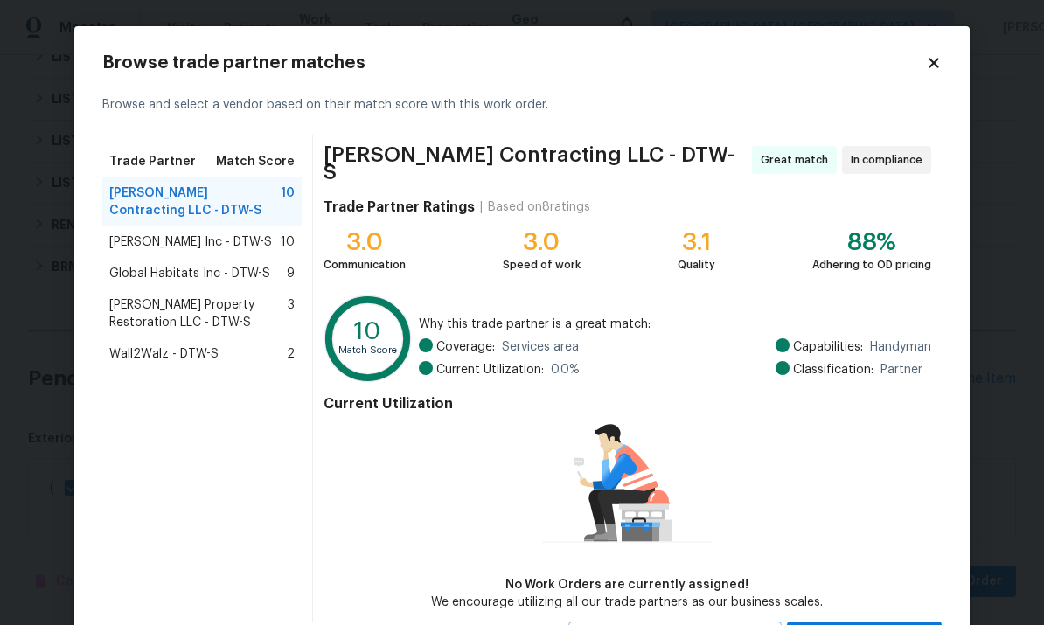
click at [258, 276] on span "Global Habitats Inc - DTW-S" at bounding box center [189, 273] width 161 height 17
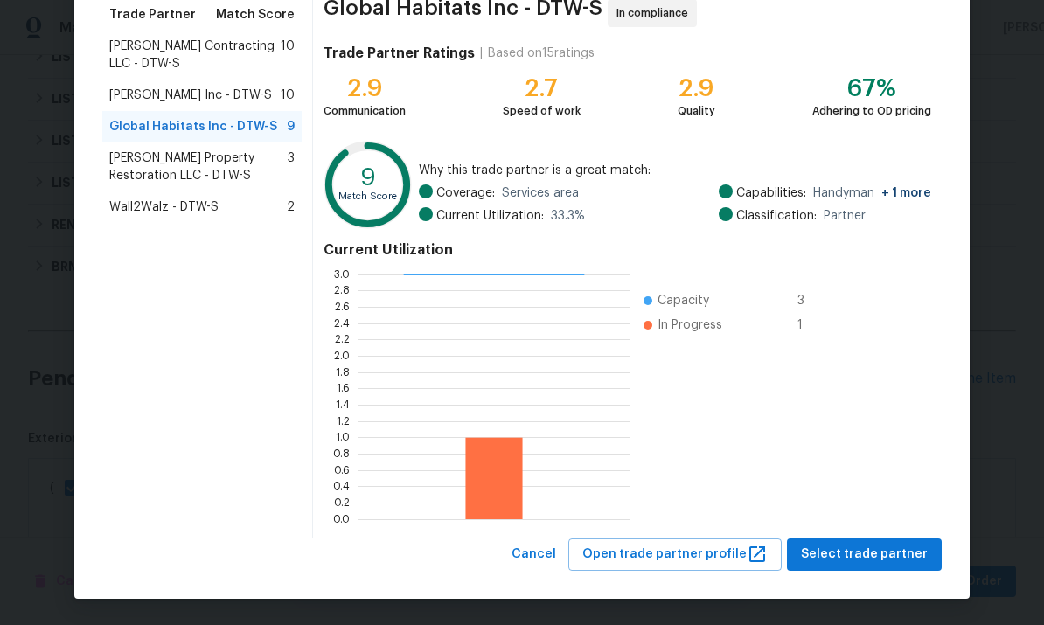
scroll to position [146, 0]
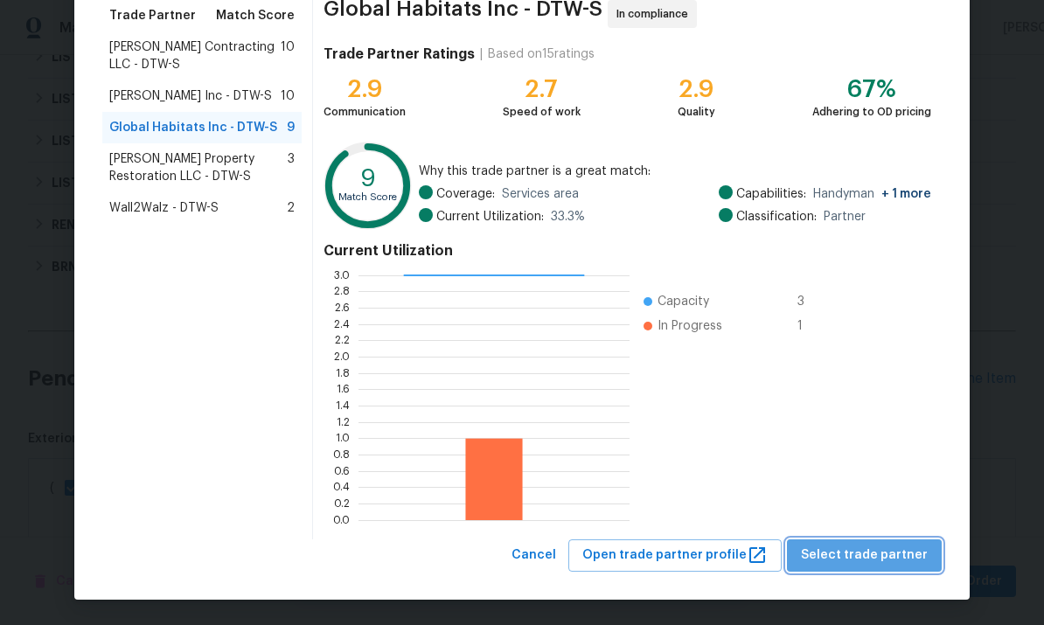
click at [728, 556] on span "Select trade partner" at bounding box center [864, 556] width 127 height 22
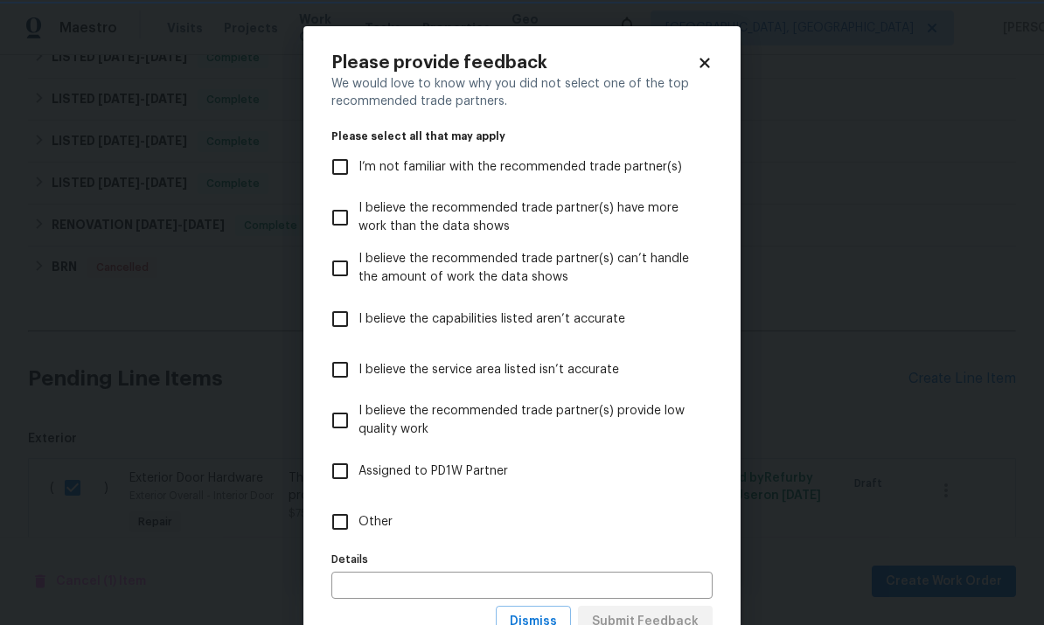
scroll to position [0, 0]
click at [378, 529] on span "Other" at bounding box center [375, 522] width 34 height 18
click at [358, 529] on input "Other" at bounding box center [340, 522] width 37 height 37
checkbox input "true"
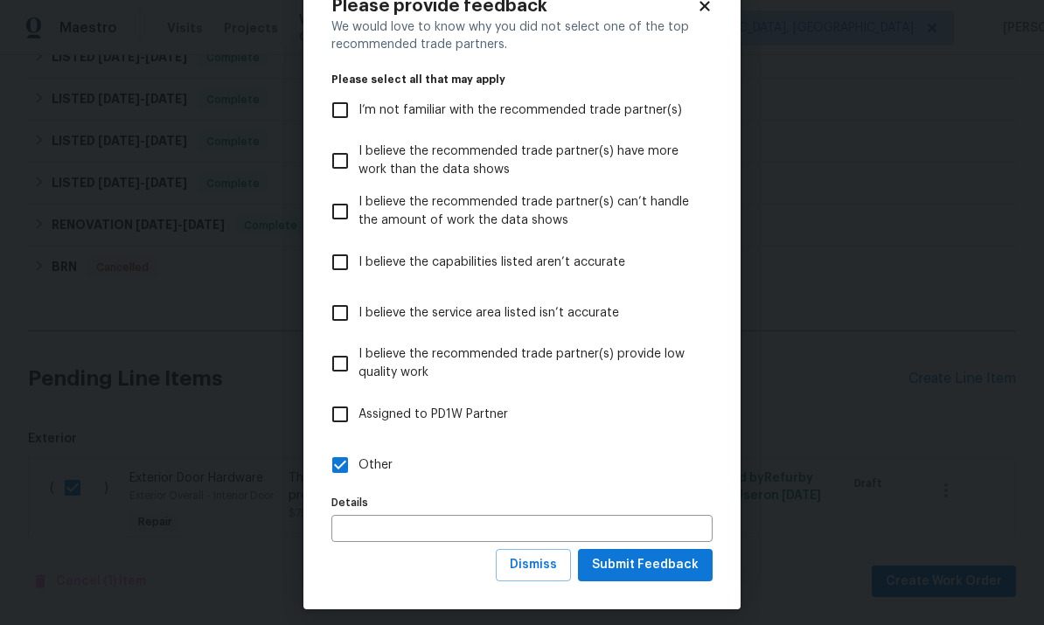
scroll to position [54, 0]
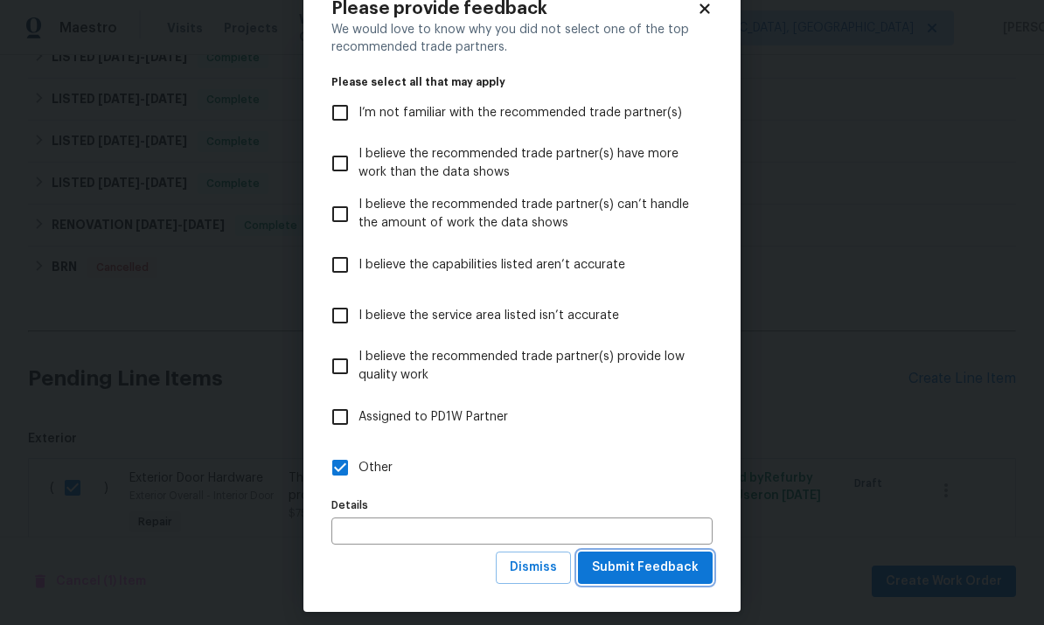
click at [682, 574] on span "Submit Feedback" at bounding box center [645, 568] width 107 height 22
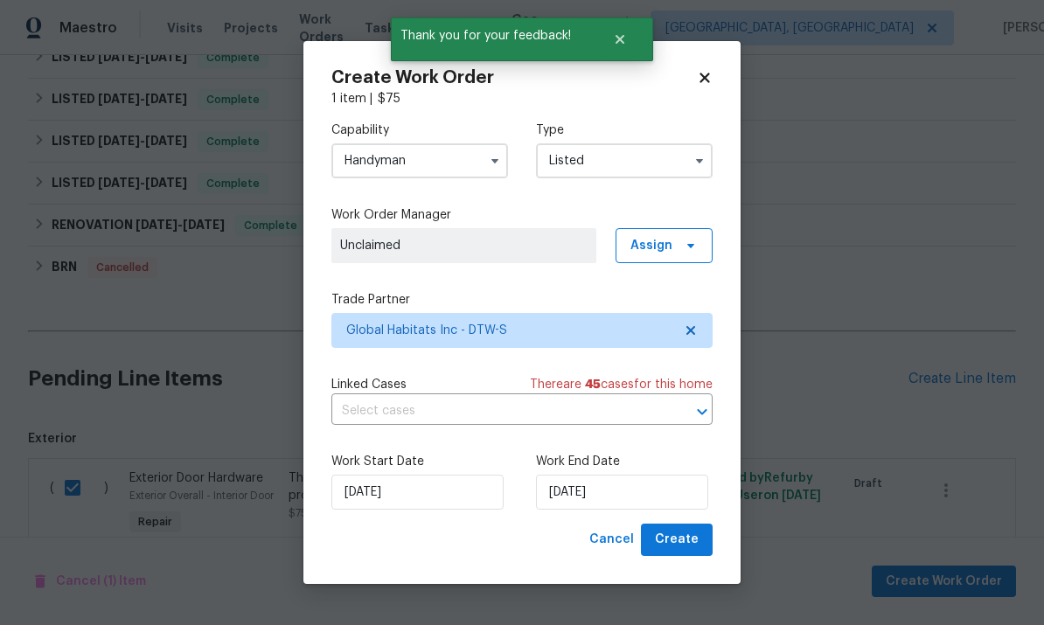
scroll to position [0, 0]
click at [683, 540] on span "Create" at bounding box center [677, 540] width 44 height 22
checkbox input "false"
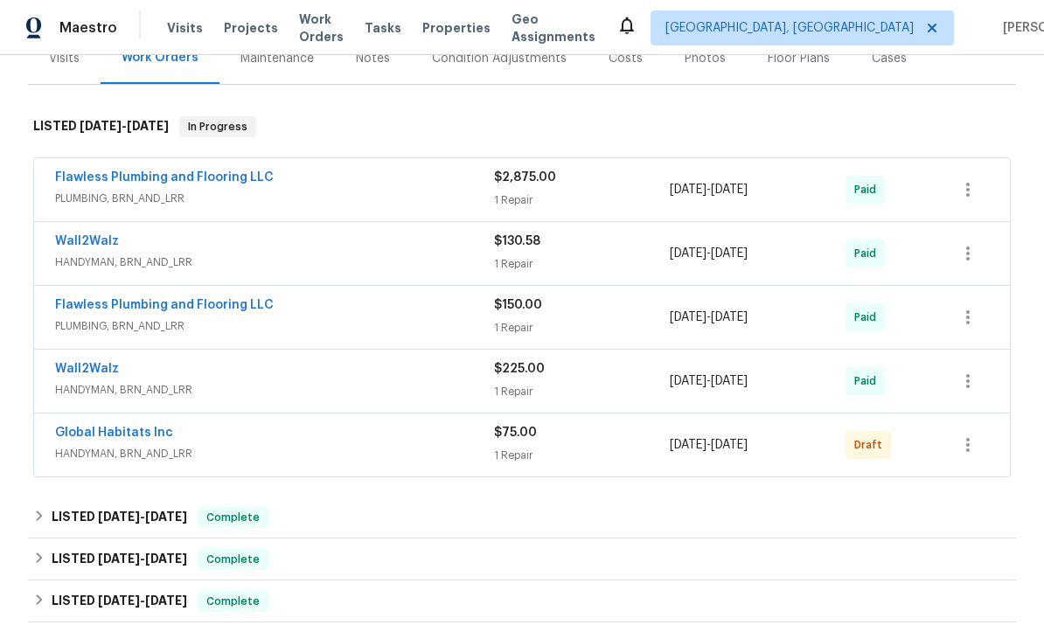
scroll to position [247, 0]
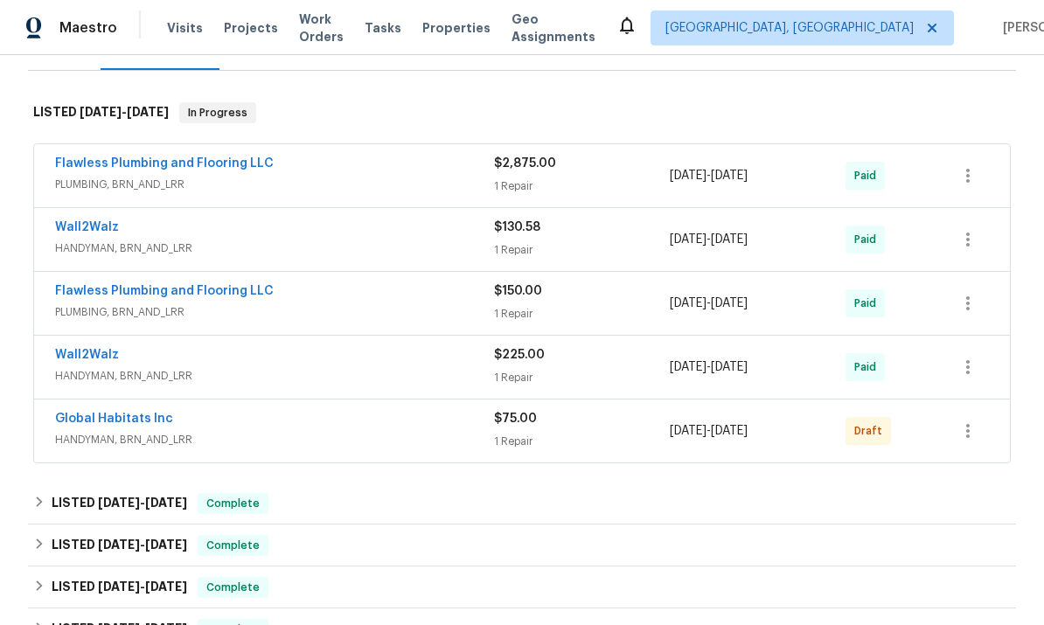
click at [136, 400] on div "Global Habitats Inc HANDYMAN, BRN_AND_LRR $75.00 1 Repair 9/18/2025 - 9/18/2025…" at bounding box center [522, 431] width 976 height 63
click at [141, 413] on link "Global Habitats Inc" at bounding box center [114, 419] width 118 height 12
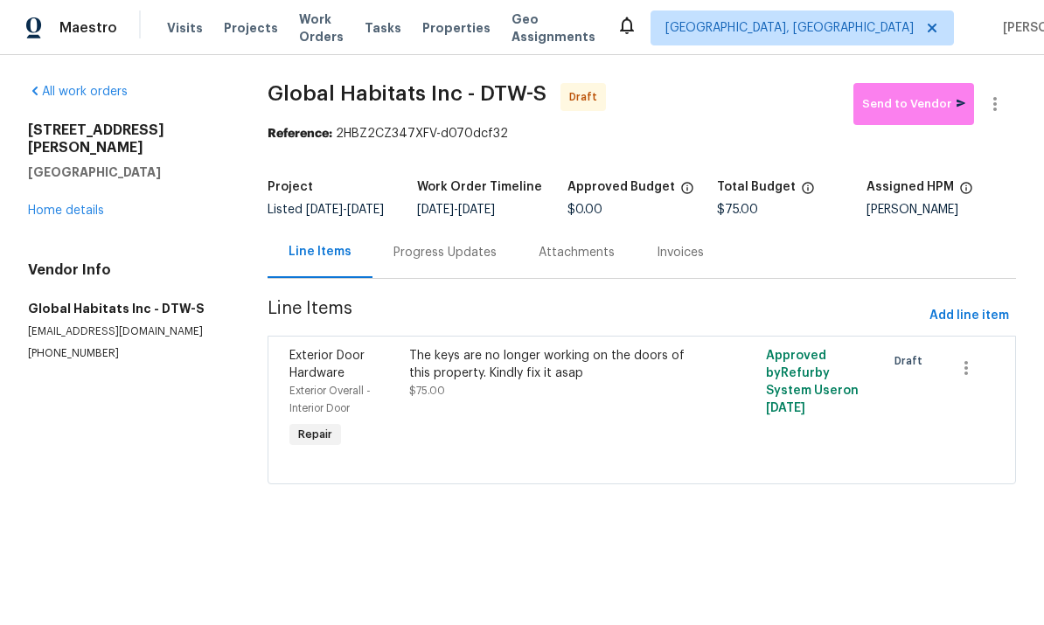
click at [536, 382] on div "The keys are no longer working on the doors of this property. Kindly fix it asap" at bounding box center [553, 364] width 288 height 35
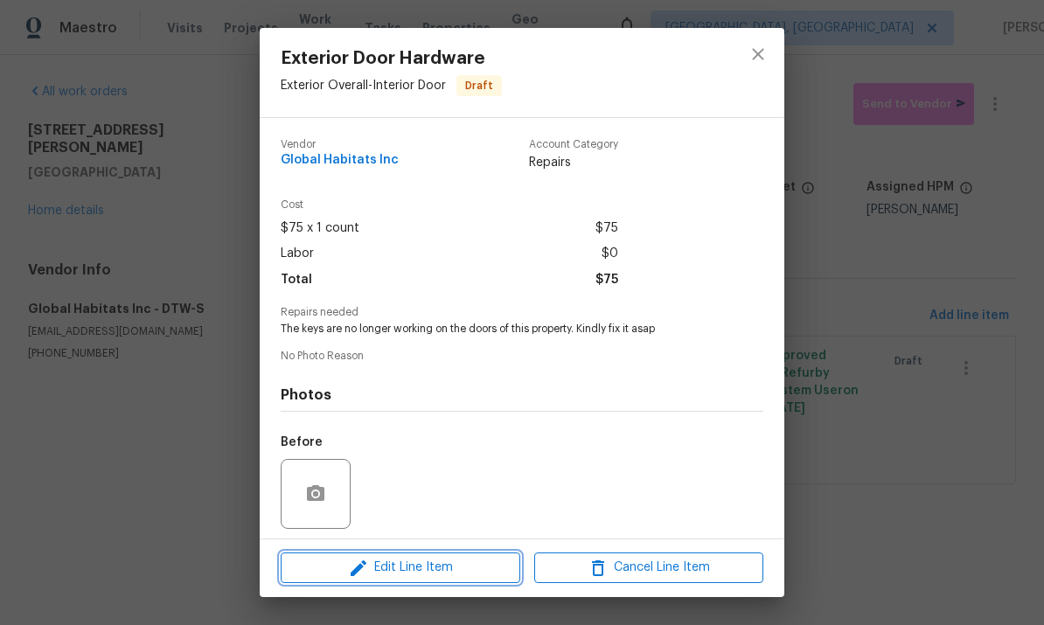
click at [478, 574] on span "Edit Line Item" at bounding box center [400, 568] width 229 height 22
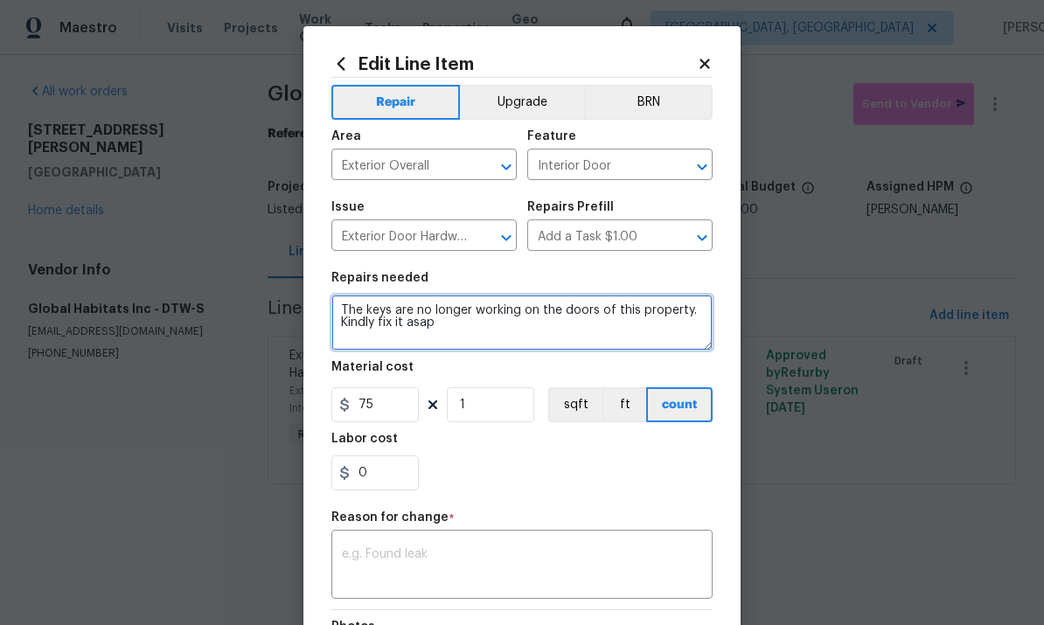
click at [406, 328] on textarea "The keys are no longer working on the doors of this property. Kindly fix it asap" at bounding box center [521, 323] width 381 height 56
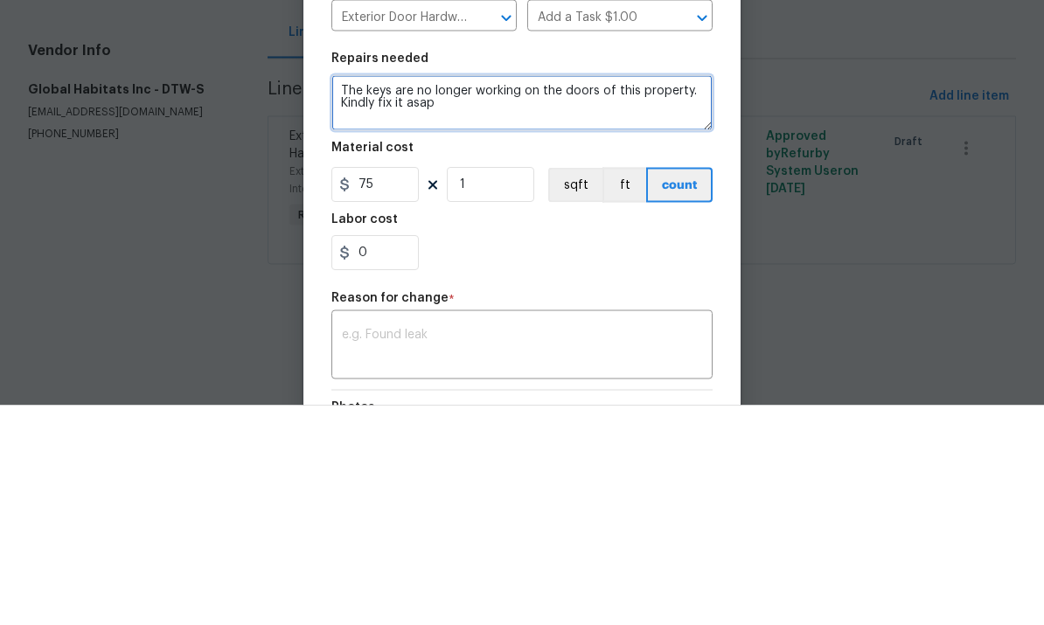
click at [360, 295] on textarea "The keys are no longer working on the doors of this property. Kindly fix it asap" at bounding box center [521, 323] width 381 height 56
click at [359, 295] on textarea "The keys are no longer working on the doors of this property. Kindly fix it asap" at bounding box center [521, 323] width 381 height 56
click at [365, 295] on textarea "The keys are no longer working on the doors of this property. Kindly fix it asap" at bounding box center [521, 323] width 381 height 56
click at [626, 295] on textarea "Lockbox is missing. Please rekey and add one. Text" at bounding box center [521, 323] width 381 height 56
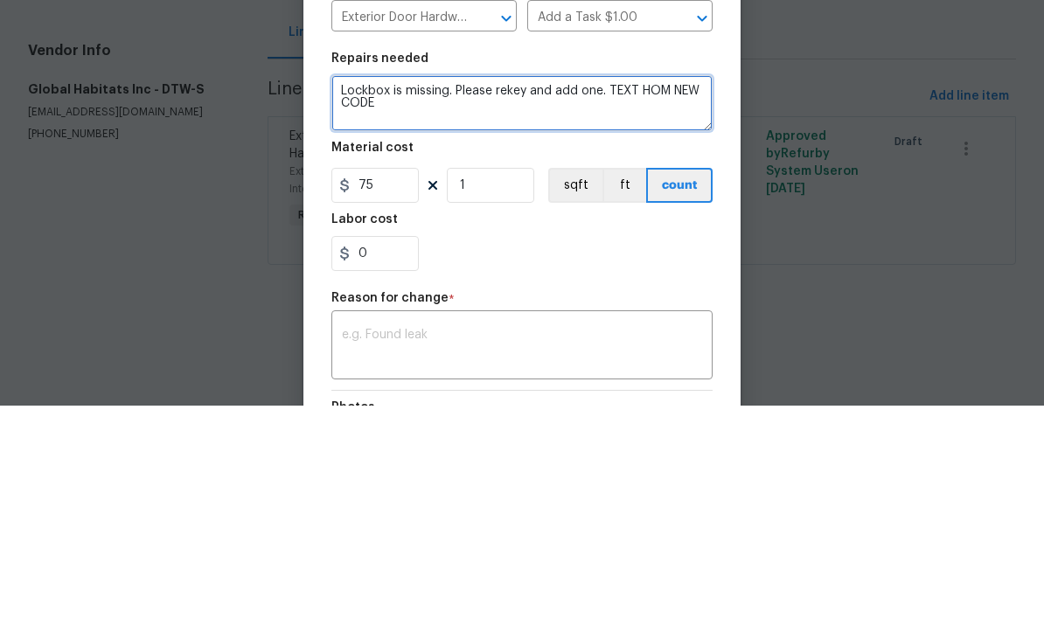
click at [686, 295] on textarea "Lockbox is missing. Please rekey and add one. TEXT HOM NEW CODE" at bounding box center [521, 323] width 381 height 56
click at [658, 295] on textarea "Lockbox is missing. Please rekey and add one. TEXT HOM NEW CODE" at bounding box center [521, 323] width 381 height 56
click at [618, 295] on textarea "Lockbox is missing. Please rekey and add one. TEXT HPM NEW CODE" at bounding box center [521, 323] width 381 height 56
click at [611, 295] on textarea "Lockbox is missing. Please rekey and add one. TEXT HPM NEW CODE" at bounding box center [521, 323] width 381 height 56
click at [458, 295] on textarea "Lockbox is missing. Please rekey and add one. ⚠️TEXT HPM NEW CODE" at bounding box center [521, 323] width 381 height 56
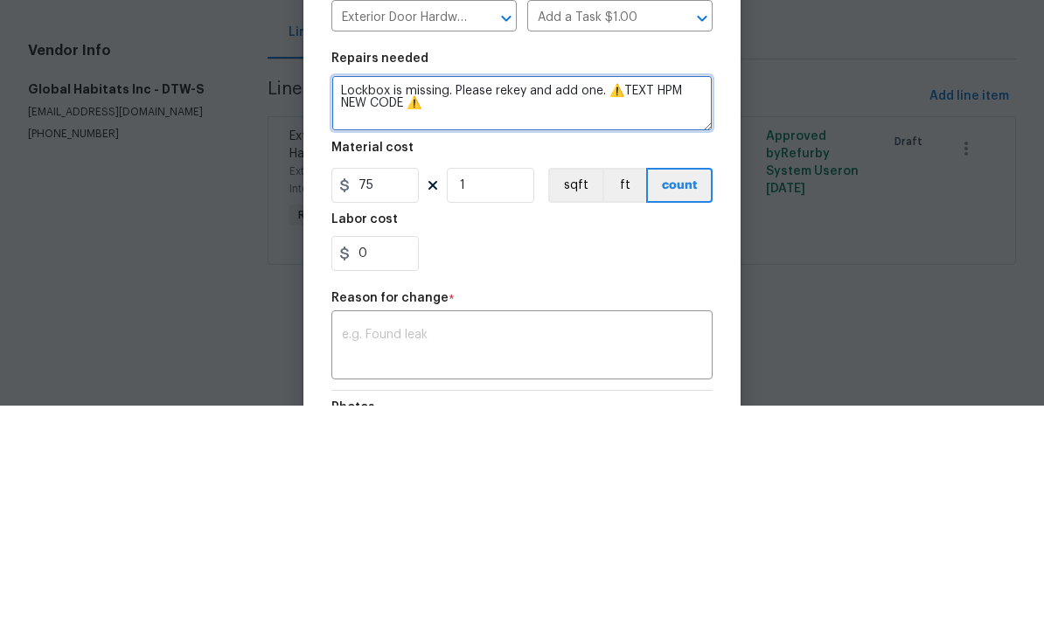
type textarea "Lockbox is missing. Please rekey and add one. ⚠️TEXT HPM NEW CODE ⚠️"
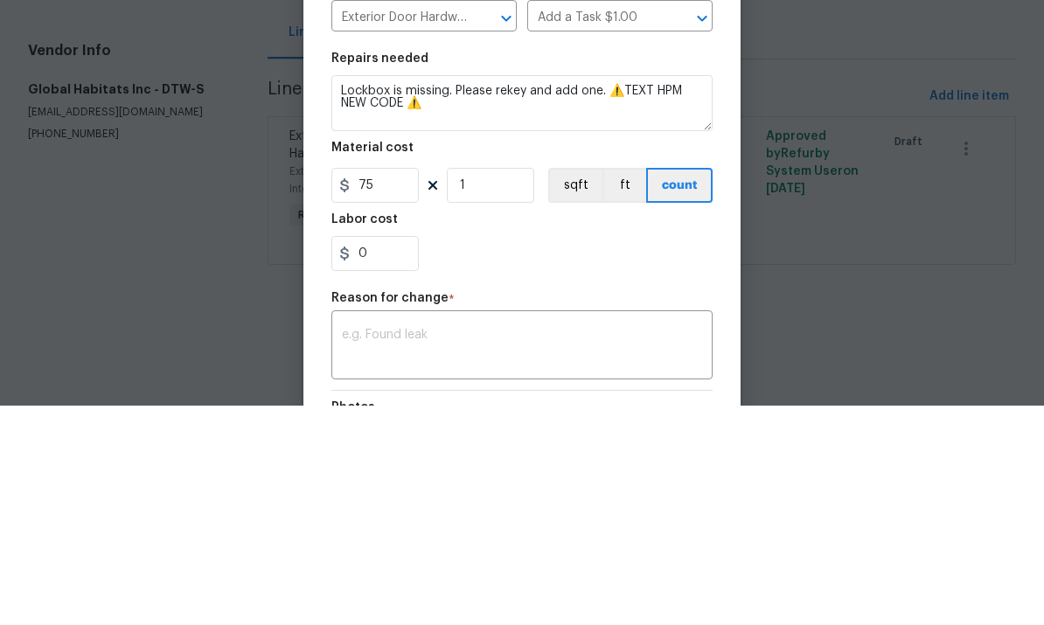
click at [434, 361] on div "Material cost" at bounding box center [521, 372] width 381 height 23
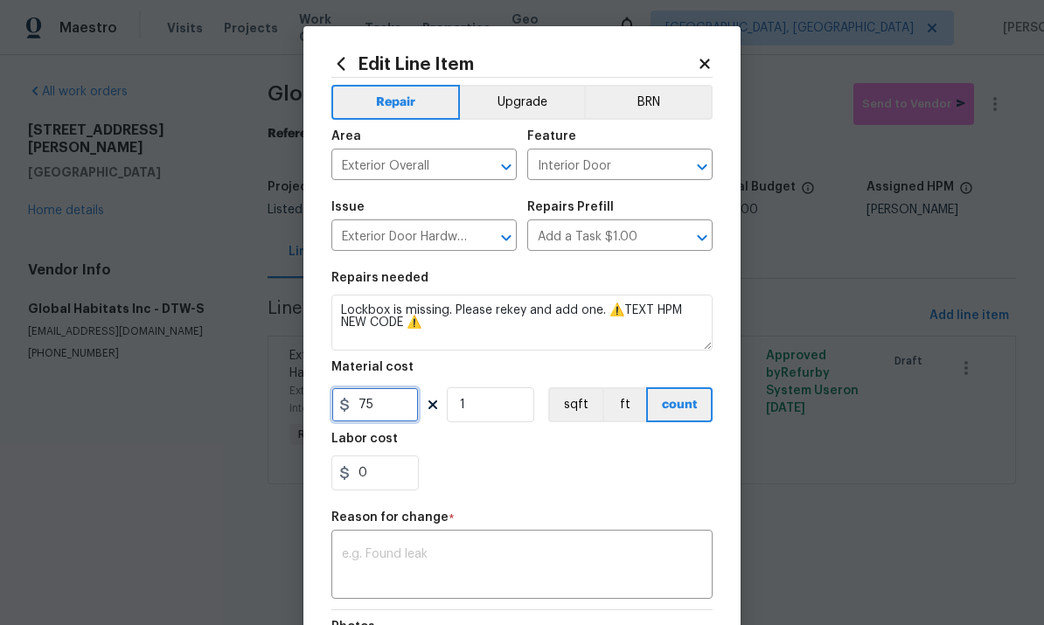
click at [384, 407] on input "75" at bounding box center [374, 404] width 87 height 35
type input "150"
click at [474, 554] on textarea at bounding box center [522, 566] width 360 height 37
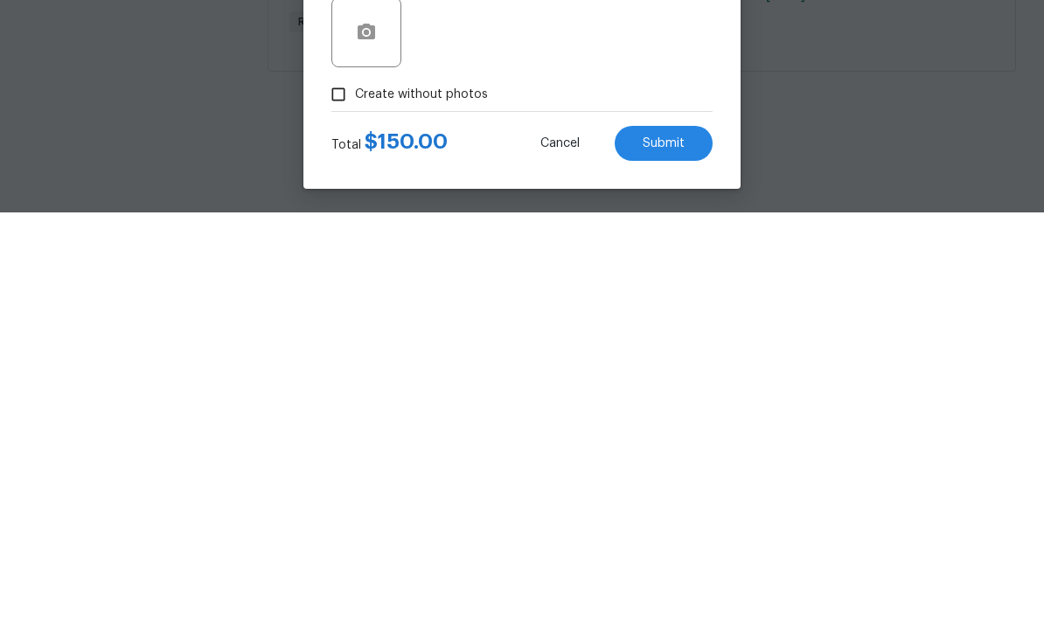
scroll to position [233, 0]
type textarea "Scope"
click at [458, 499] on span "Create without photos" at bounding box center [421, 508] width 133 height 18
click at [355, 491] on input "Create without photos" at bounding box center [338, 507] width 33 height 33
checkbox input "true"
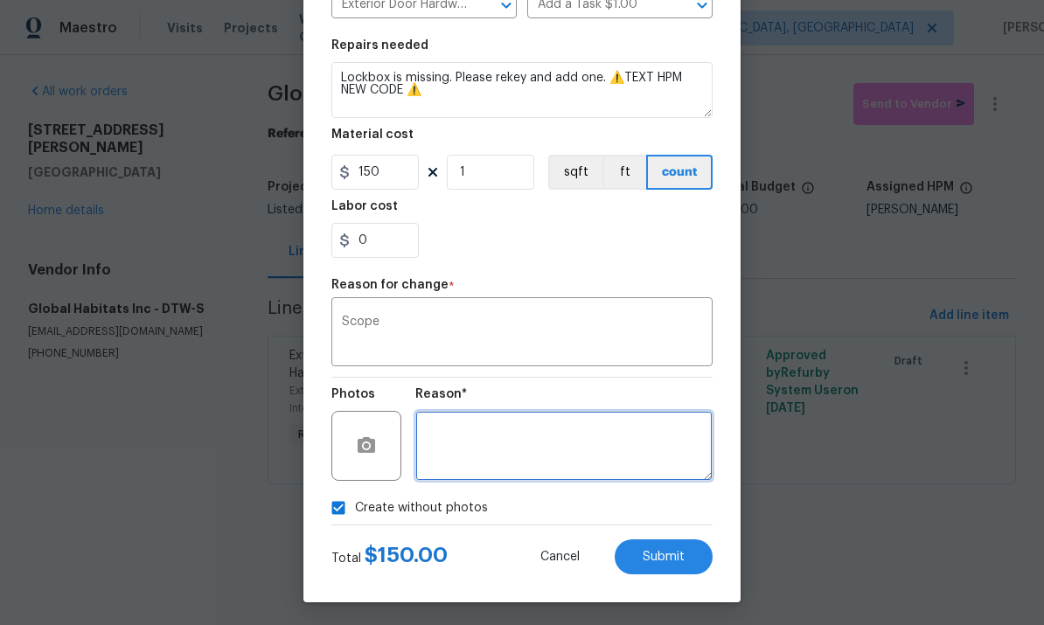
click at [535, 422] on textarea at bounding box center [563, 446] width 297 height 70
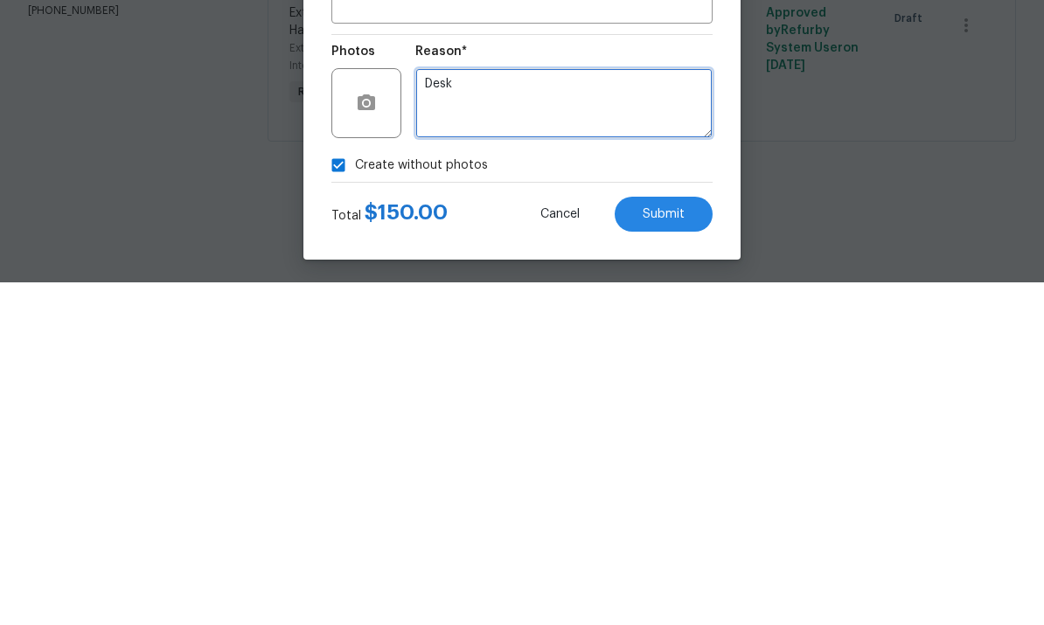
type textarea "Desk"
click at [679, 526] on div "Total $ 150.00 Cancel Submit" at bounding box center [521, 550] width 381 height 49
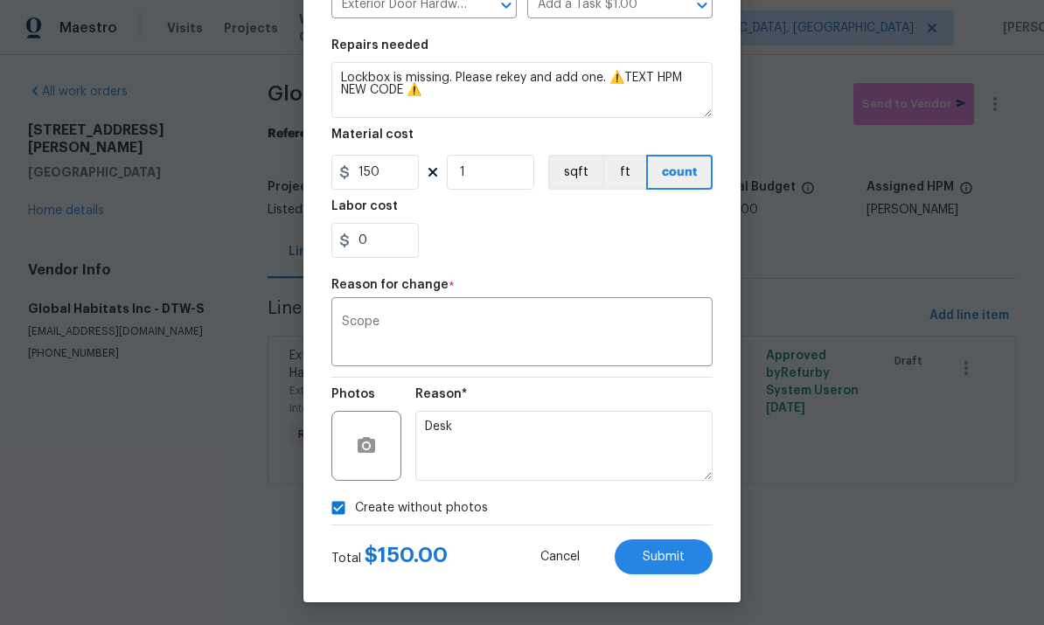
click at [660, 552] on button "Submit" at bounding box center [664, 556] width 98 height 35
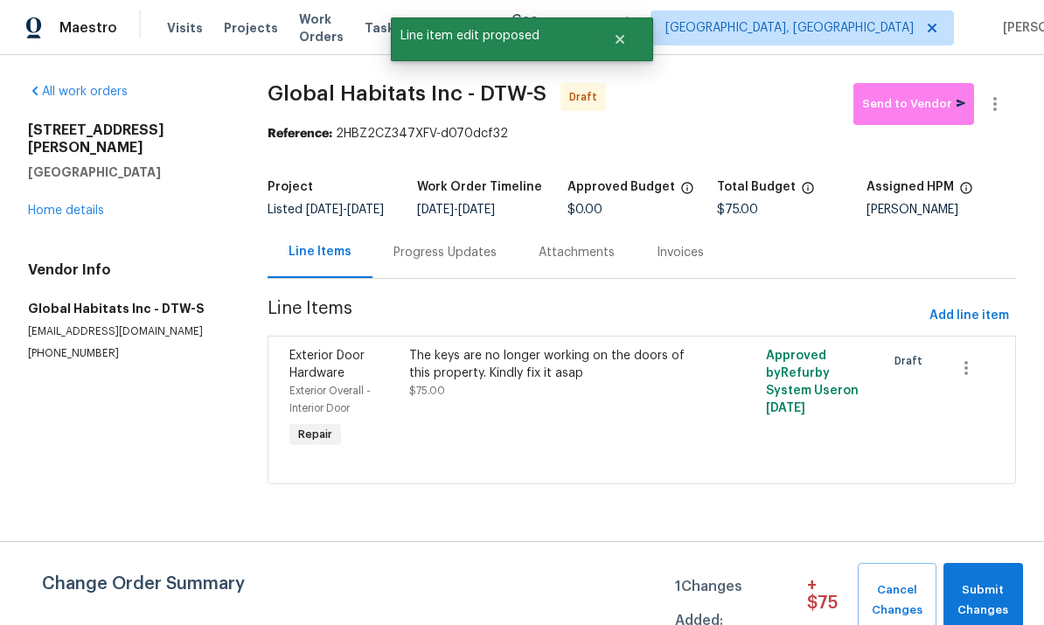
scroll to position [0, 0]
click at [85, 205] on link "Home details" at bounding box center [66, 211] width 76 height 12
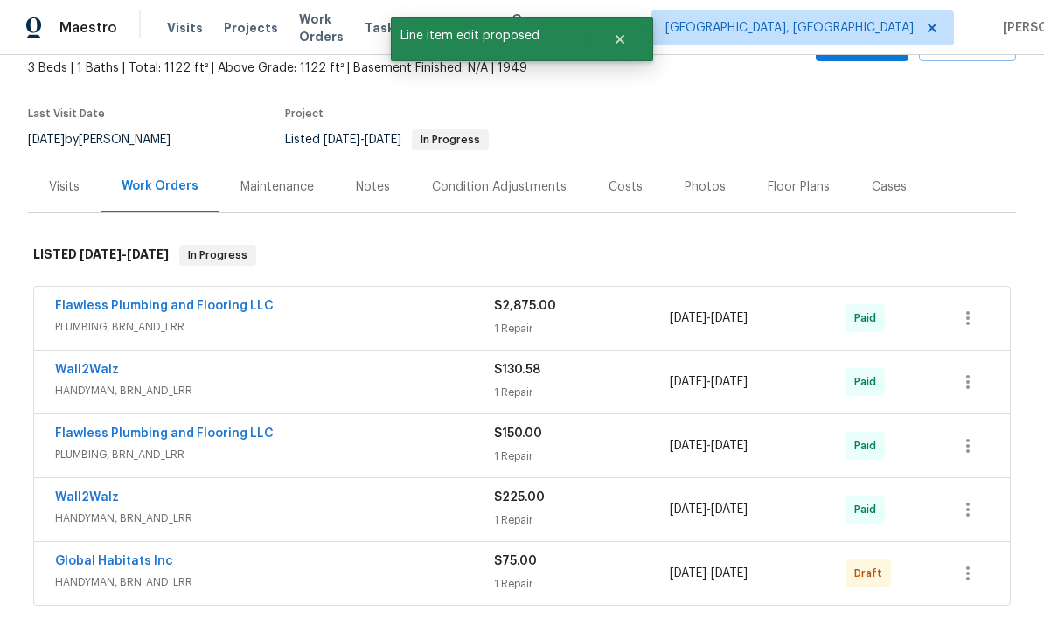
scroll to position [296, 0]
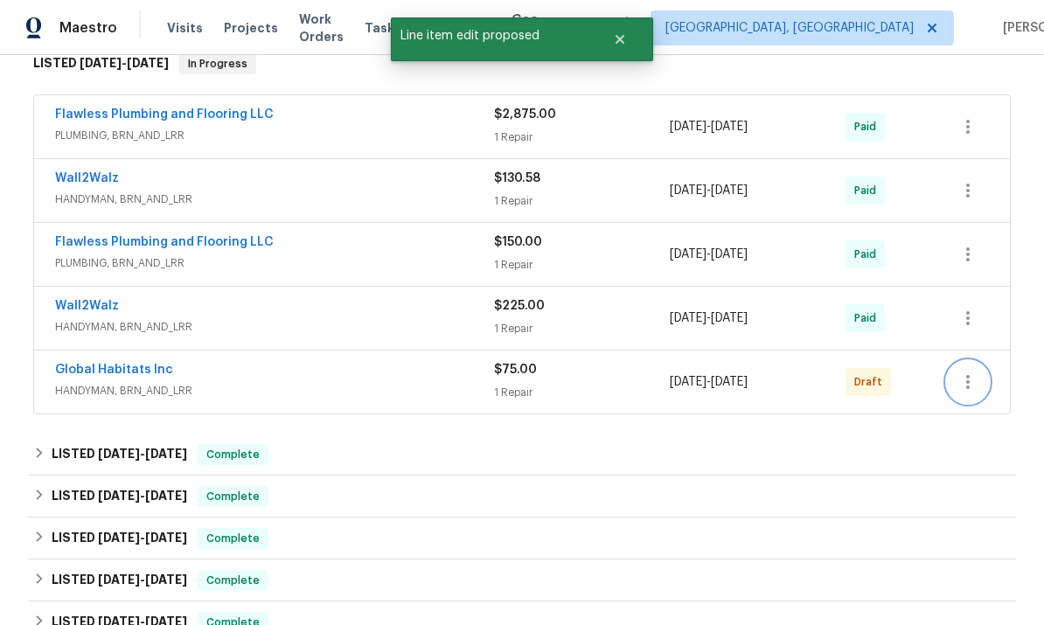
click at [728, 383] on icon "button" at bounding box center [967, 382] width 3 height 14
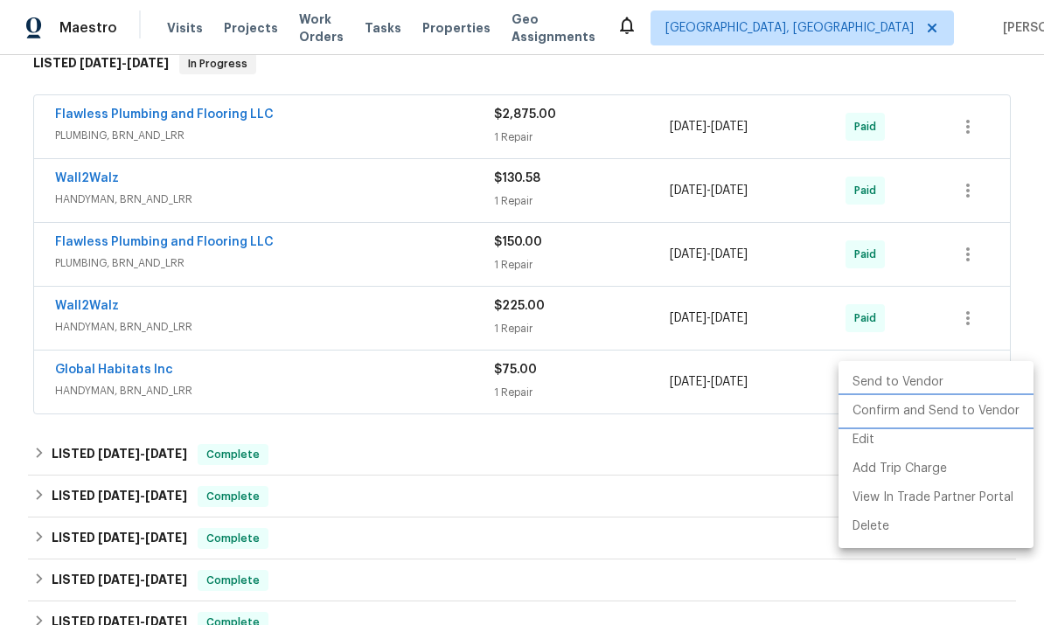
click at [728, 405] on li "Confirm and Send to Vendor" at bounding box center [936, 411] width 195 height 29
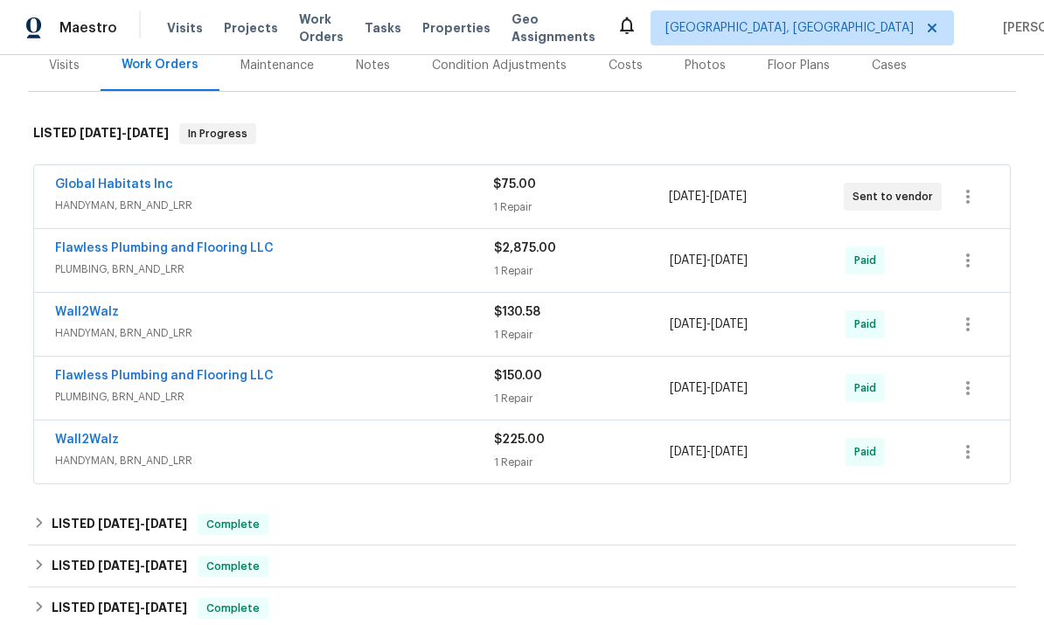
scroll to position [221, 0]
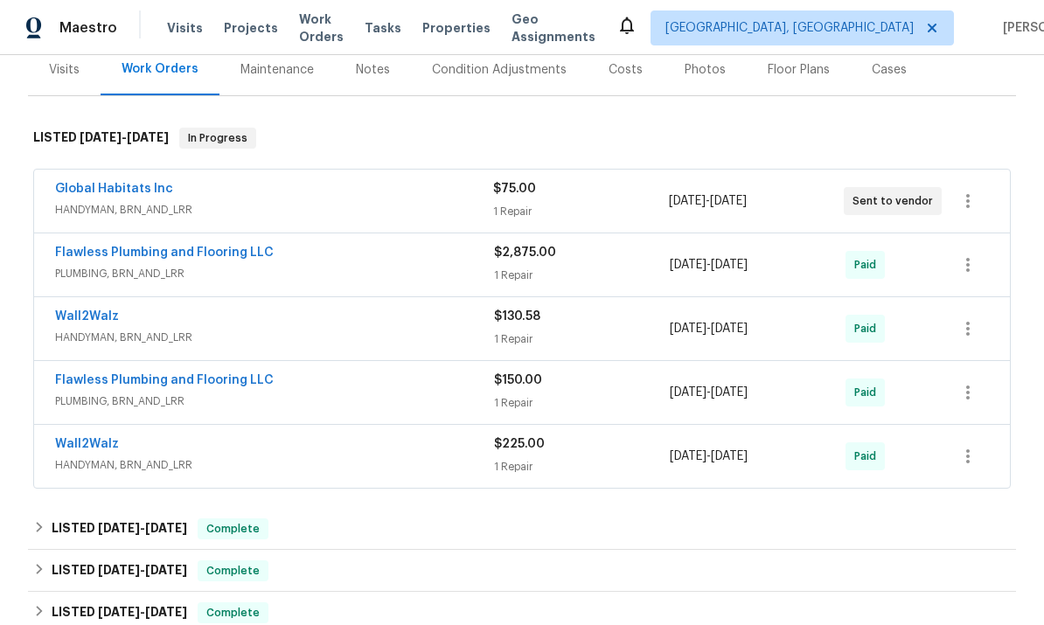
click at [137, 183] on link "Global Habitats Inc" at bounding box center [114, 189] width 118 height 12
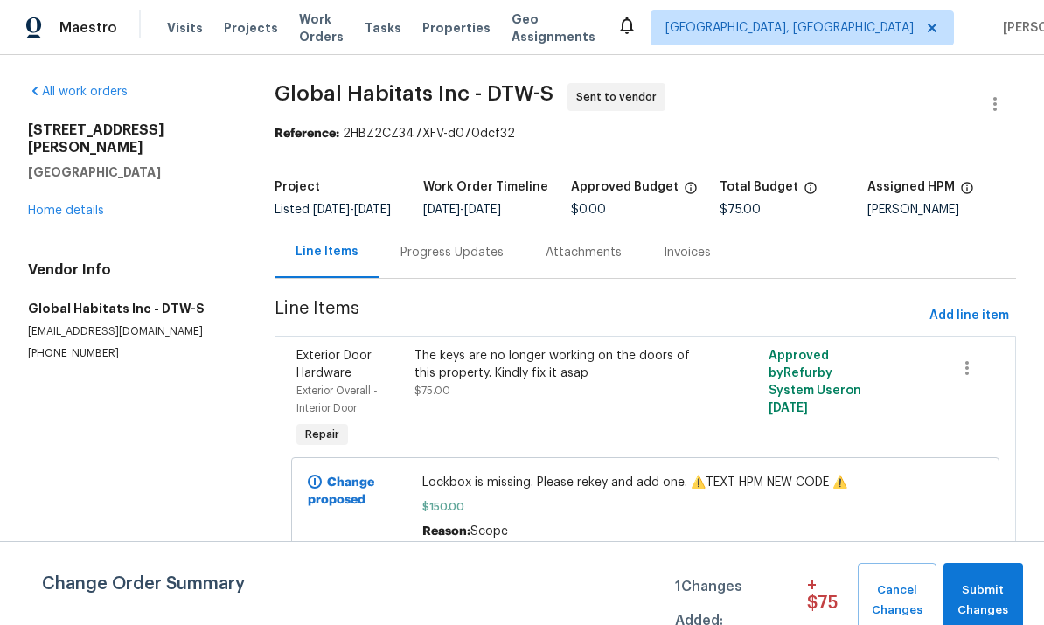
scroll to position [12, 0]
click at [982, 594] on span "Submit Changes" at bounding box center [983, 601] width 62 height 40
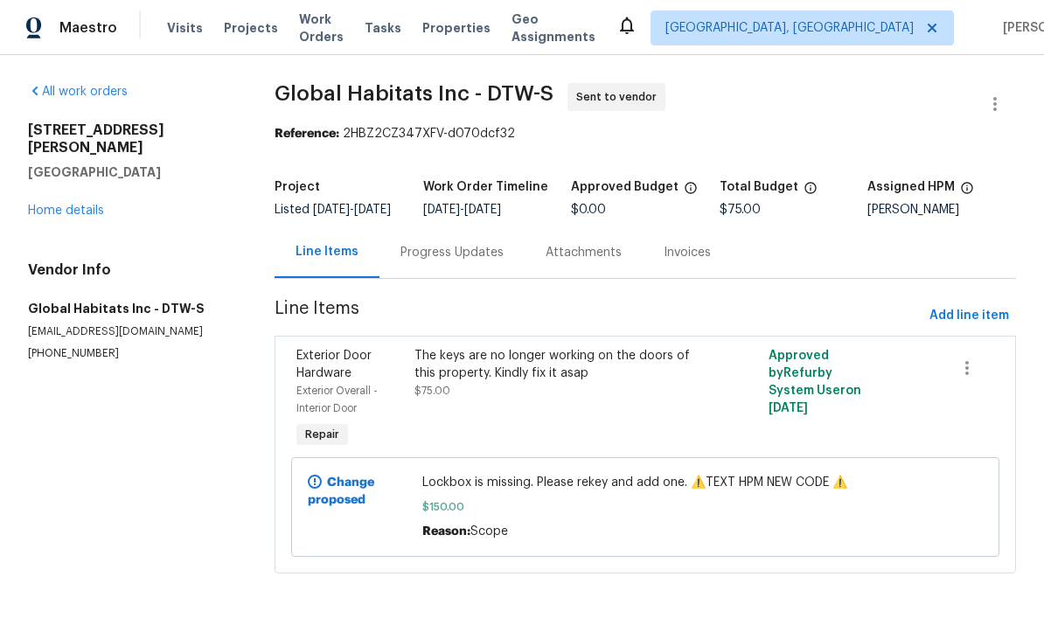
click at [73, 205] on link "Home details" at bounding box center [66, 211] width 76 height 12
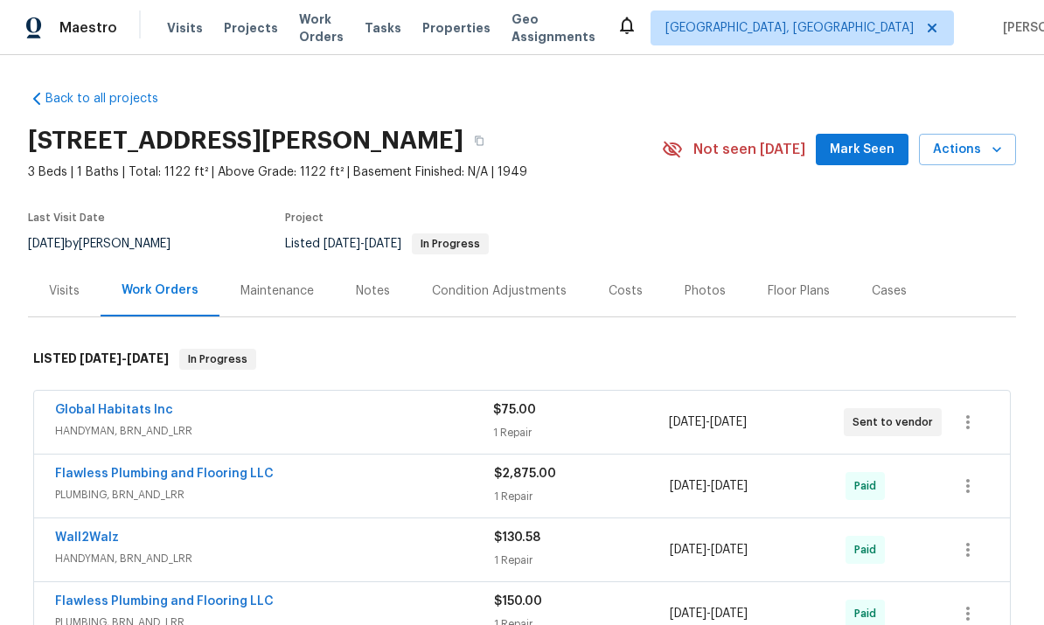
click at [867, 147] on span "Mark Seen" at bounding box center [862, 150] width 65 height 22
click at [130, 405] on link "Global Habitats Inc" at bounding box center [114, 410] width 118 height 12
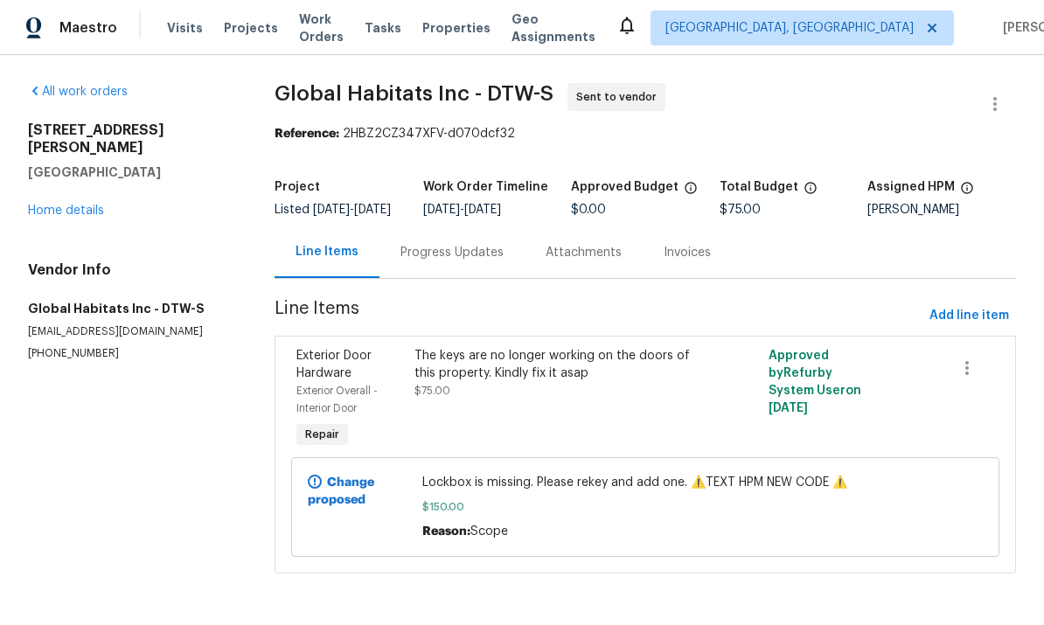
scroll to position [12, 0]
click at [71, 205] on link "Home details" at bounding box center [66, 211] width 76 height 12
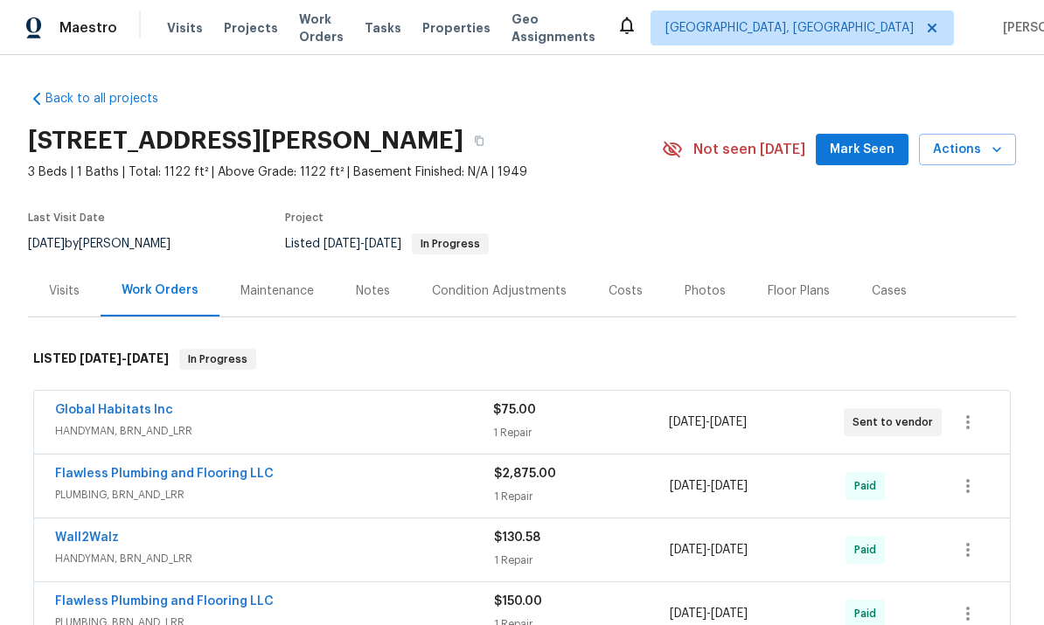
click at [473, 31] on span "Properties" at bounding box center [456, 27] width 68 height 17
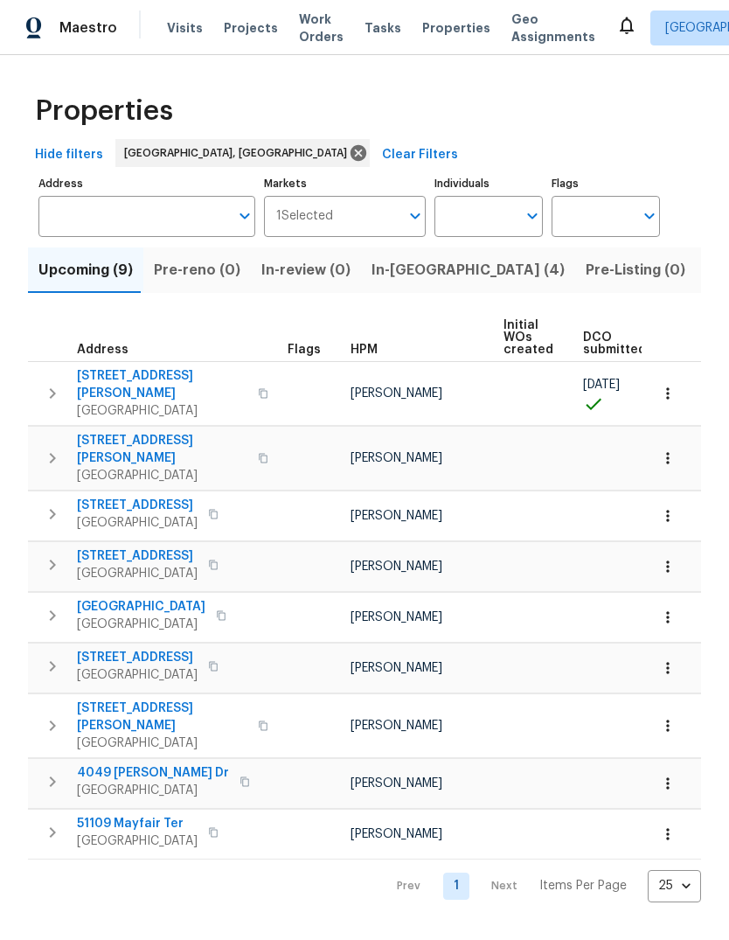
click at [372, 281] on span "In-reno (4)" at bounding box center [468, 270] width 193 height 24
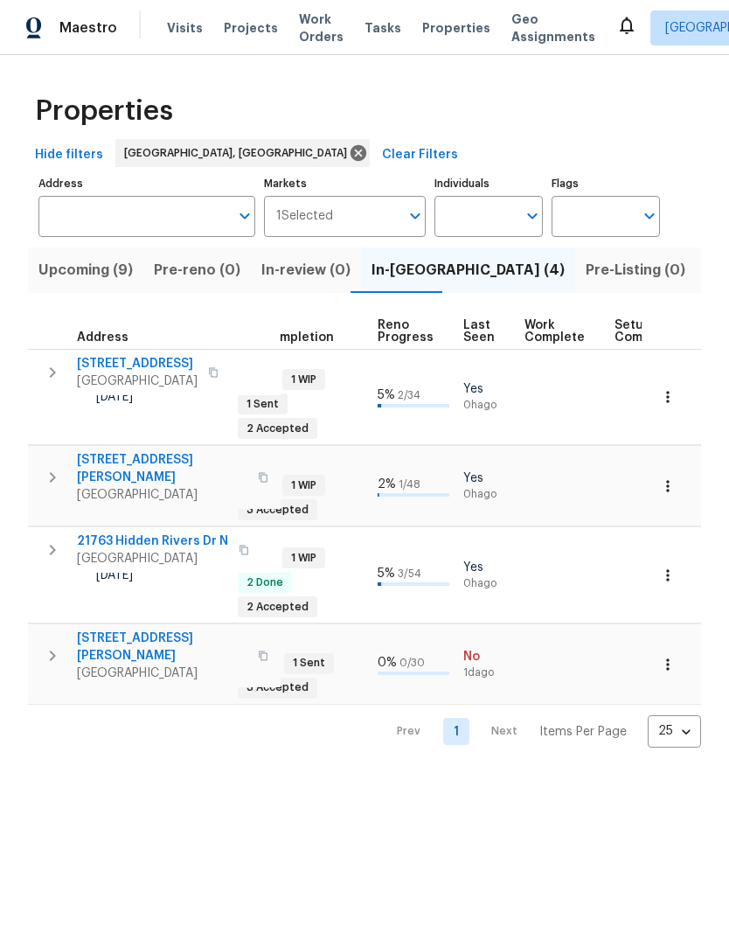
scroll to position [0, 731]
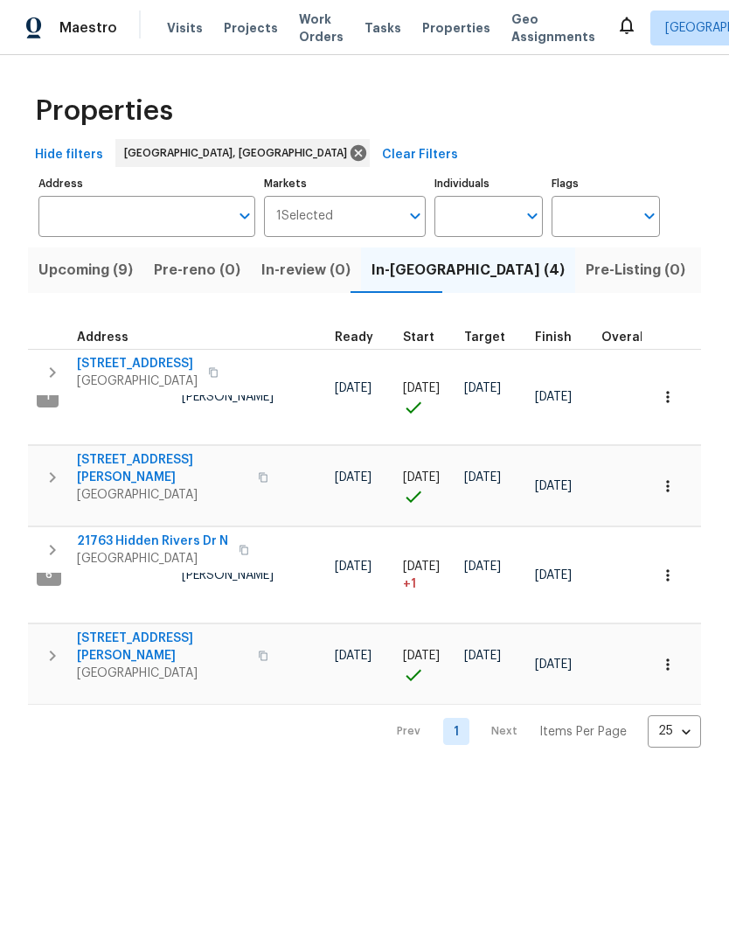
click at [586, 281] on span "Pre-Listing (0)" at bounding box center [636, 270] width 100 height 24
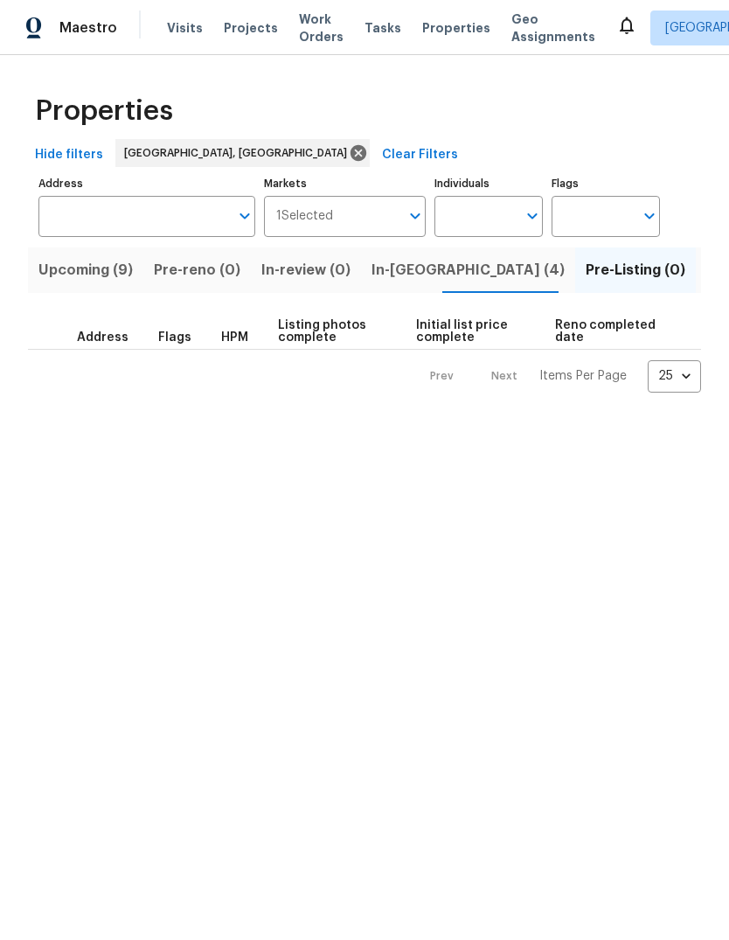
click at [707, 270] on span "Listed (14)" at bounding box center [743, 270] width 73 height 24
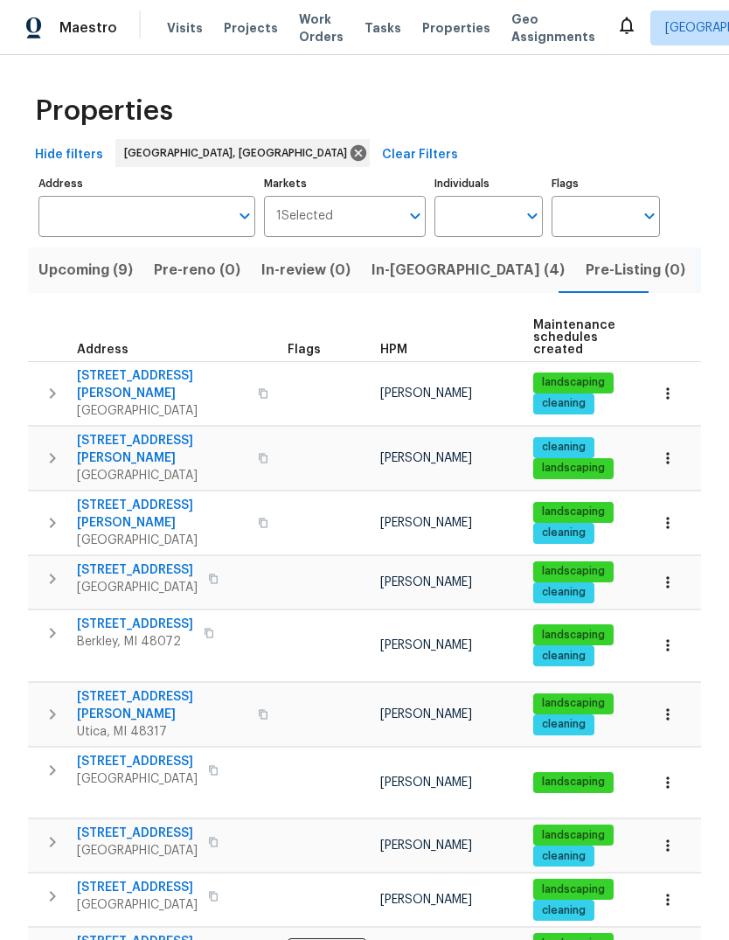
click at [299, 30] on span "Work Orders" at bounding box center [321, 27] width 45 height 35
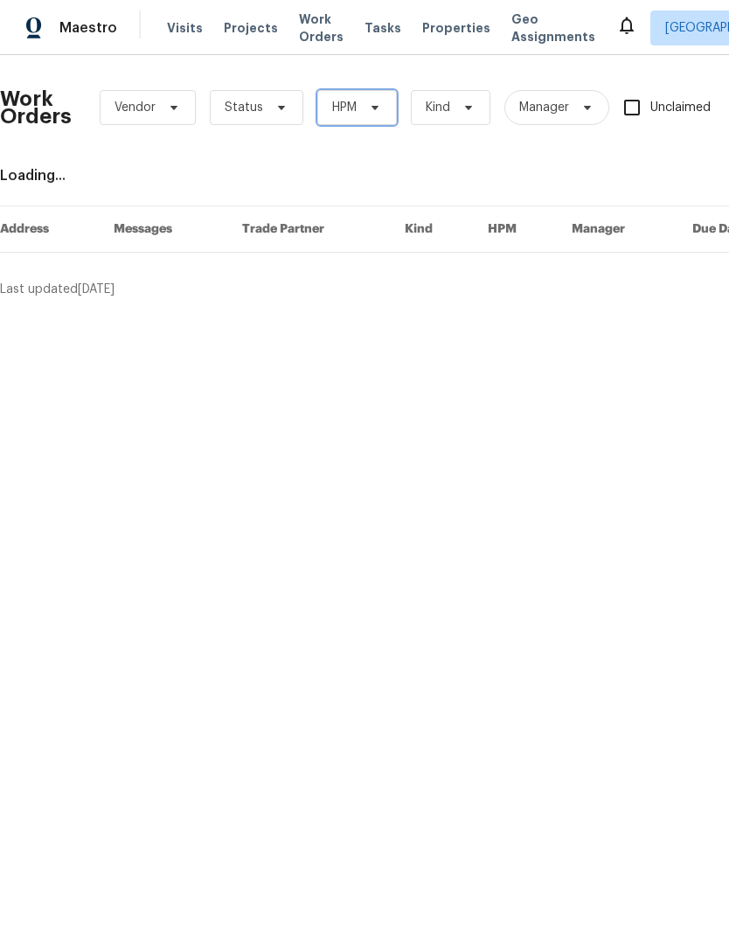
click at [343, 111] on span "HPM" at bounding box center [344, 107] width 24 height 17
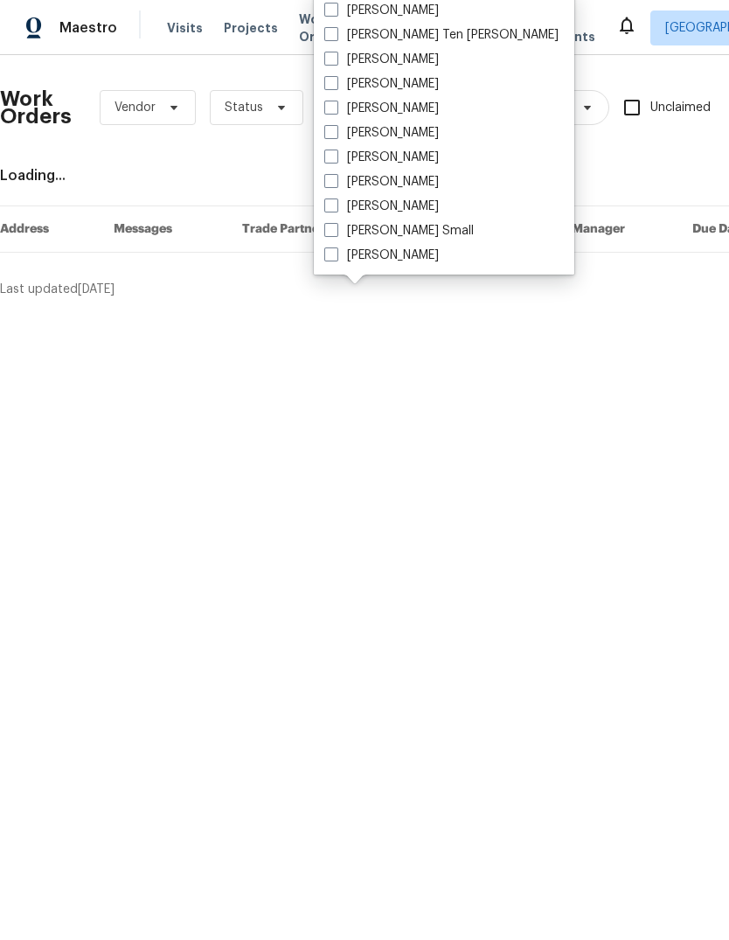
click at [221, 176] on div "Loading..." at bounding box center [494, 175] width 988 height 17
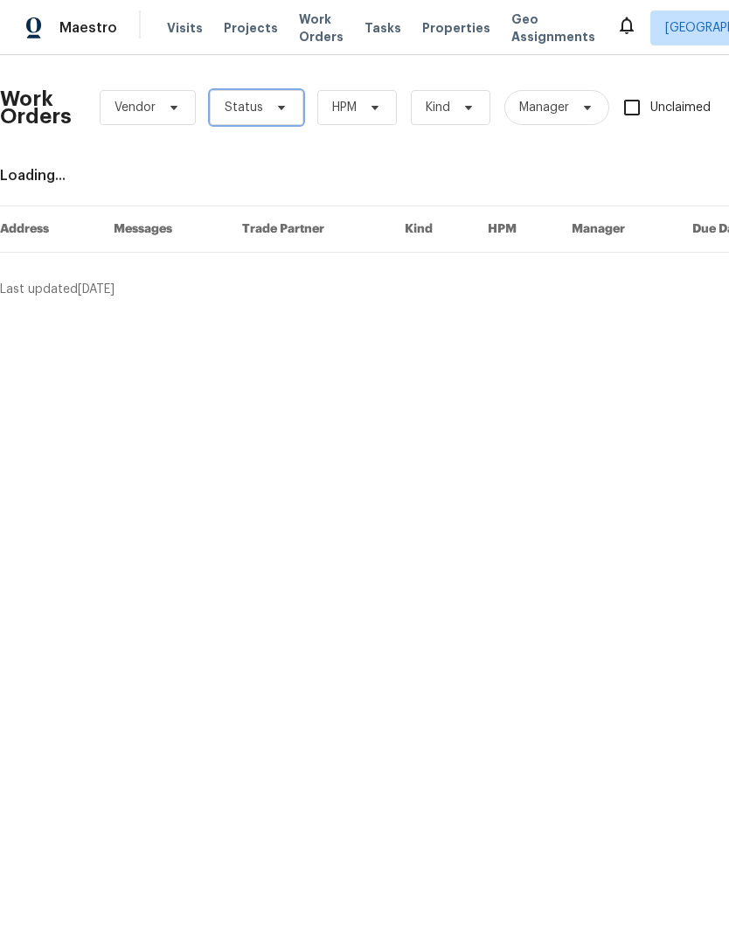
click at [276, 111] on icon at bounding box center [282, 108] width 14 height 14
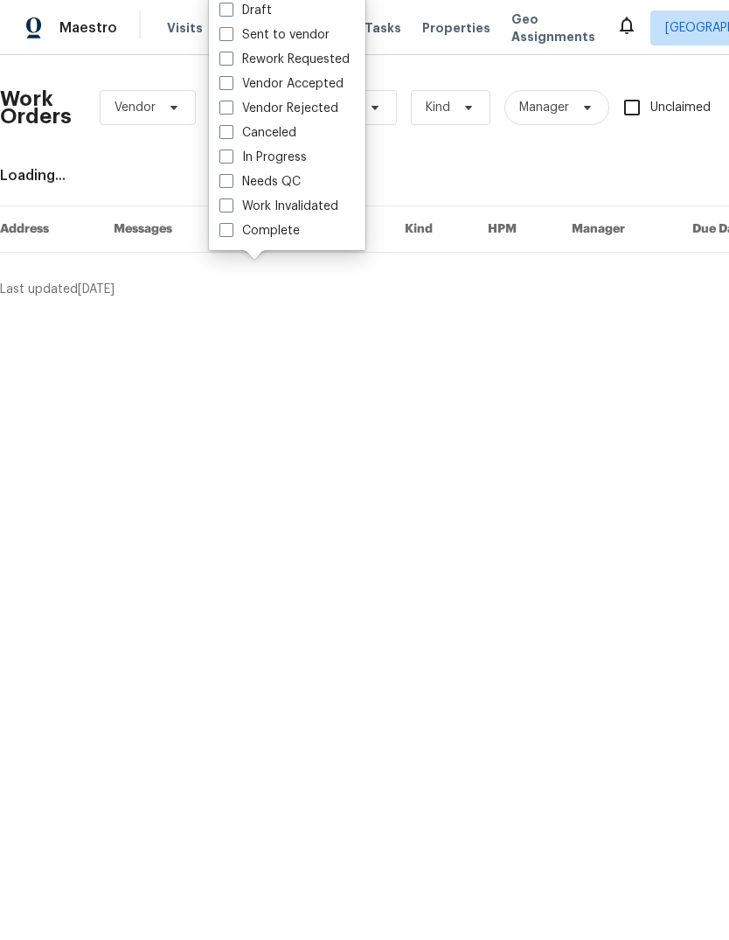
click at [282, 178] on label "Needs QC" at bounding box center [259, 181] width 81 height 17
click at [231, 178] on input "Needs QC" at bounding box center [224, 178] width 11 height 11
checkbox input "true"
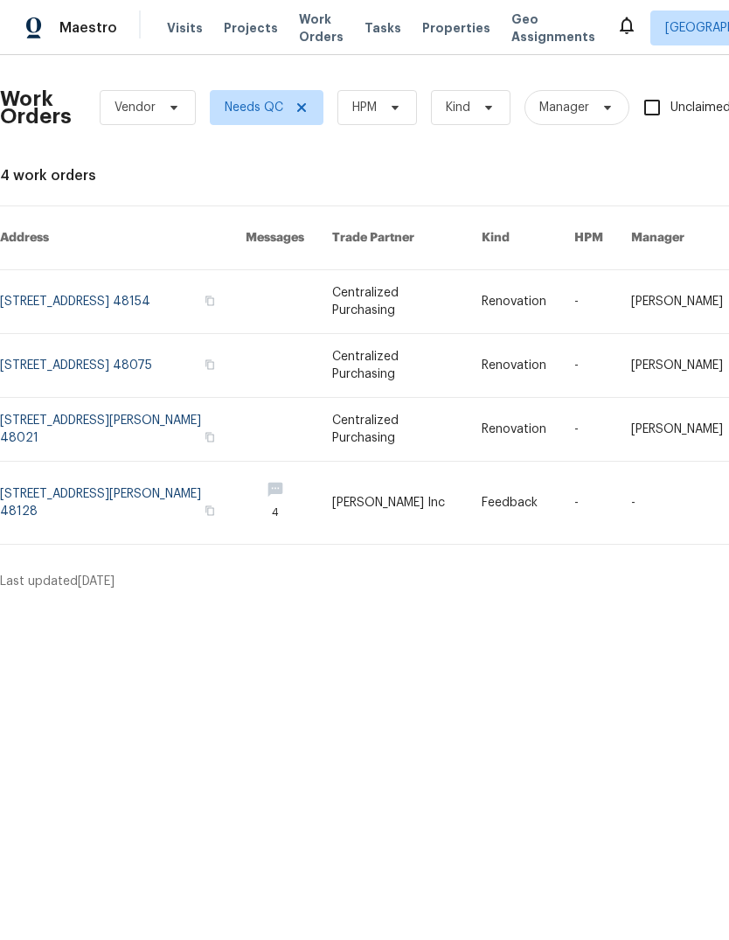
click at [161, 492] on link at bounding box center [123, 503] width 246 height 82
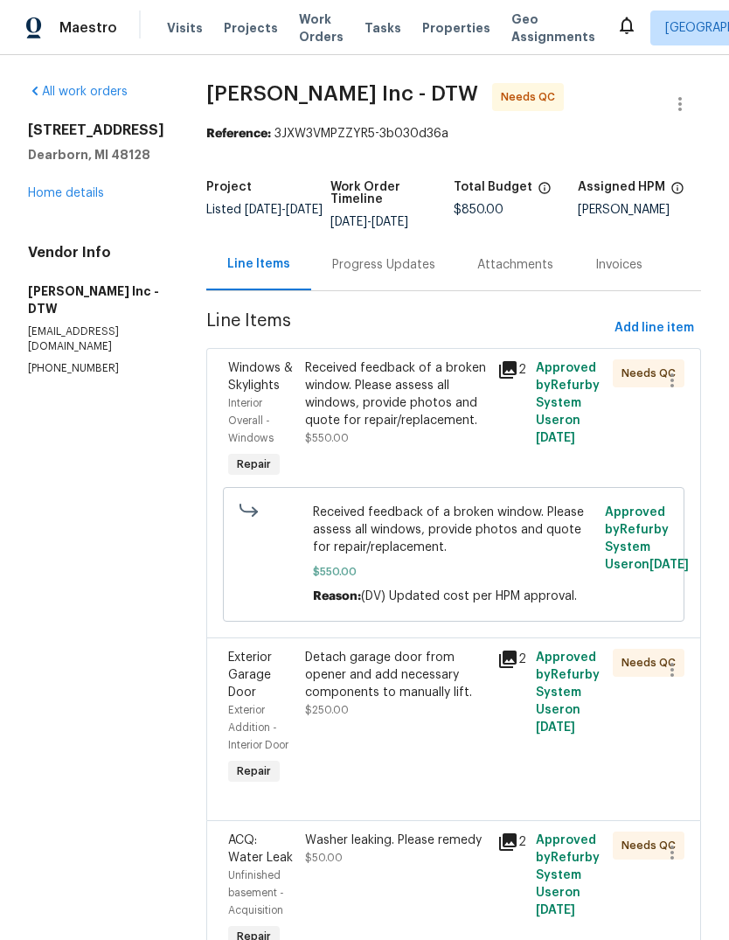
click at [508, 374] on icon at bounding box center [507, 369] width 17 height 17
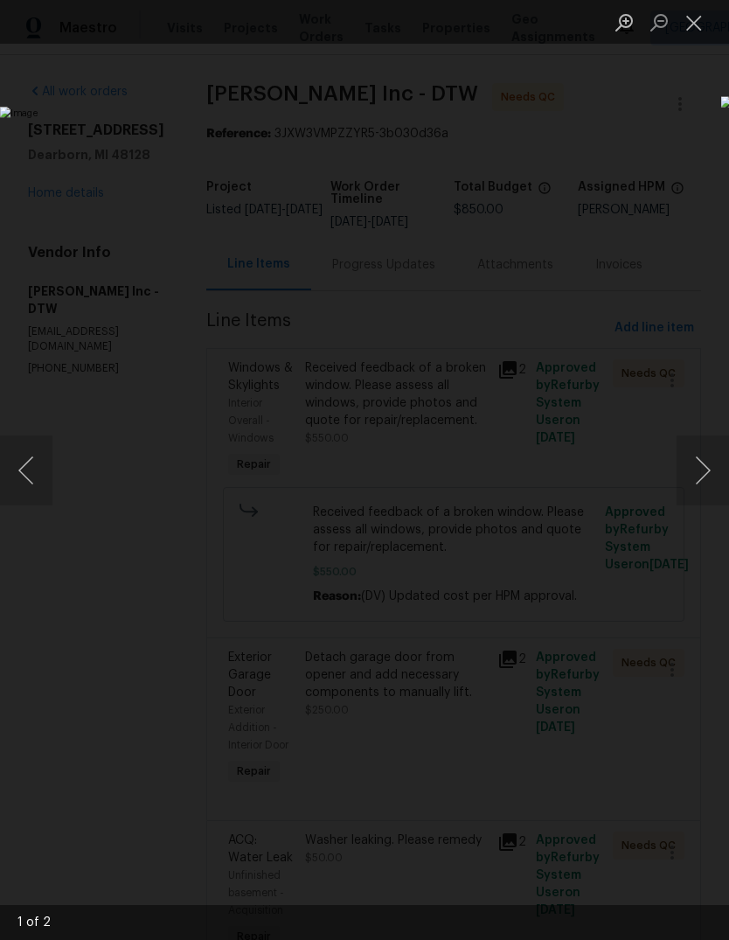
click at [708, 478] on button "Next image" at bounding box center [703, 470] width 52 height 70
click at [708, 477] on button "Next image" at bounding box center [703, 470] width 52 height 70
click at [694, 23] on button "Close lightbox" at bounding box center [694, 22] width 35 height 31
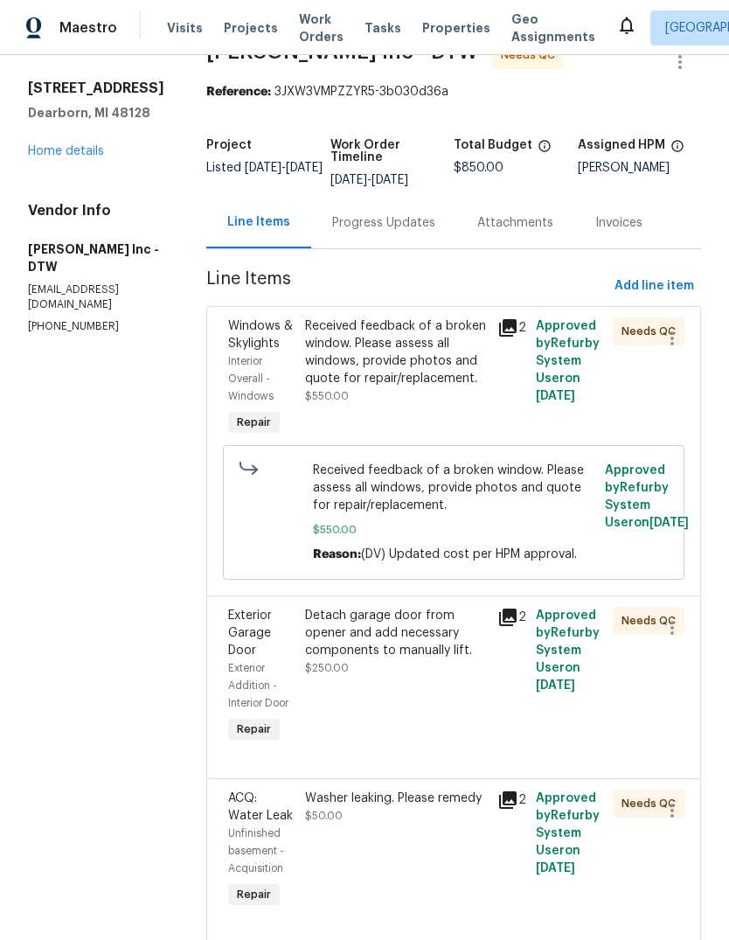
scroll to position [41, 0]
click at [510, 623] on icon at bounding box center [507, 617] width 17 height 17
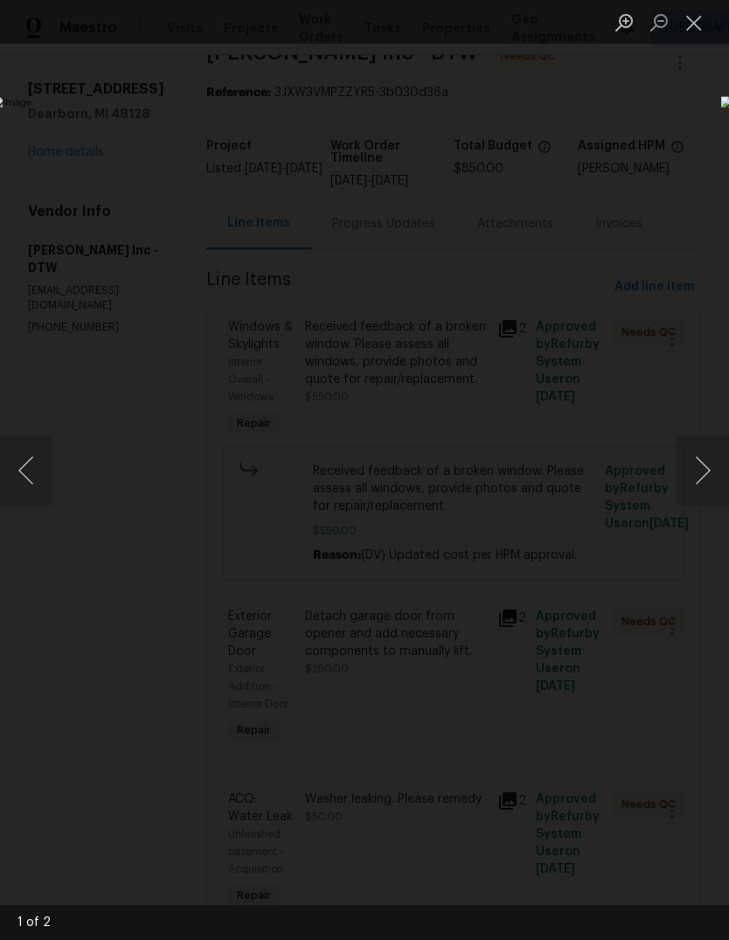
click at [696, 478] on button "Next image" at bounding box center [703, 470] width 52 height 70
click at [45, 452] on button "Previous image" at bounding box center [26, 470] width 52 height 70
click at [693, 24] on button "Close lightbox" at bounding box center [694, 22] width 35 height 31
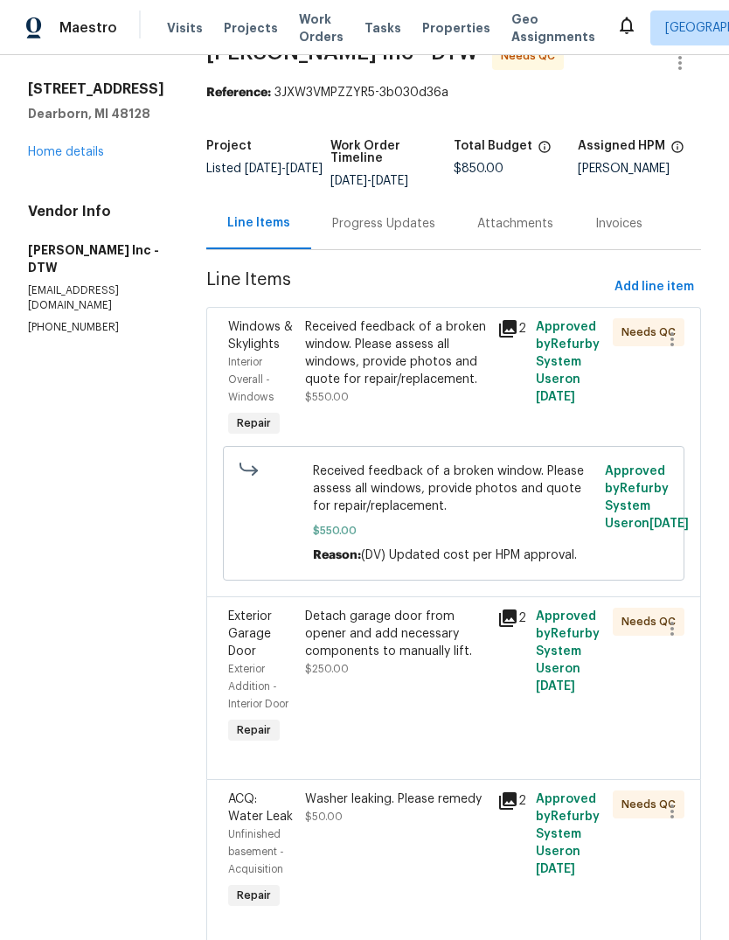
scroll to position [66, 0]
click at [508, 624] on icon at bounding box center [508, 800] width 21 height 21
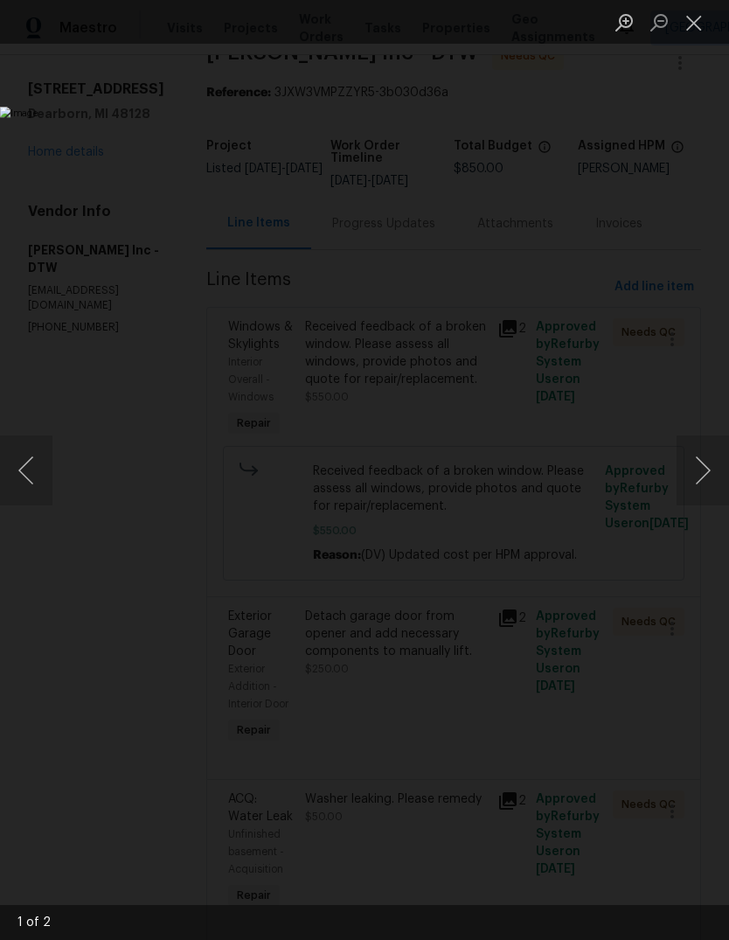
click at [708, 467] on button "Next image" at bounding box center [703, 470] width 52 height 70
click at [703, 36] on button "Close lightbox" at bounding box center [694, 22] width 35 height 31
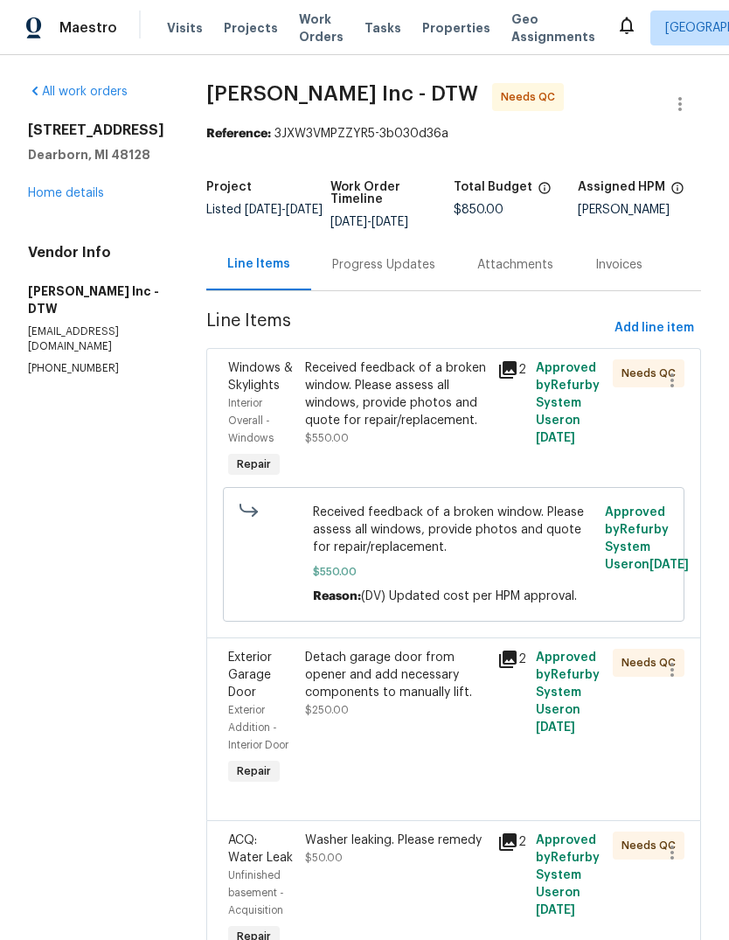
scroll to position [0, 0]
click at [435, 36] on span "Properties" at bounding box center [456, 27] width 68 height 17
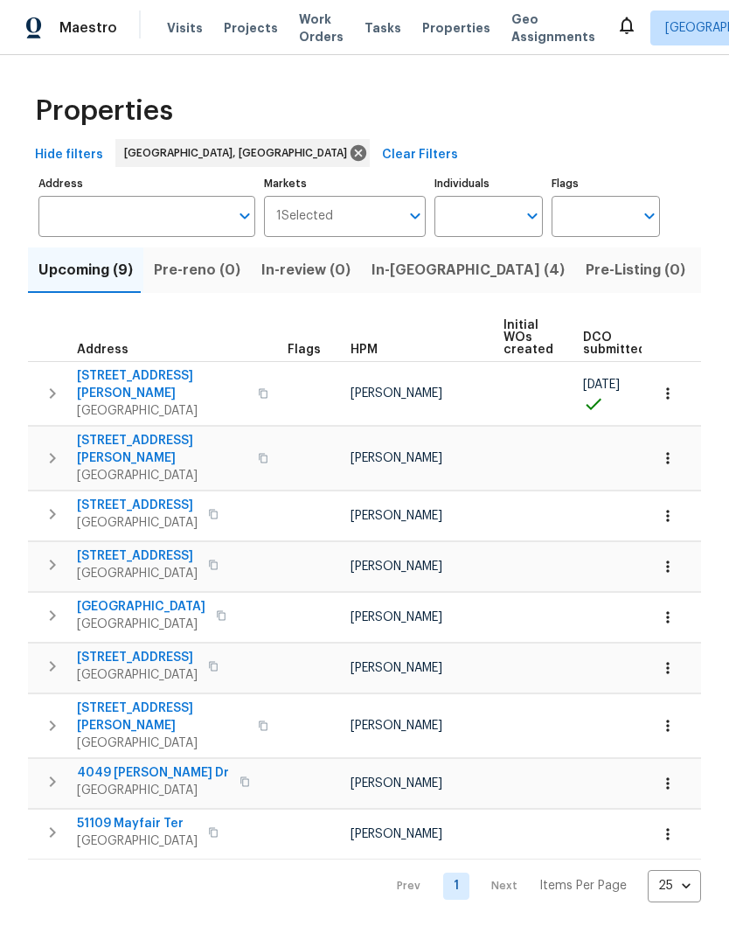
click at [412, 274] on span "In-reno (4)" at bounding box center [468, 270] width 193 height 24
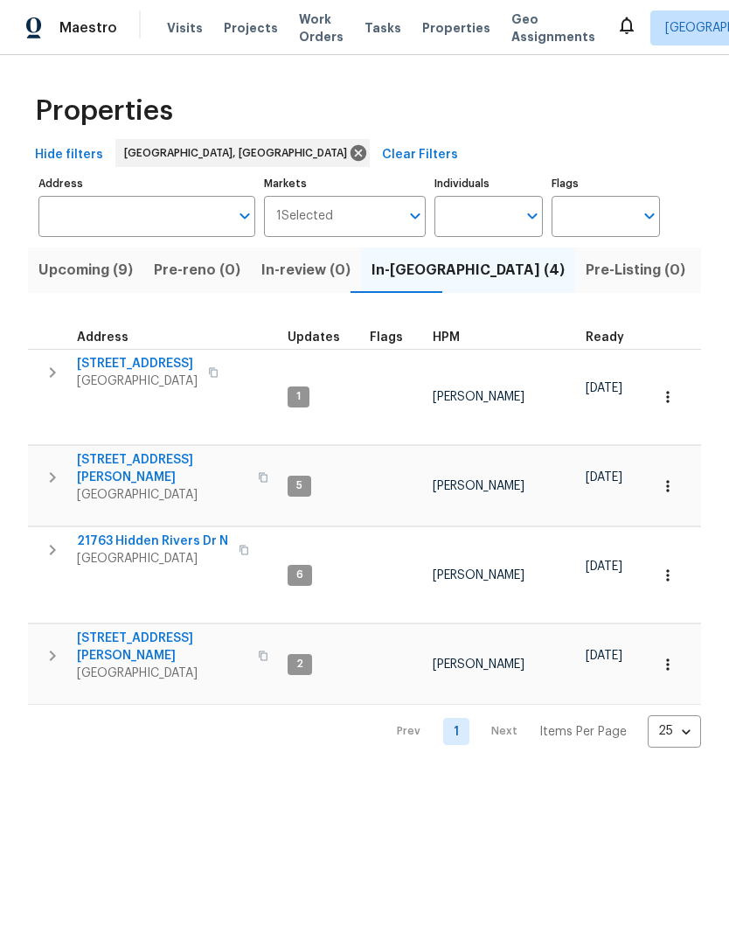
click at [301, 24] on span "Work Orders" at bounding box center [321, 27] width 45 height 35
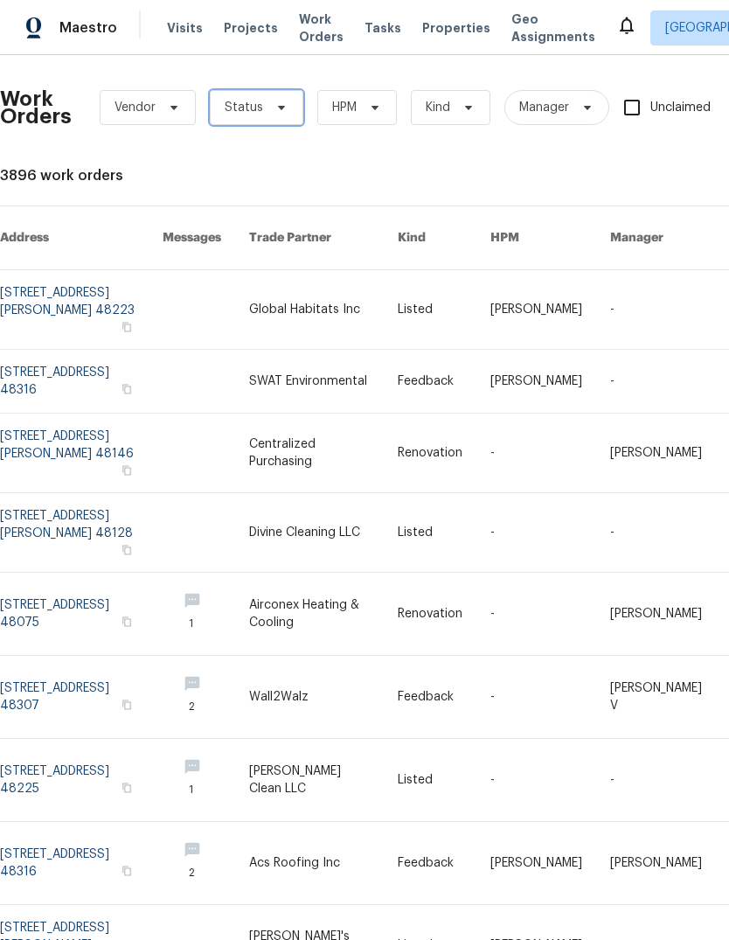
click at [231, 105] on span "Status" at bounding box center [244, 107] width 38 height 17
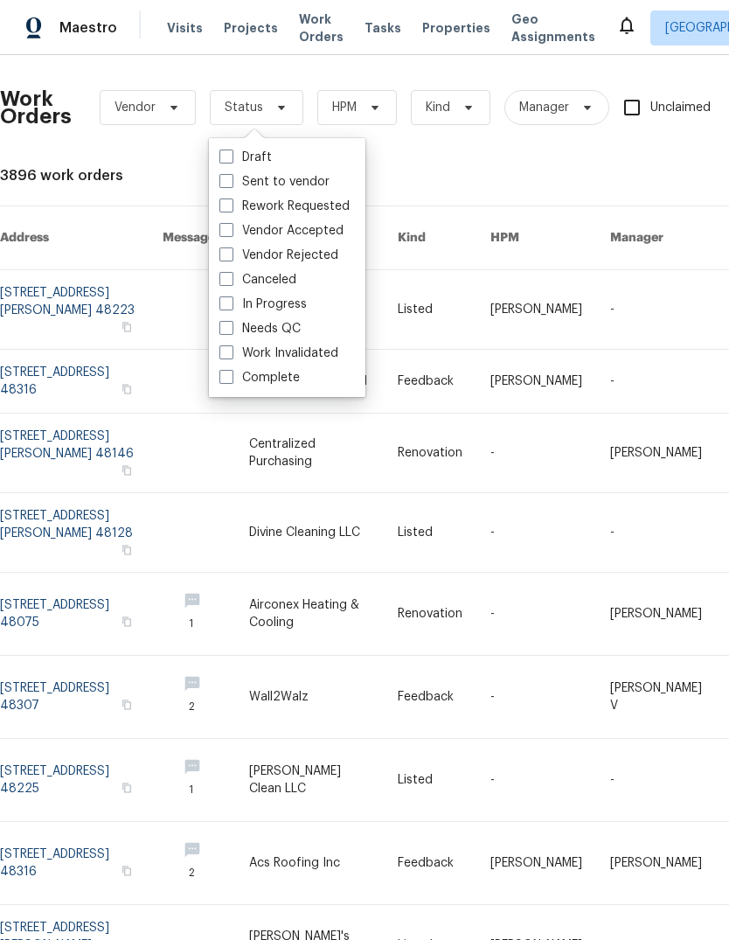
click at [231, 335] on label "Needs QC" at bounding box center [259, 328] width 81 height 17
click at [231, 331] on input "Needs QC" at bounding box center [224, 325] width 11 height 11
checkbox input "true"
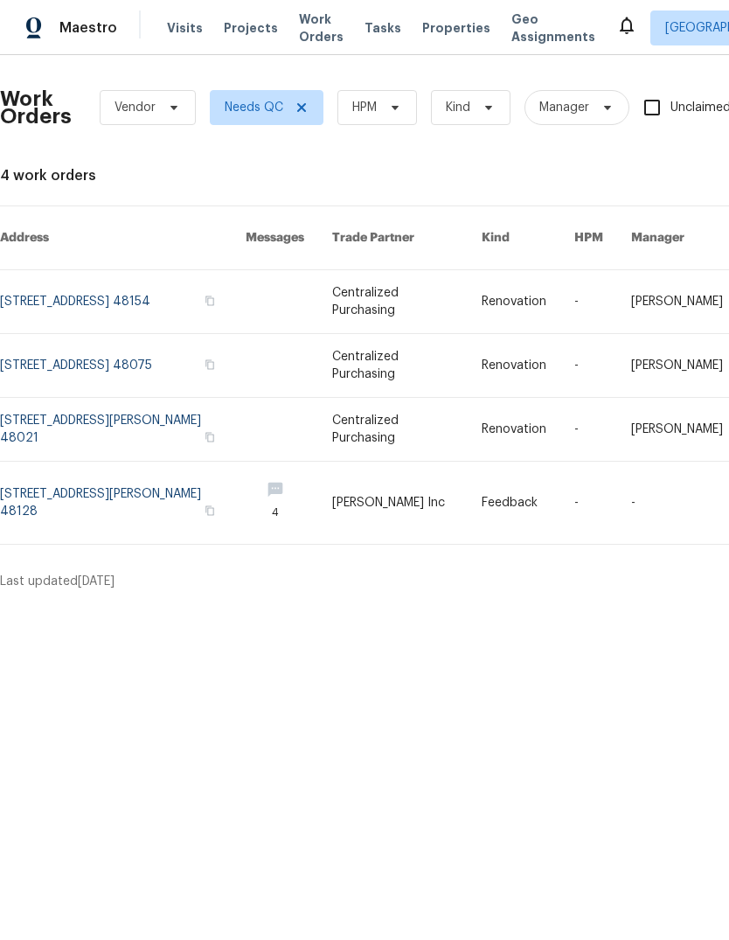
click at [121, 282] on link at bounding box center [123, 301] width 246 height 63
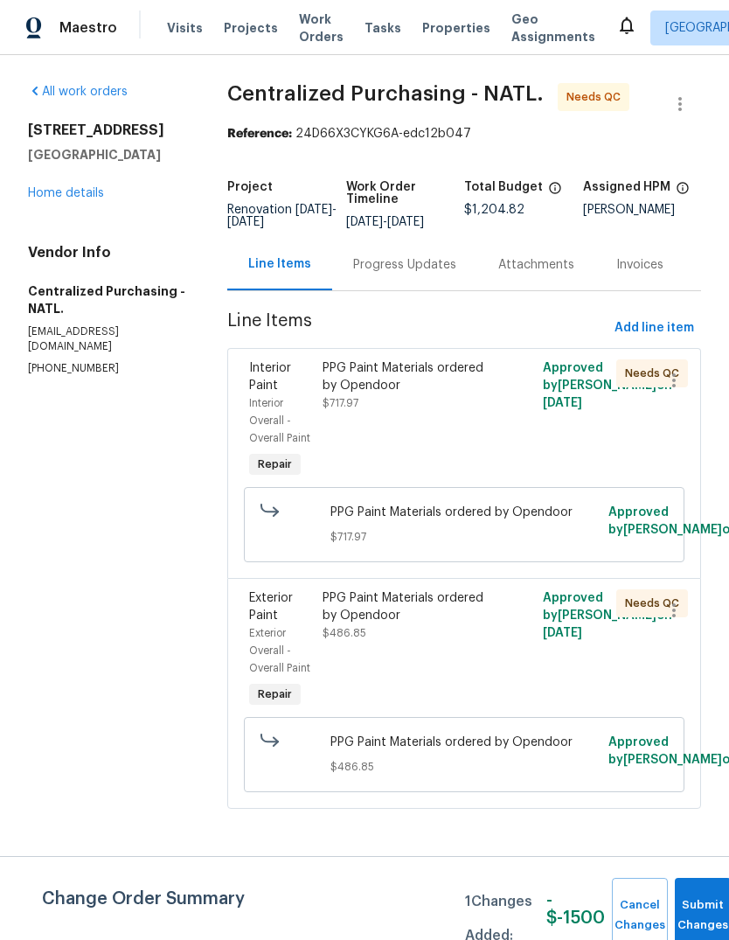
click at [364, 426] on div "PPG Paint Materials ordered by Opendoor $717.97" at bounding box center [409, 420] width 184 height 133
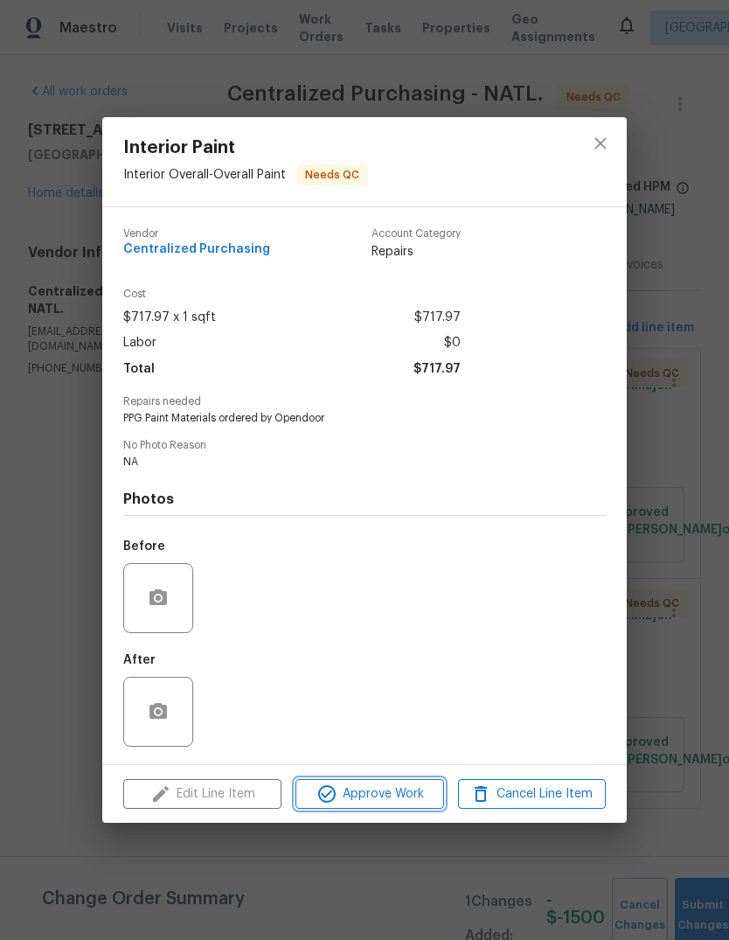
click at [324, 624] on button "Approve Work" at bounding box center [370, 794] width 148 height 31
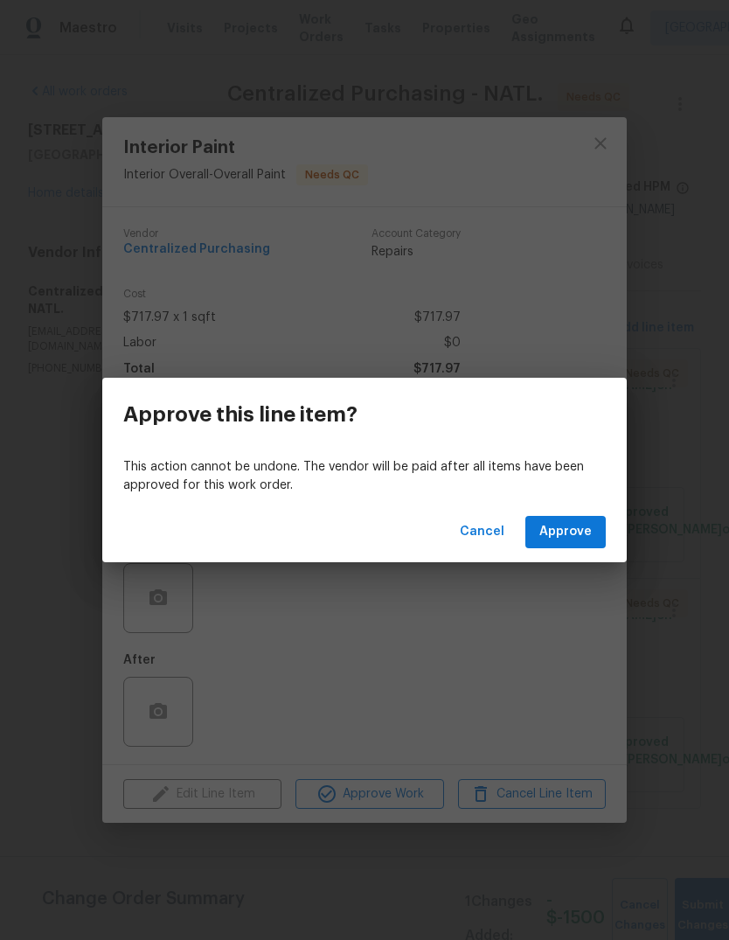
click at [553, 522] on span "Approve" at bounding box center [565, 532] width 52 height 22
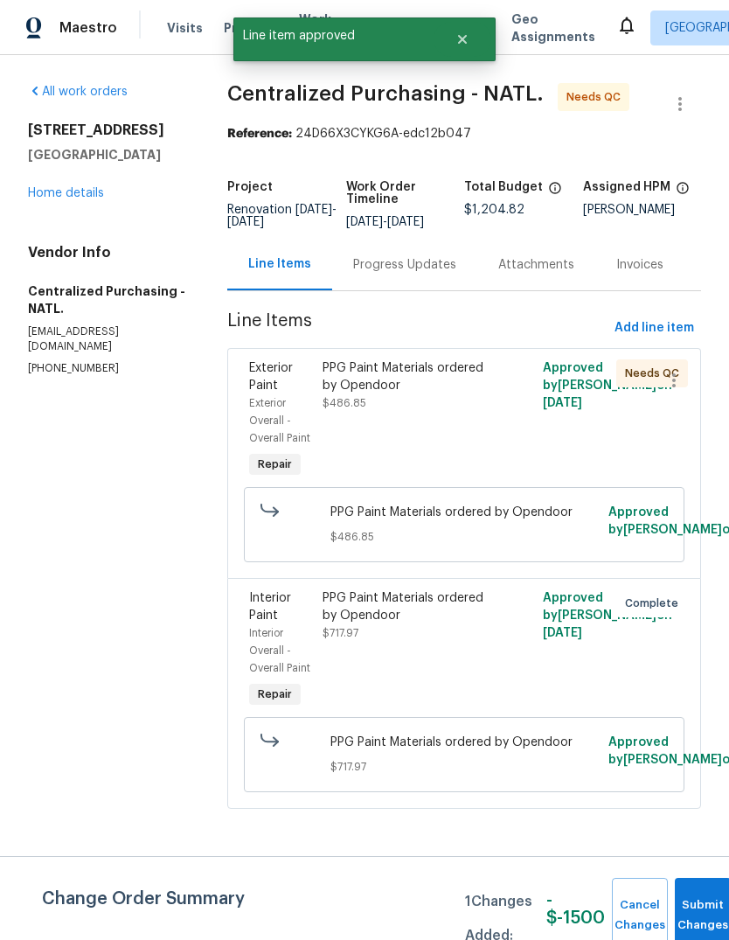
click at [366, 408] on span "$486.85" at bounding box center [345, 403] width 44 height 10
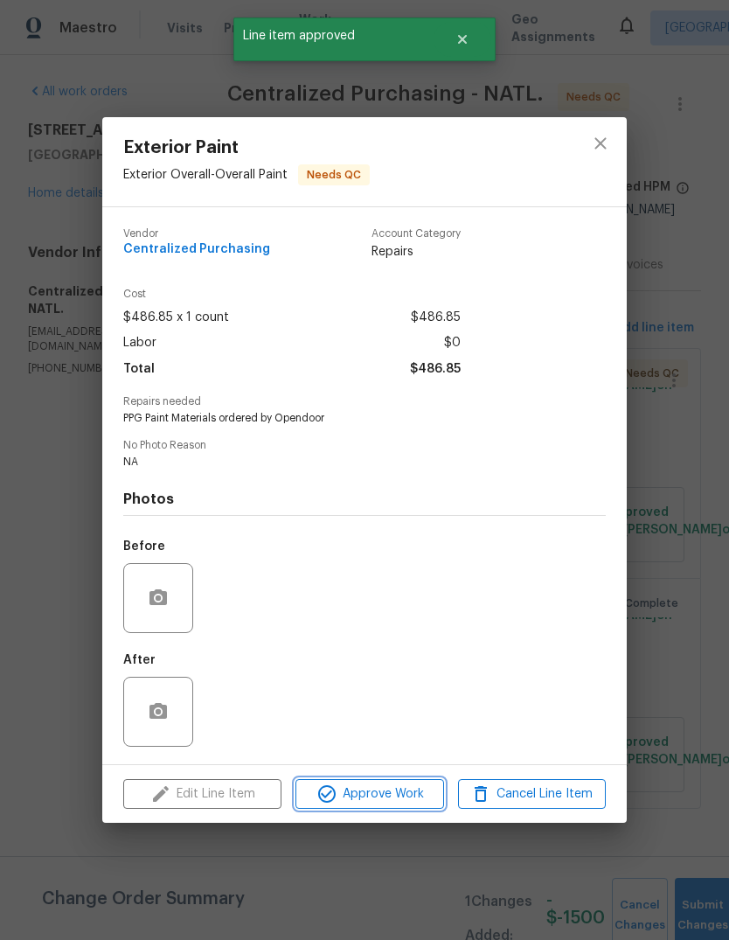
click at [345, 624] on span "Approve Work" at bounding box center [369, 794] width 137 height 22
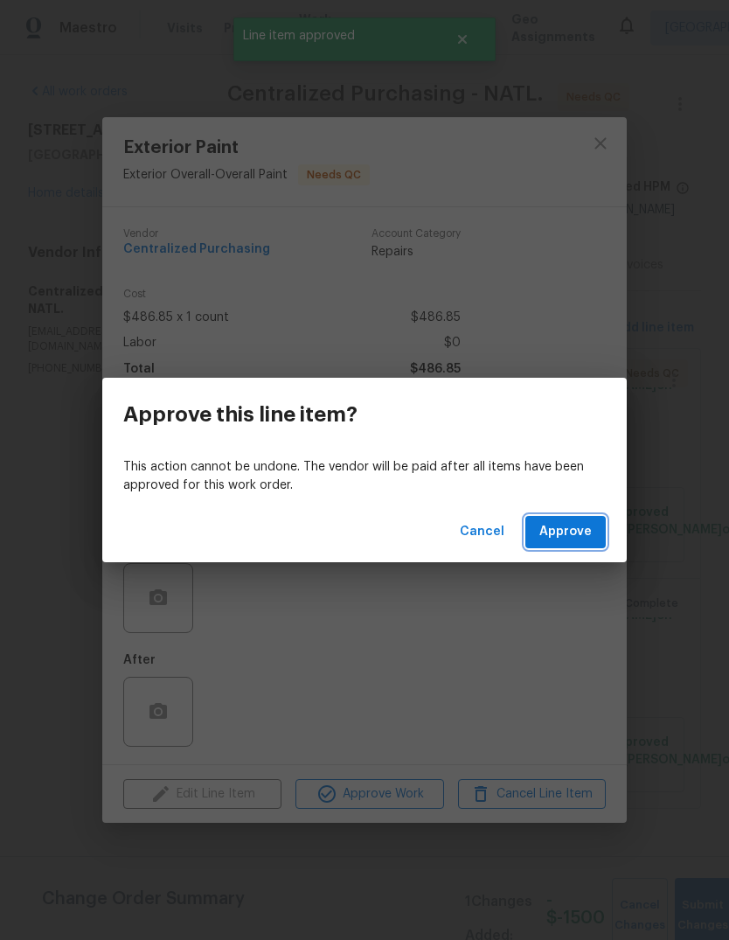
click at [546, 540] on span "Approve" at bounding box center [565, 532] width 52 height 22
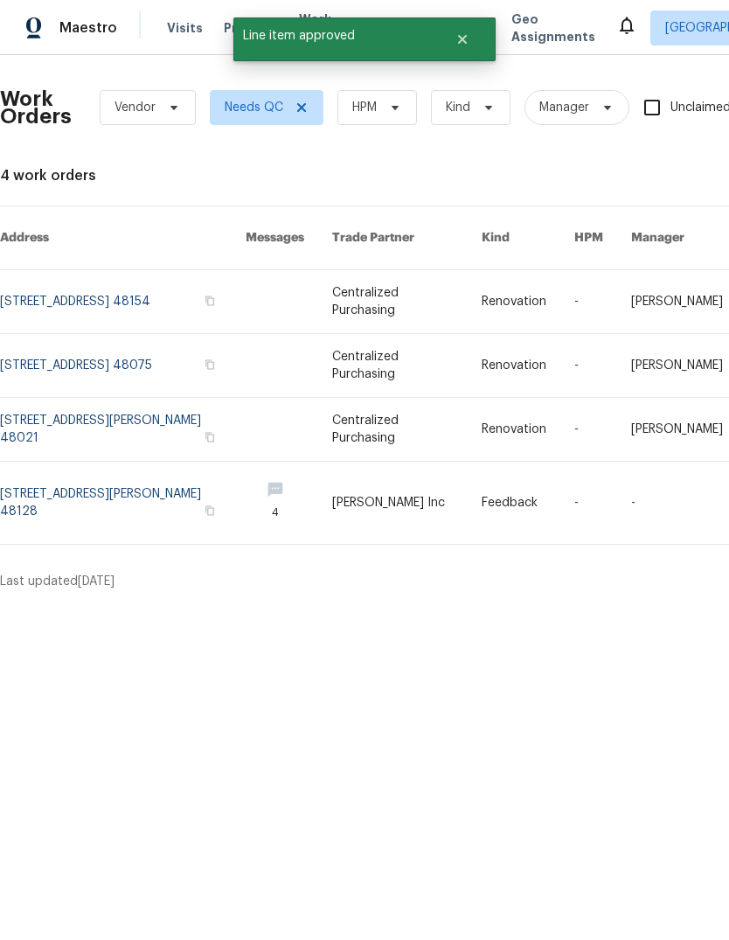
click at [106, 334] on link at bounding box center [123, 365] width 246 height 63
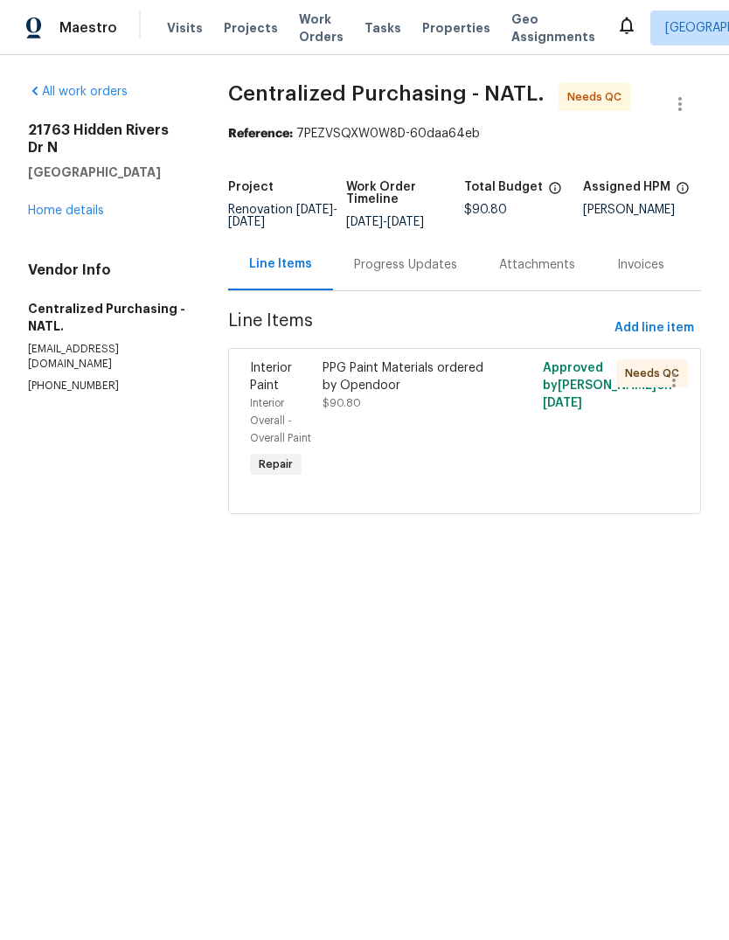
click at [371, 393] on div "PPG Paint Materials ordered by Opendoor" at bounding box center [409, 376] width 173 height 35
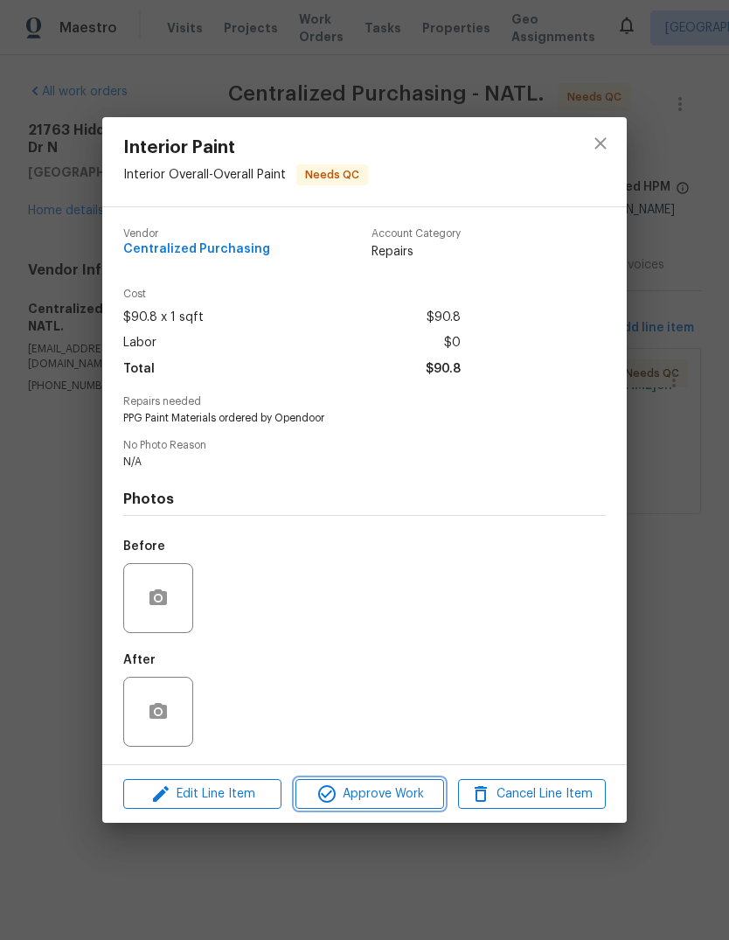
click at [337, 624] on icon "button" at bounding box center [327, 793] width 21 height 21
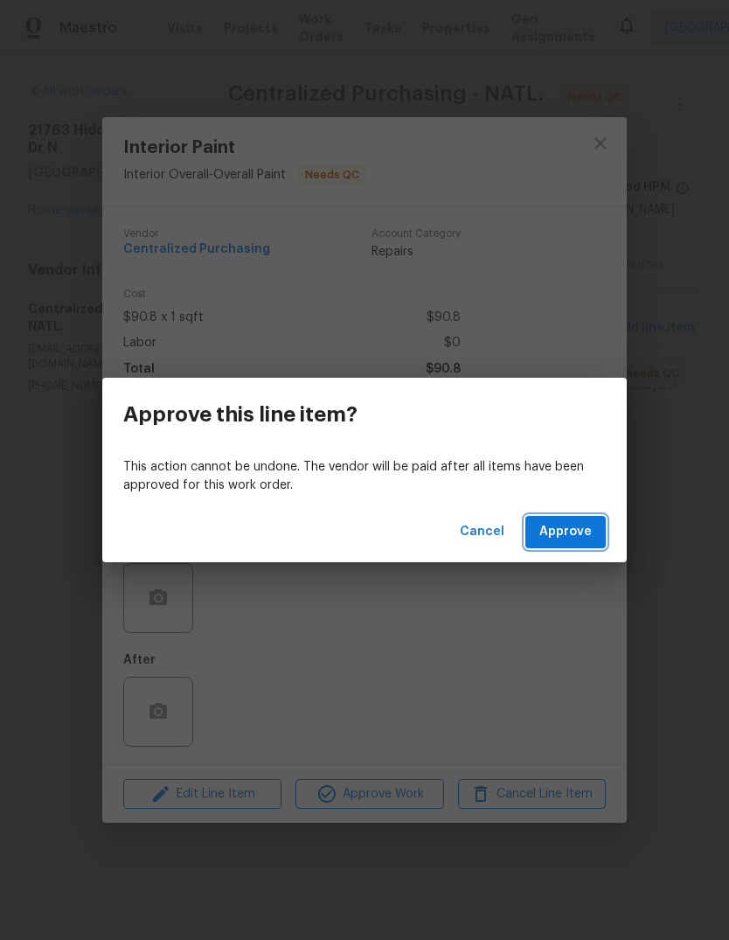
click at [542, 545] on button "Approve" at bounding box center [566, 532] width 80 height 32
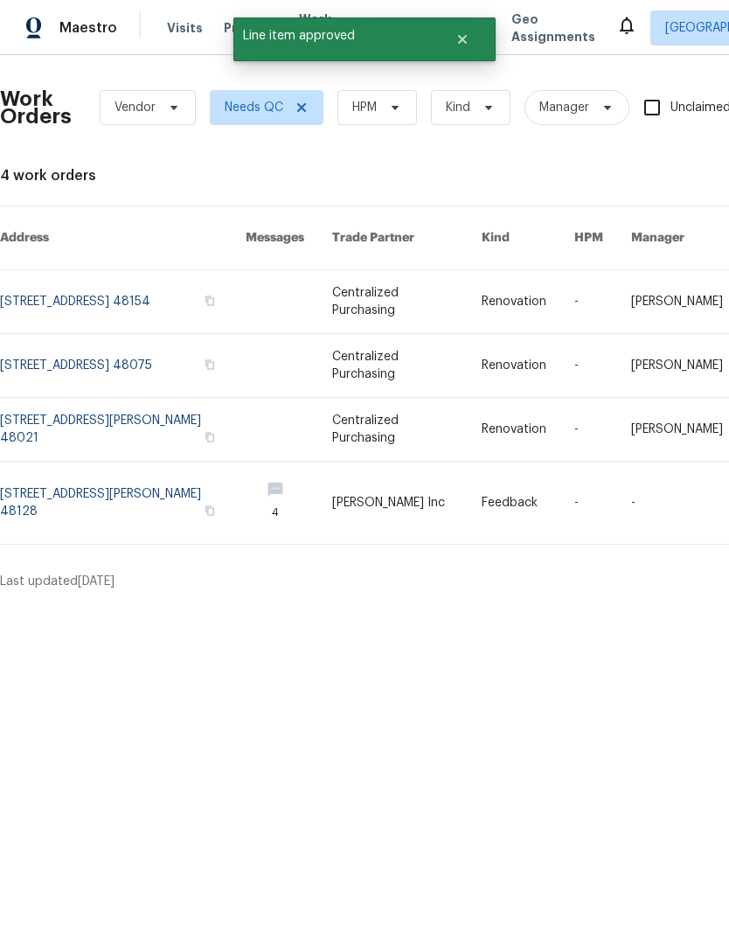
click at [143, 400] on link at bounding box center [123, 429] width 246 height 63
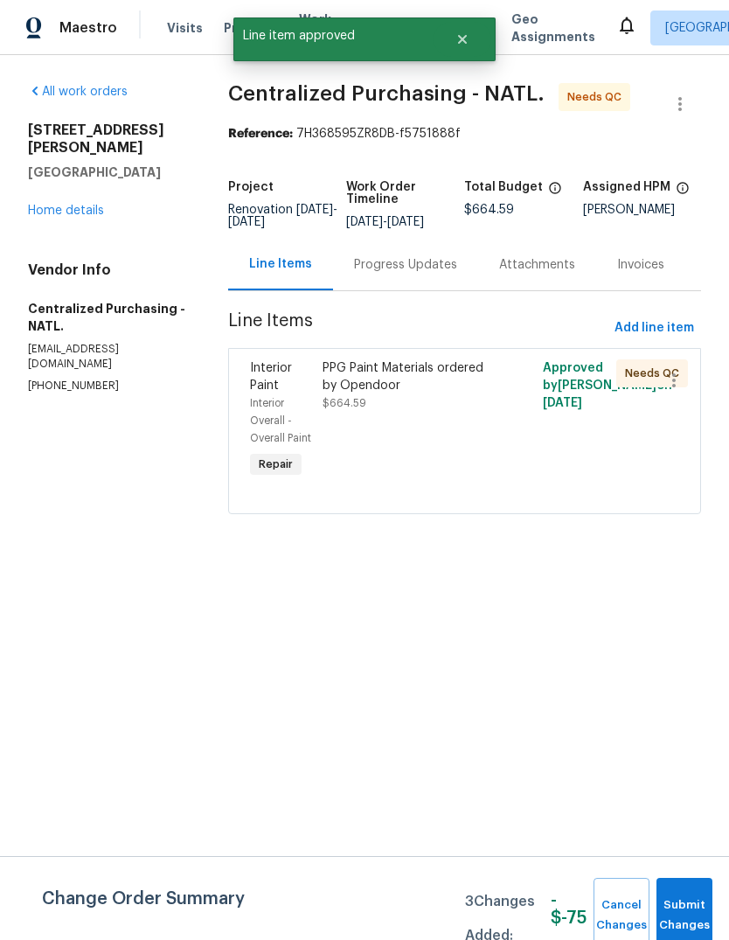
click at [396, 394] on div "PPG Paint Materials ordered by Opendoor" at bounding box center [409, 376] width 173 height 35
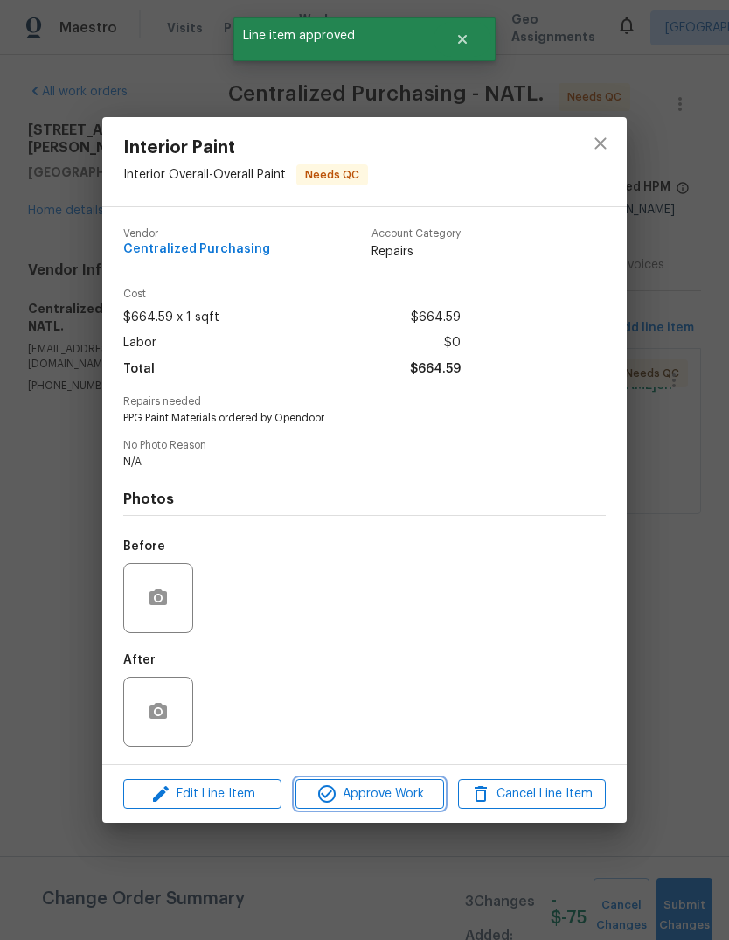
click at [332, 624] on icon "button" at bounding box center [327, 793] width 21 height 21
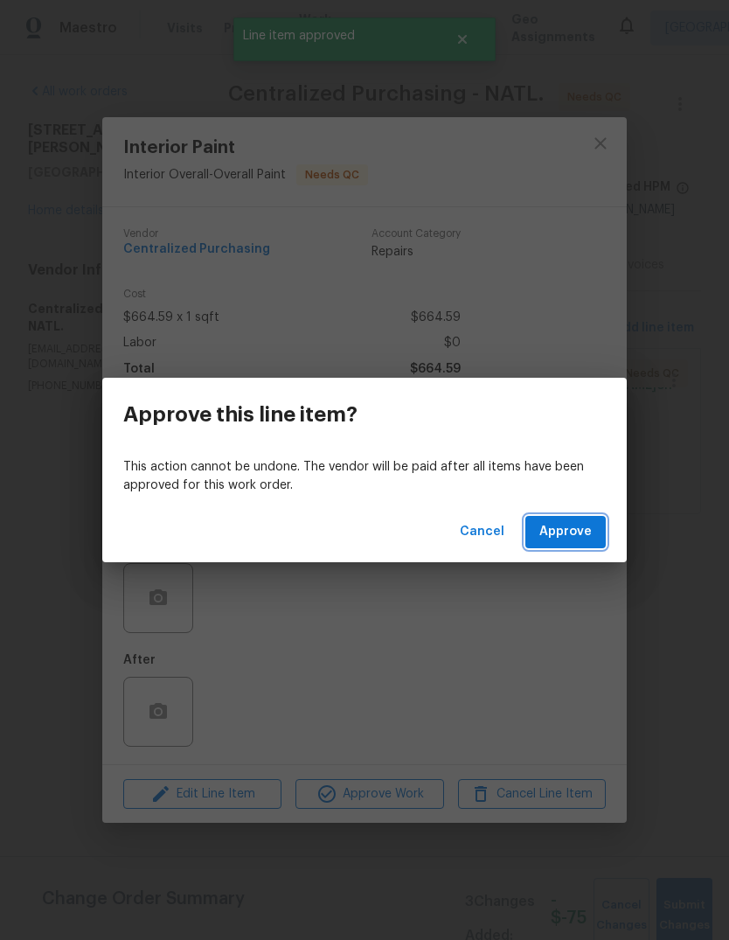
click at [559, 536] on span "Approve" at bounding box center [565, 532] width 52 height 22
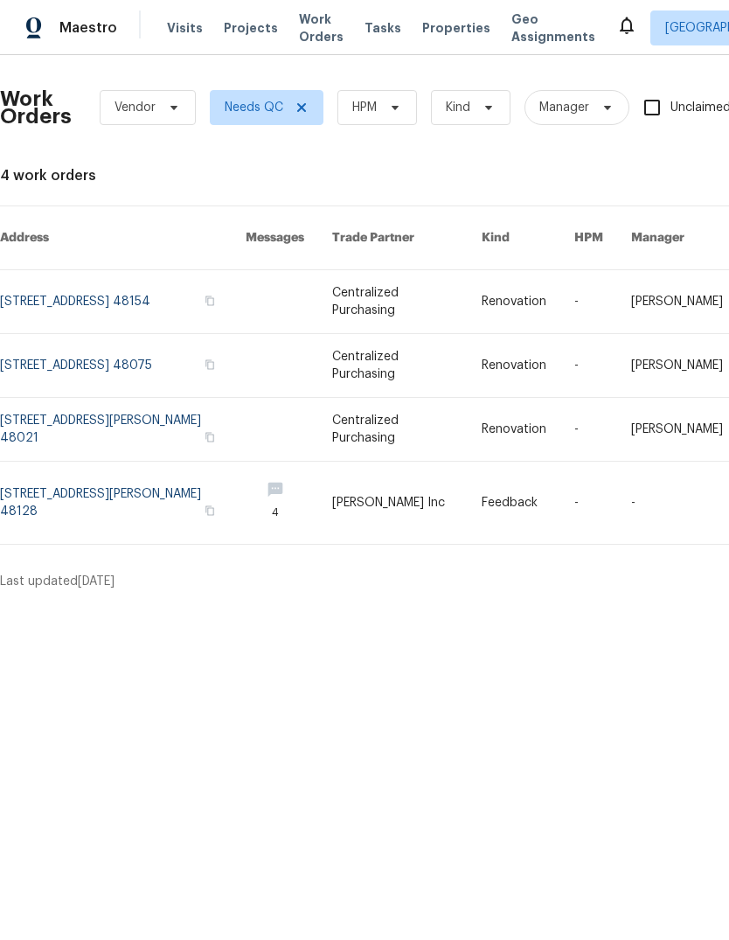
click at [140, 480] on link at bounding box center [123, 503] width 246 height 82
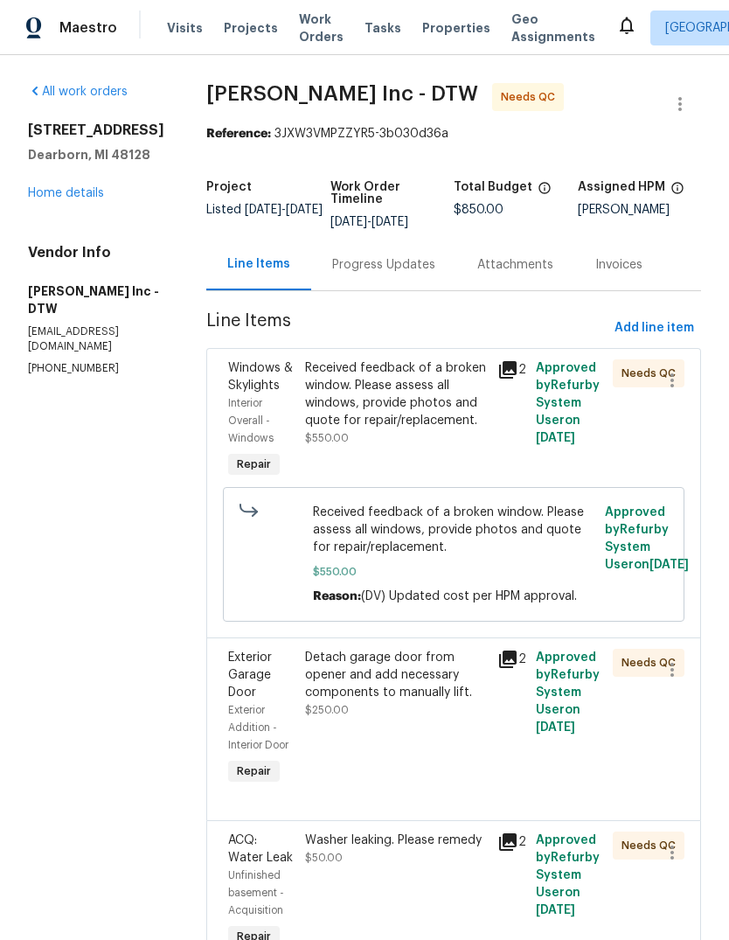
click at [422, 31] on span "Properties" at bounding box center [456, 27] width 68 height 17
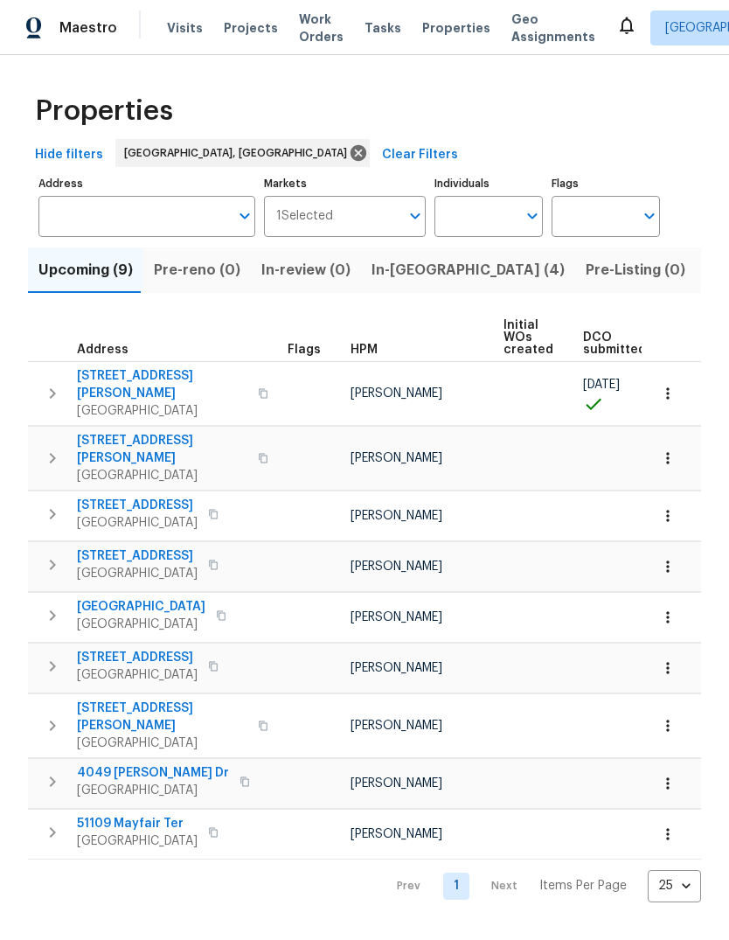
click at [707, 268] on span "Listed (14)" at bounding box center [743, 270] width 73 height 24
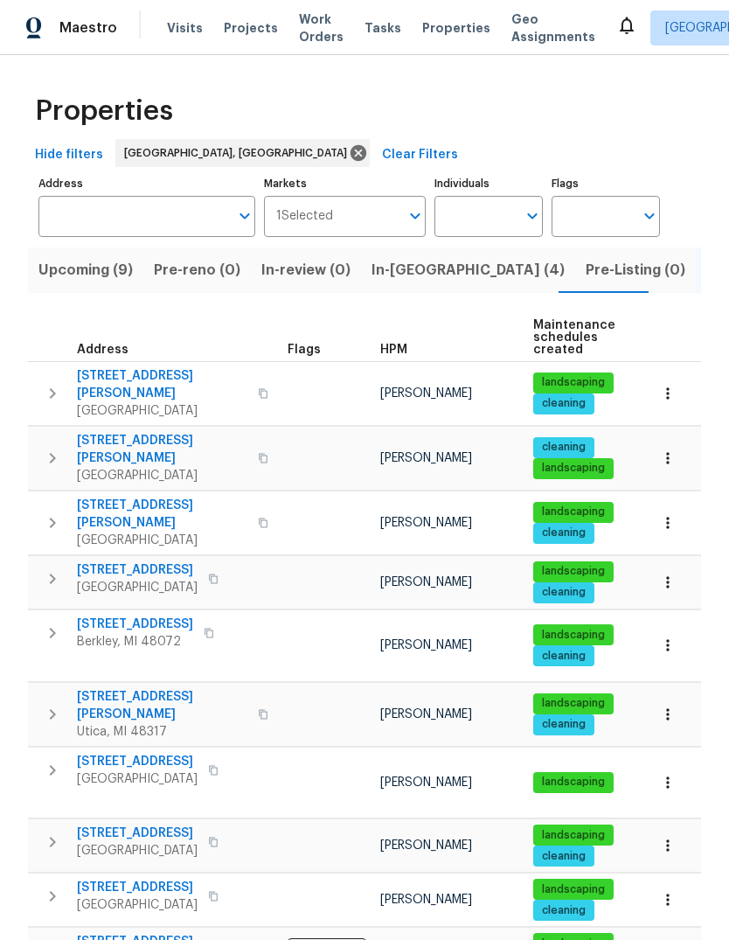
click at [192, 31] on span "Visits" at bounding box center [185, 27] width 36 height 17
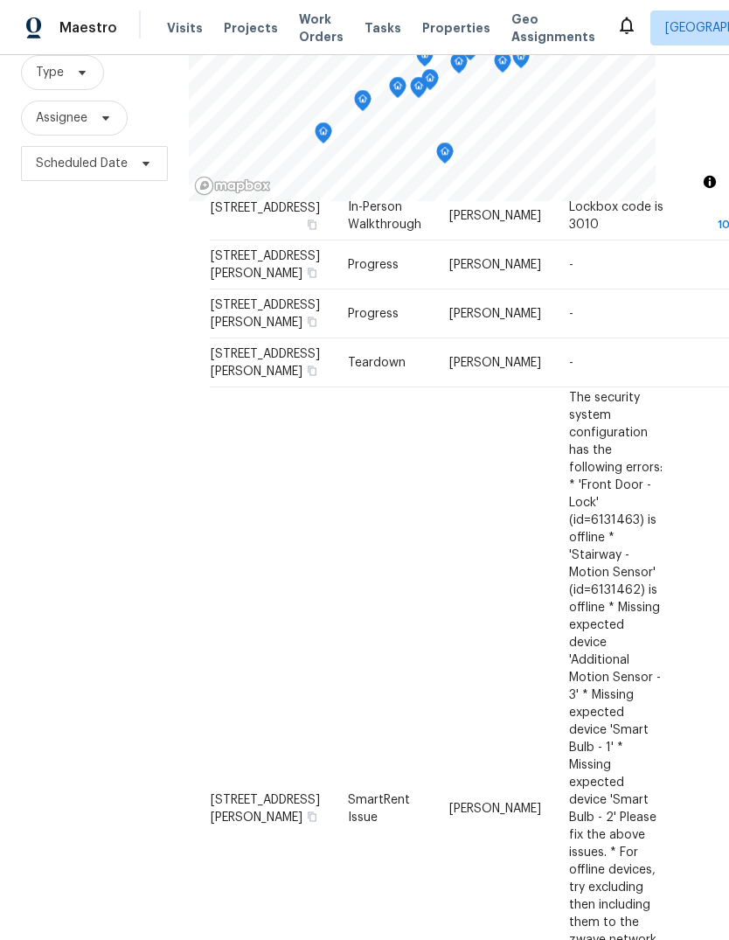
scroll to position [386, 0]
